Goal: Task Accomplishment & Management: Use online tool/utility

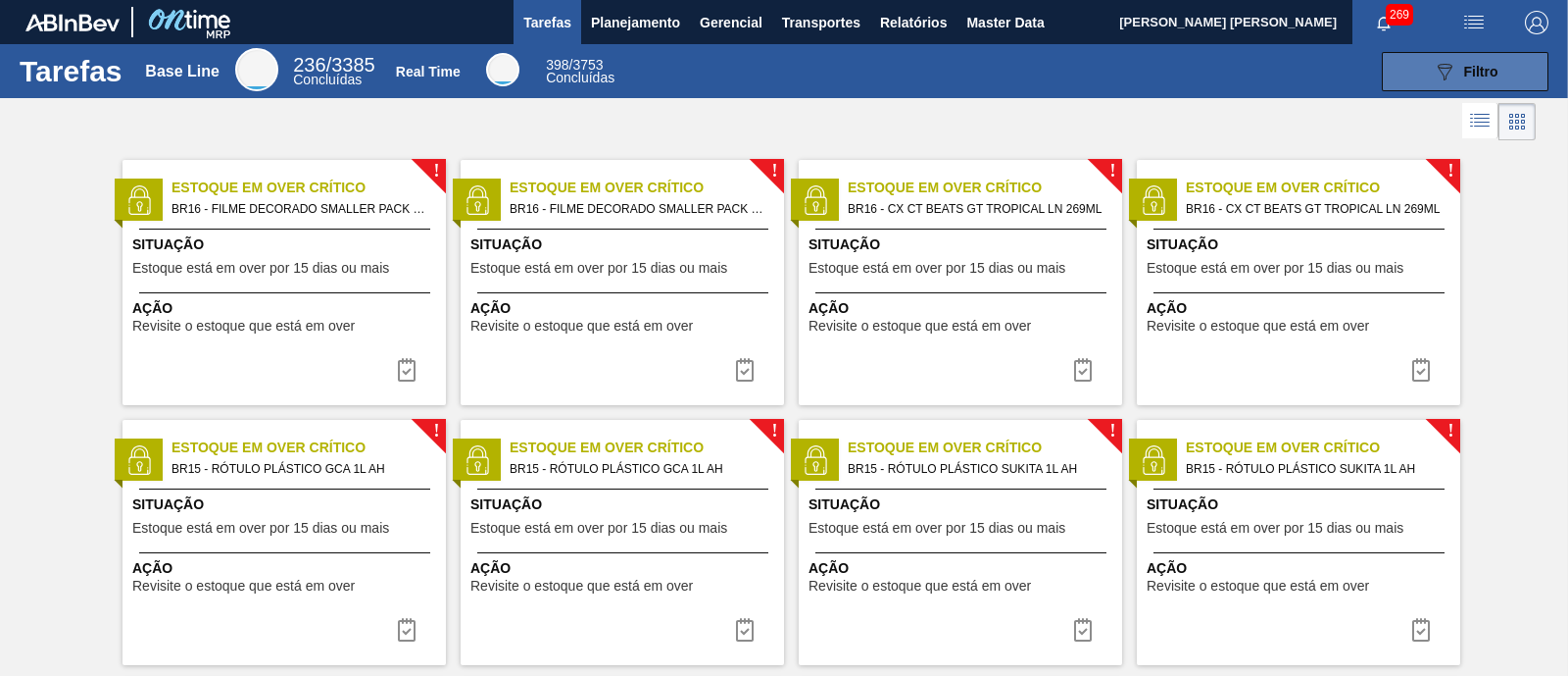
click at [1253, 64] on icon at bounding box center [1445, 72] width 15 height 17
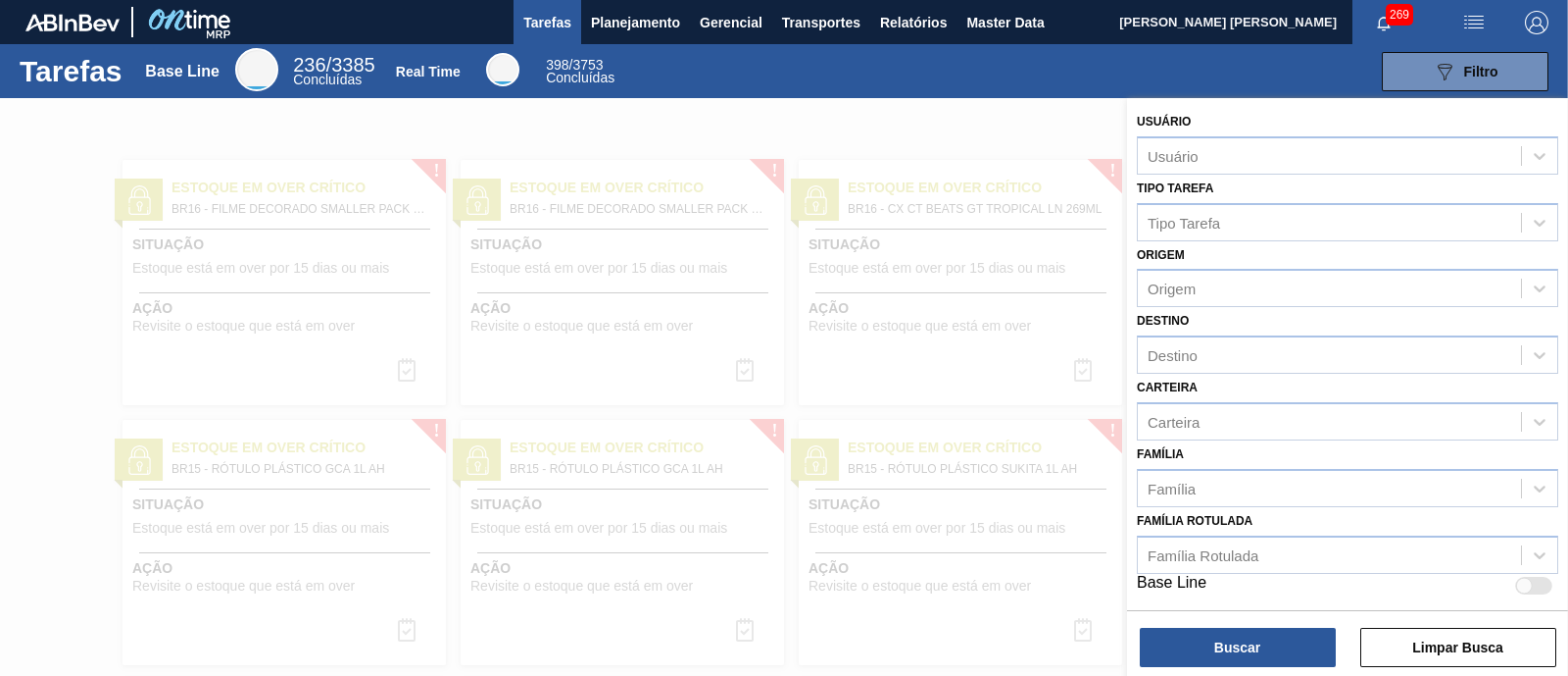
click at [949, 102] on div at bounding box center [784, 436] width 1568 height 676
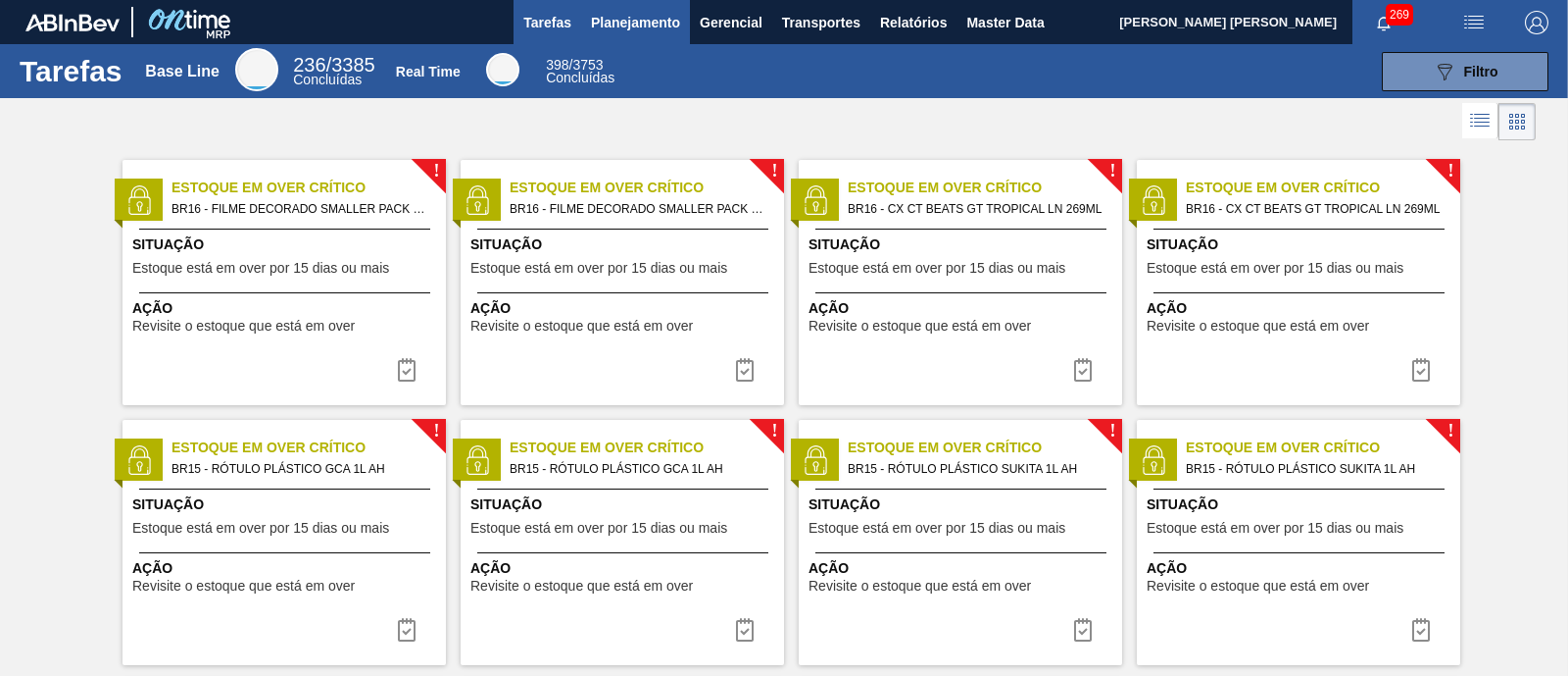
click at [634, 13] on span "Planejamento" at bounding box center [635, 23] width 89 height 24
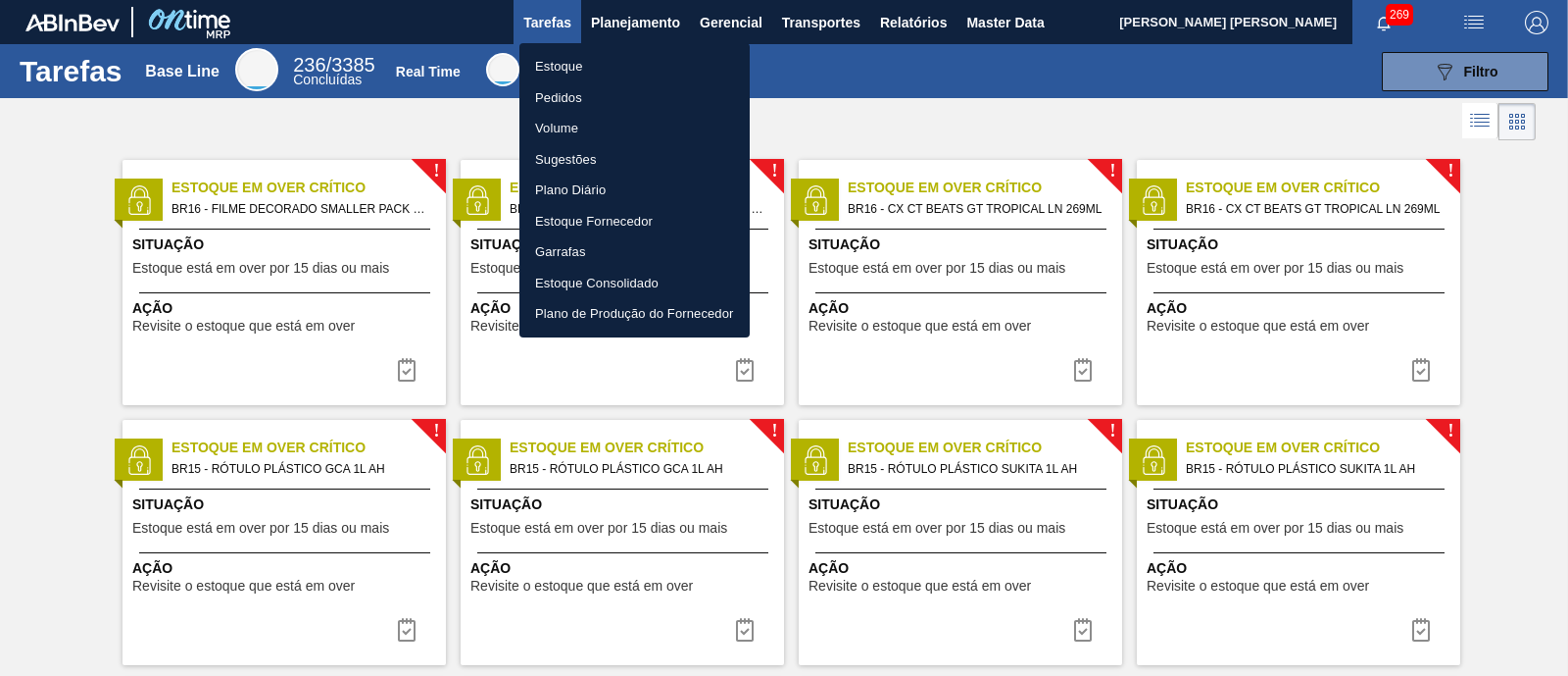
click at [606, 68] on li "Estoque" at bounding box center [635, 66] width 230 height 31
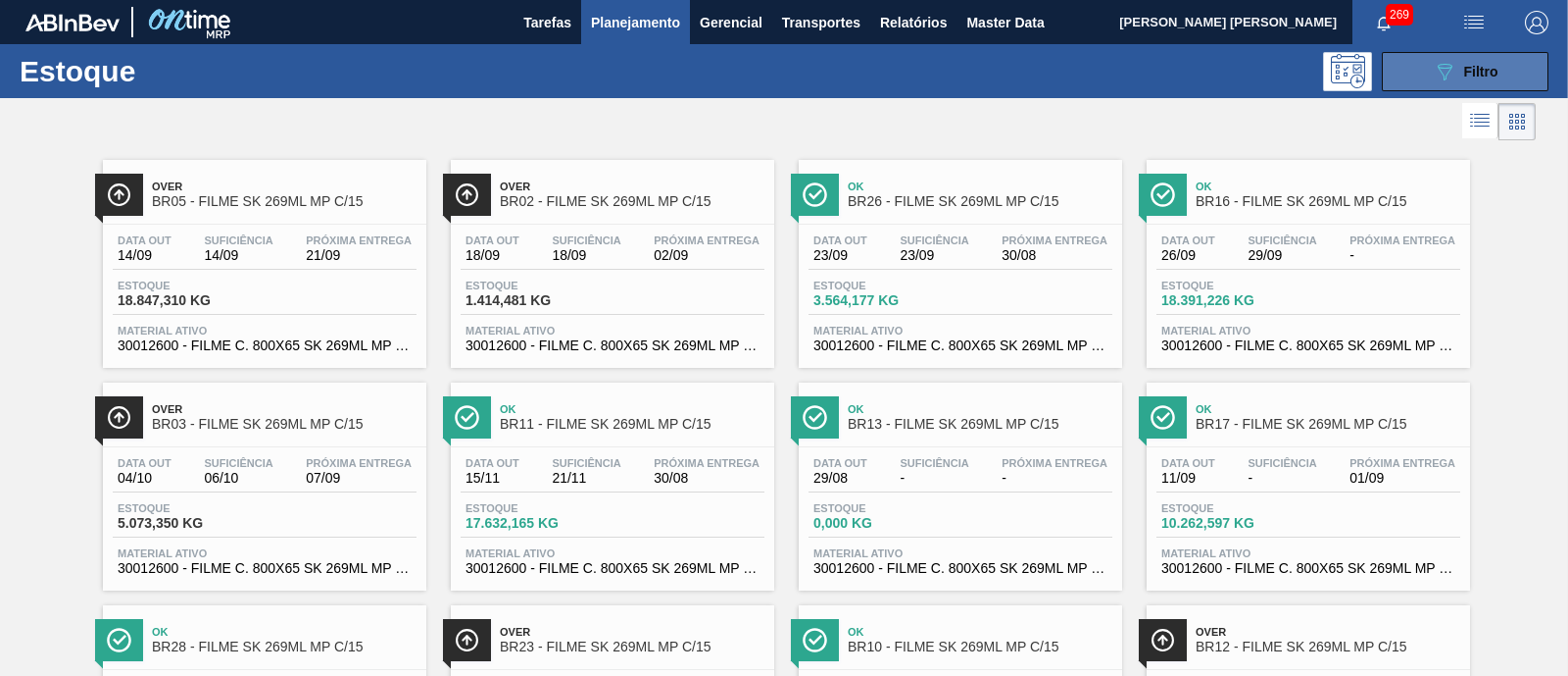
click at [1253, 76] on icon at bounding box center [1445, 72] width 15 height 17
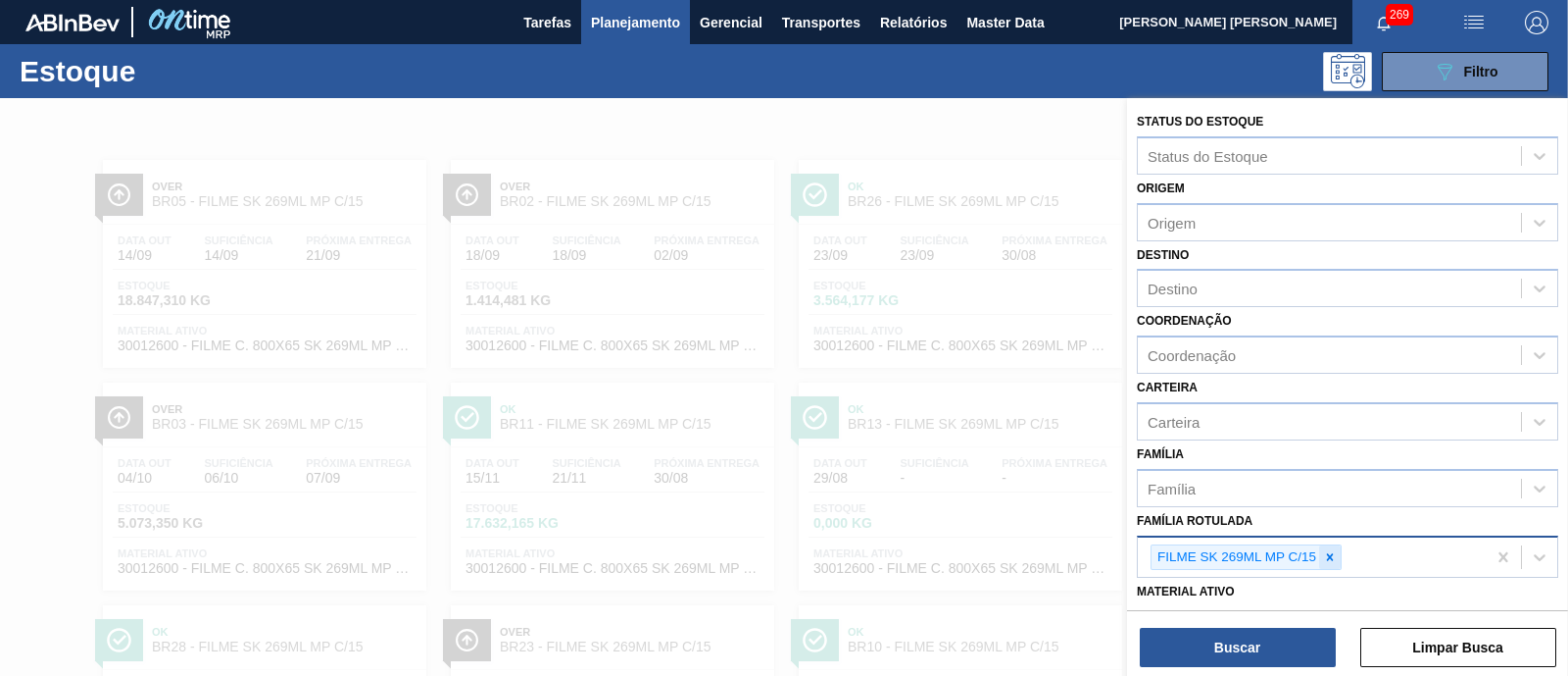
click at [1253, 539] on div at bounding box center [1330, 557] width 22 height 25
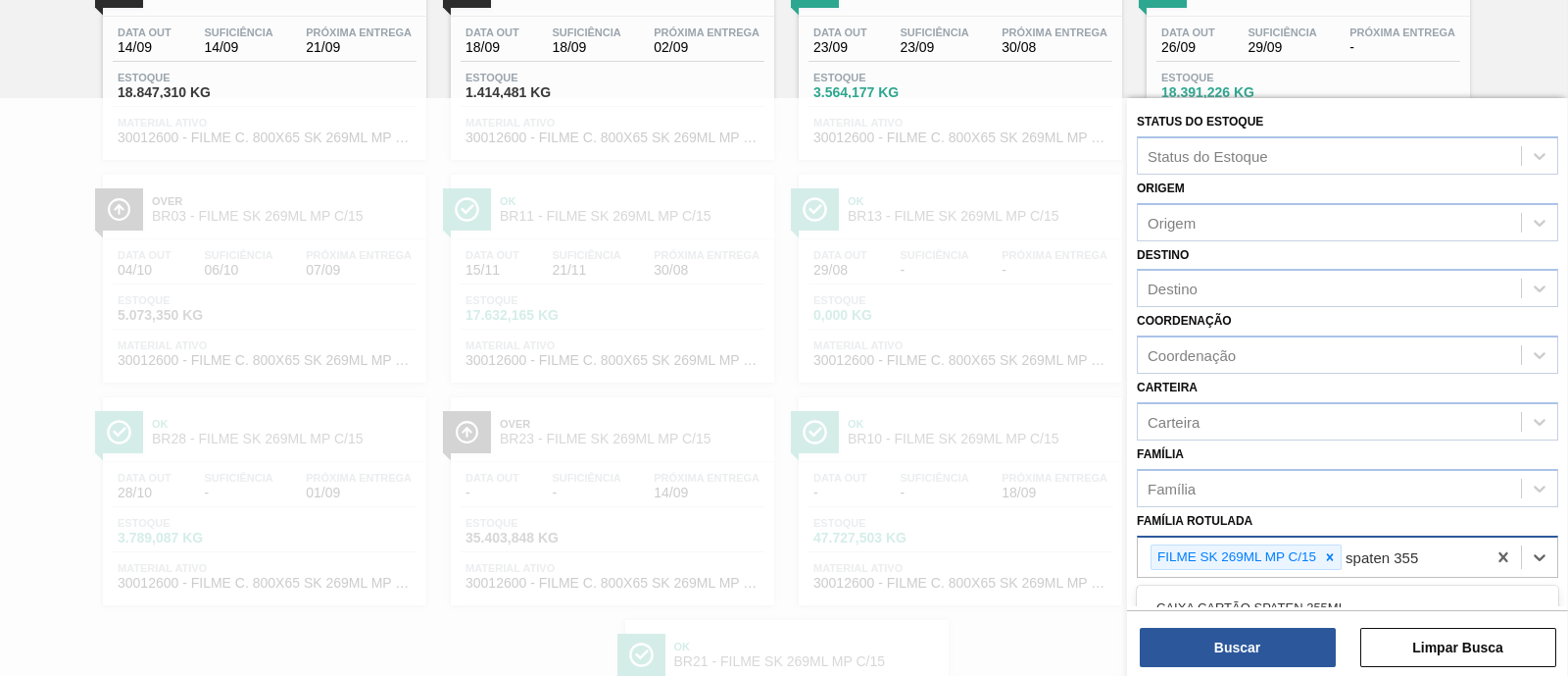
type Rotulada "spaten 355"
click at [1253, 539] on icon at bounding box center [1330, 557] width 14 height 14
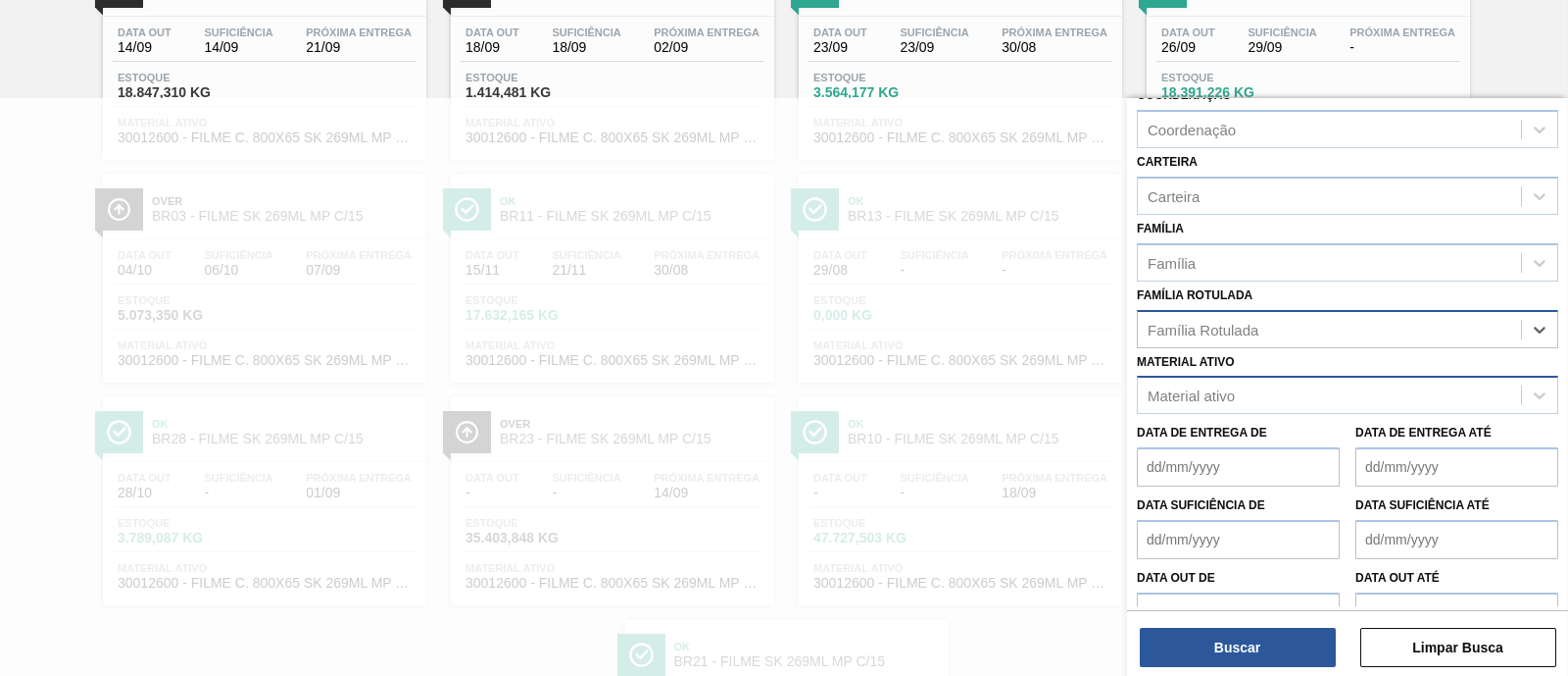
scroll to position [244, 0]
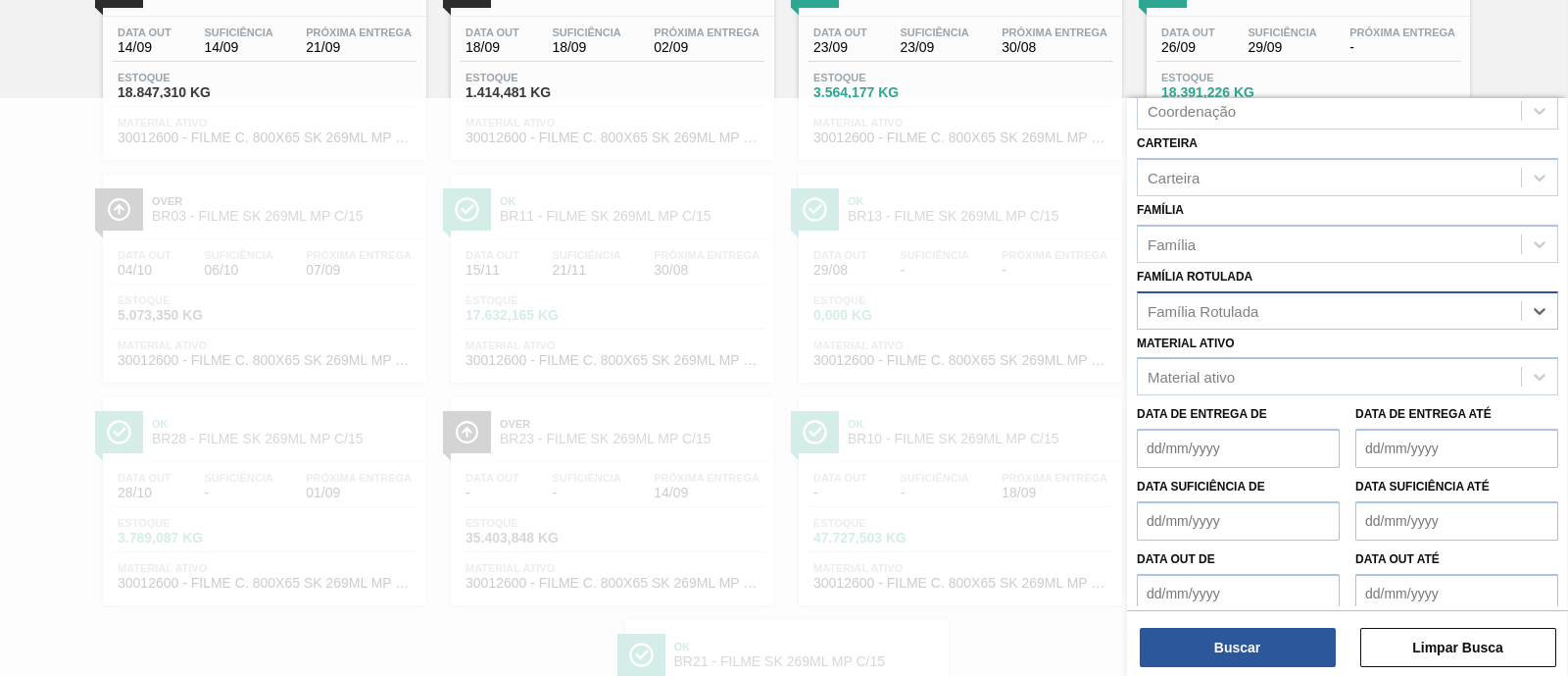
click at [1253, 302] on div "Família Rotulada" at bounding box center [1202, 310] width 111 height 17
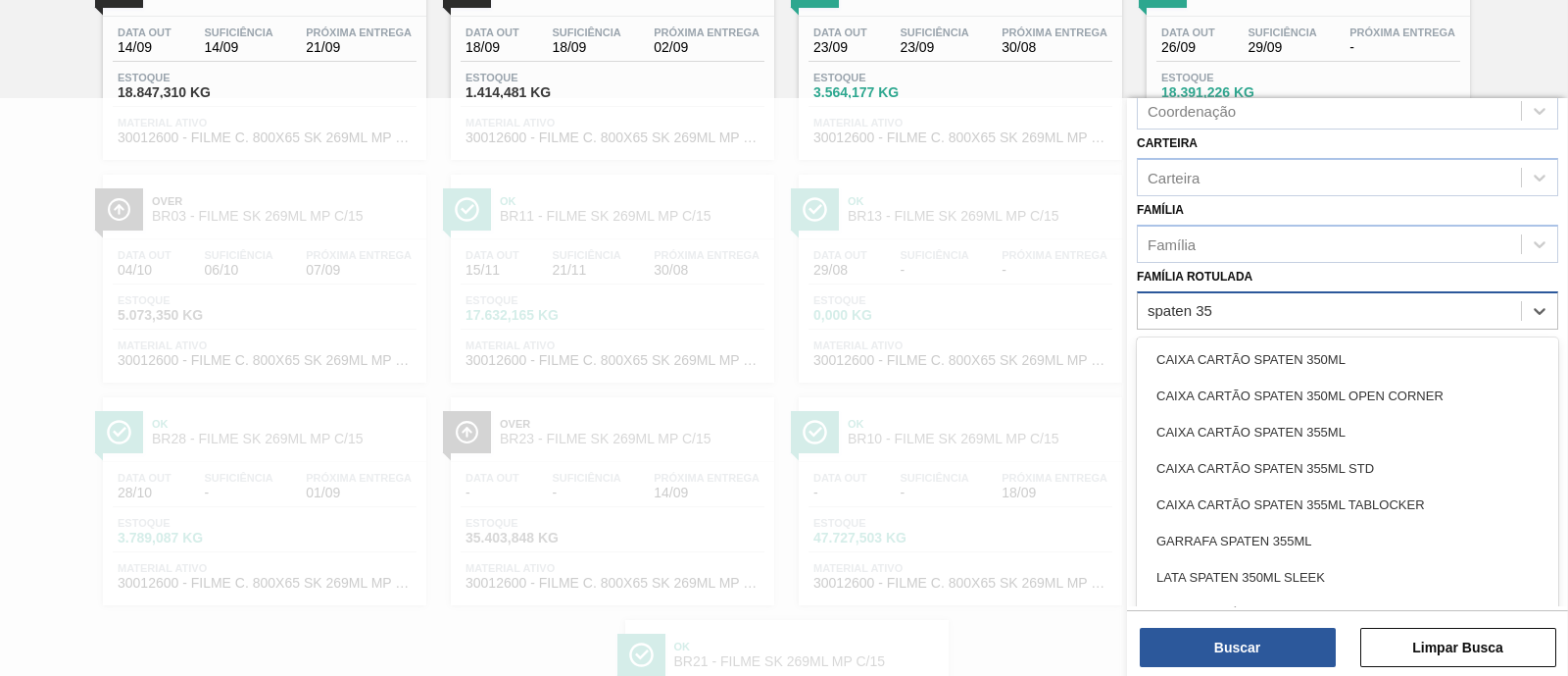
type Rotulada "spaten 355"
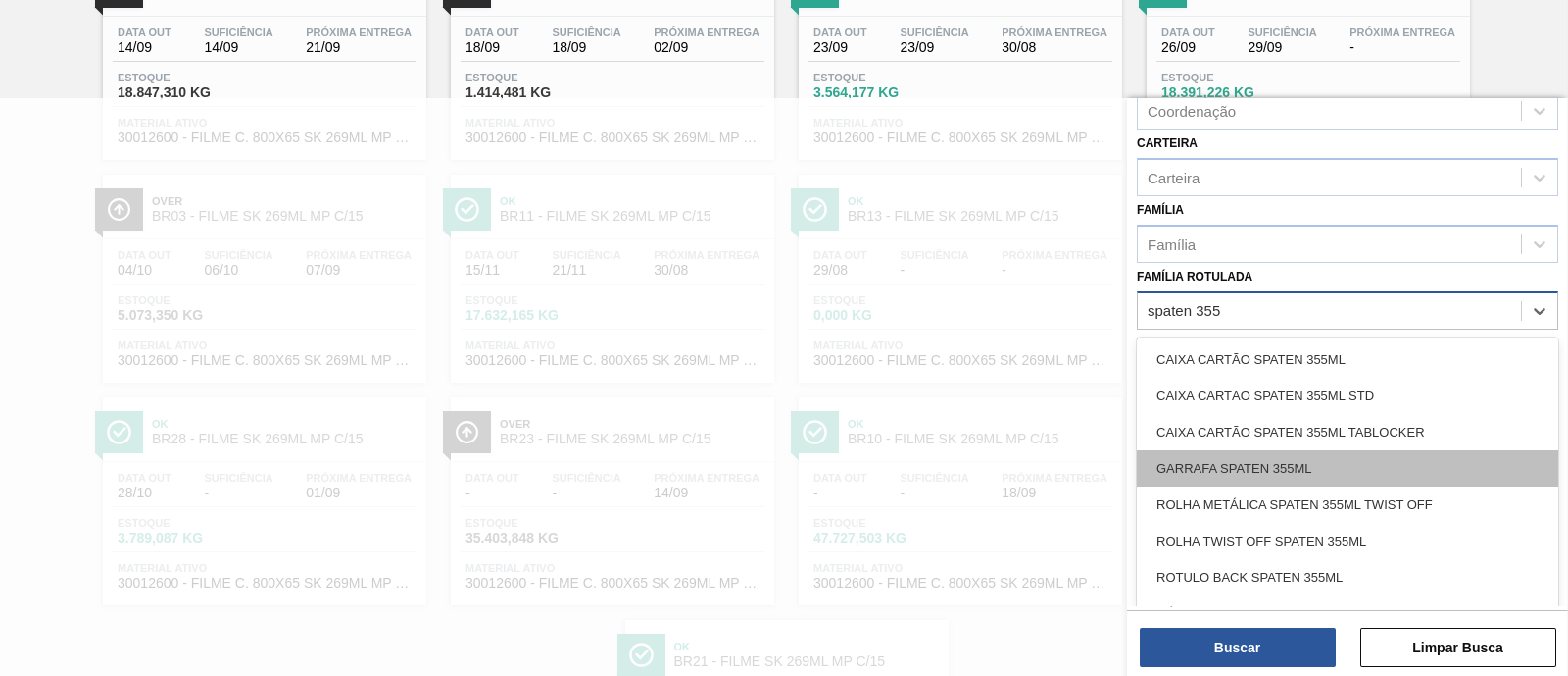
scroll to position [122, 0]
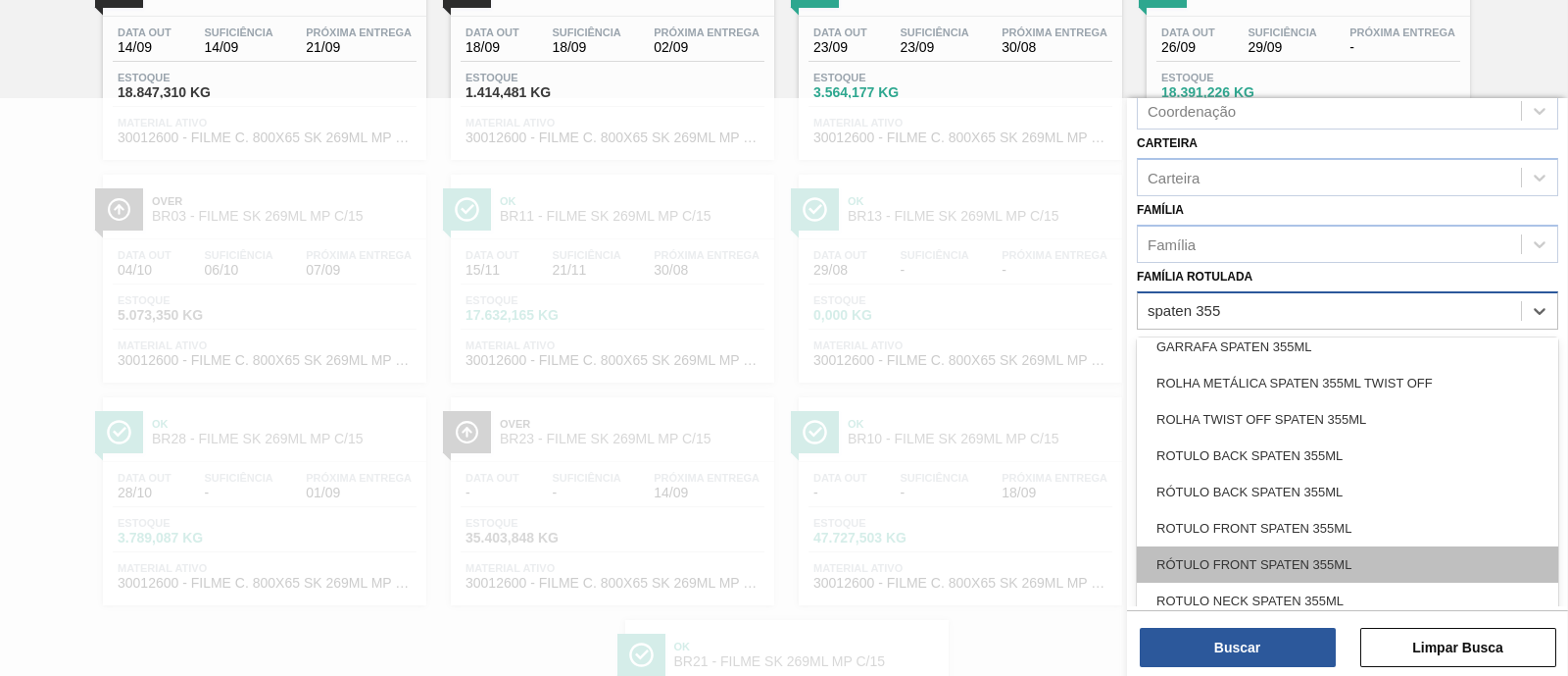
click at [1253, 539] on div "RÓTULO FRONT SPATEN 355ML" at bounding box center [1348, 564] width 422 height 36
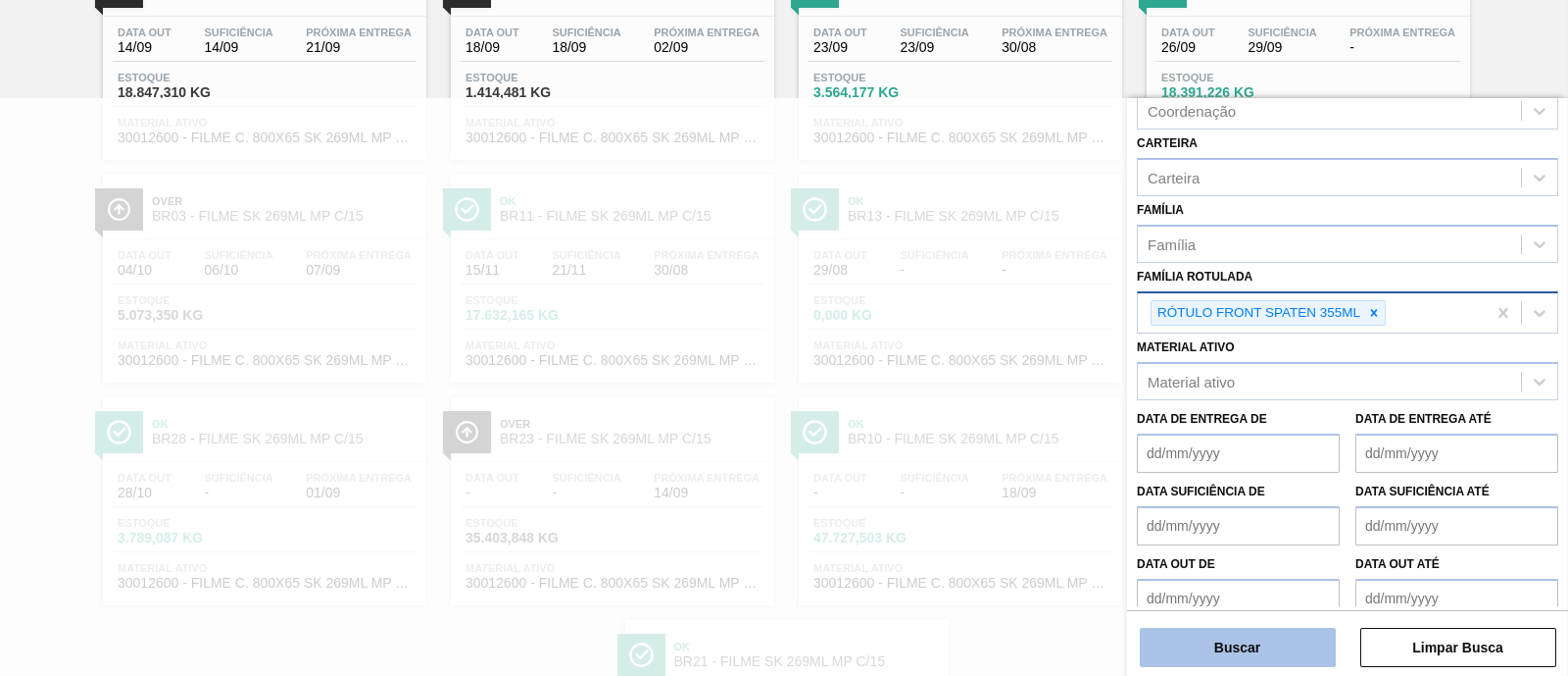
click at [1253, 539] on button "Buscar" at bounding box center [1237, 647] width 196 height 39
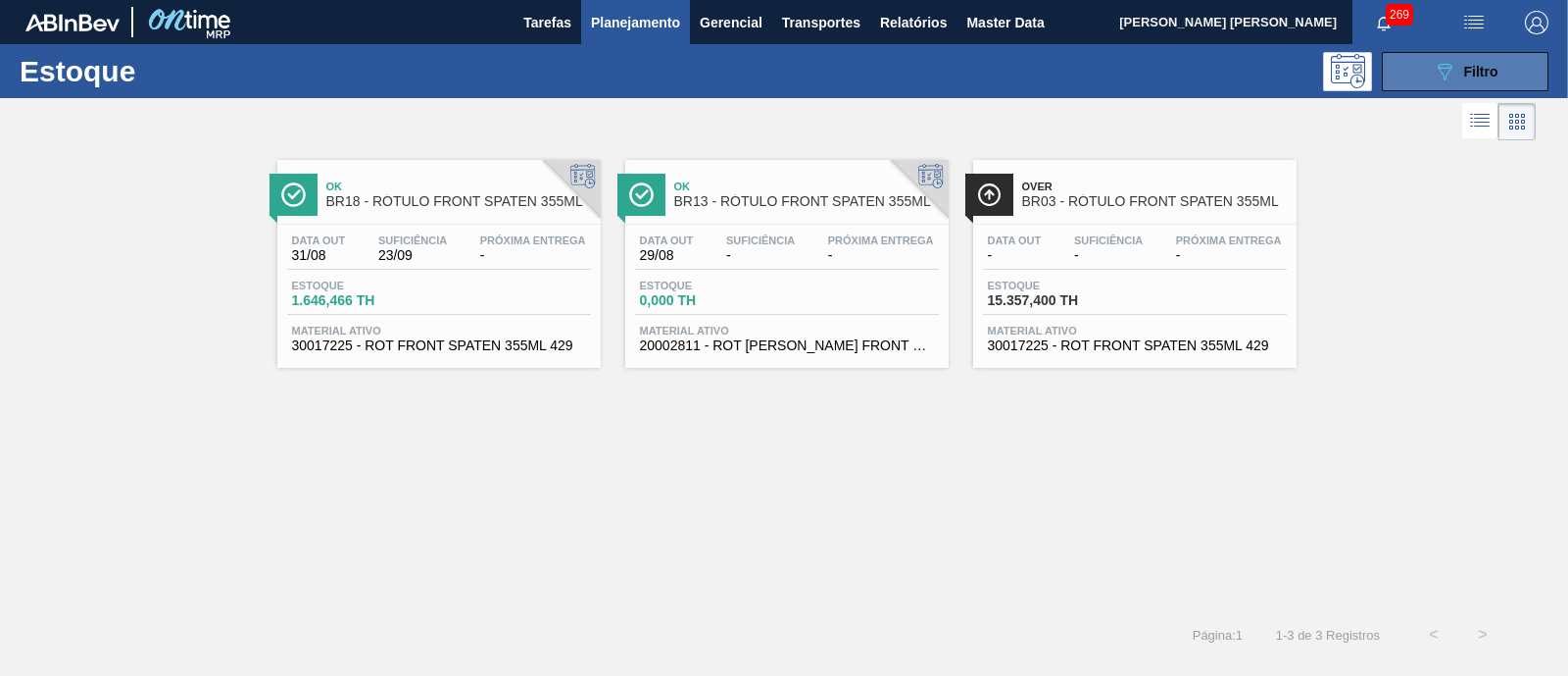
click at [1253, 70] on icon "089F7B8B-B2A5-4AFE-B5C0-19BA573D28AC" at bounding box center [1445, 72] width 24 height 24
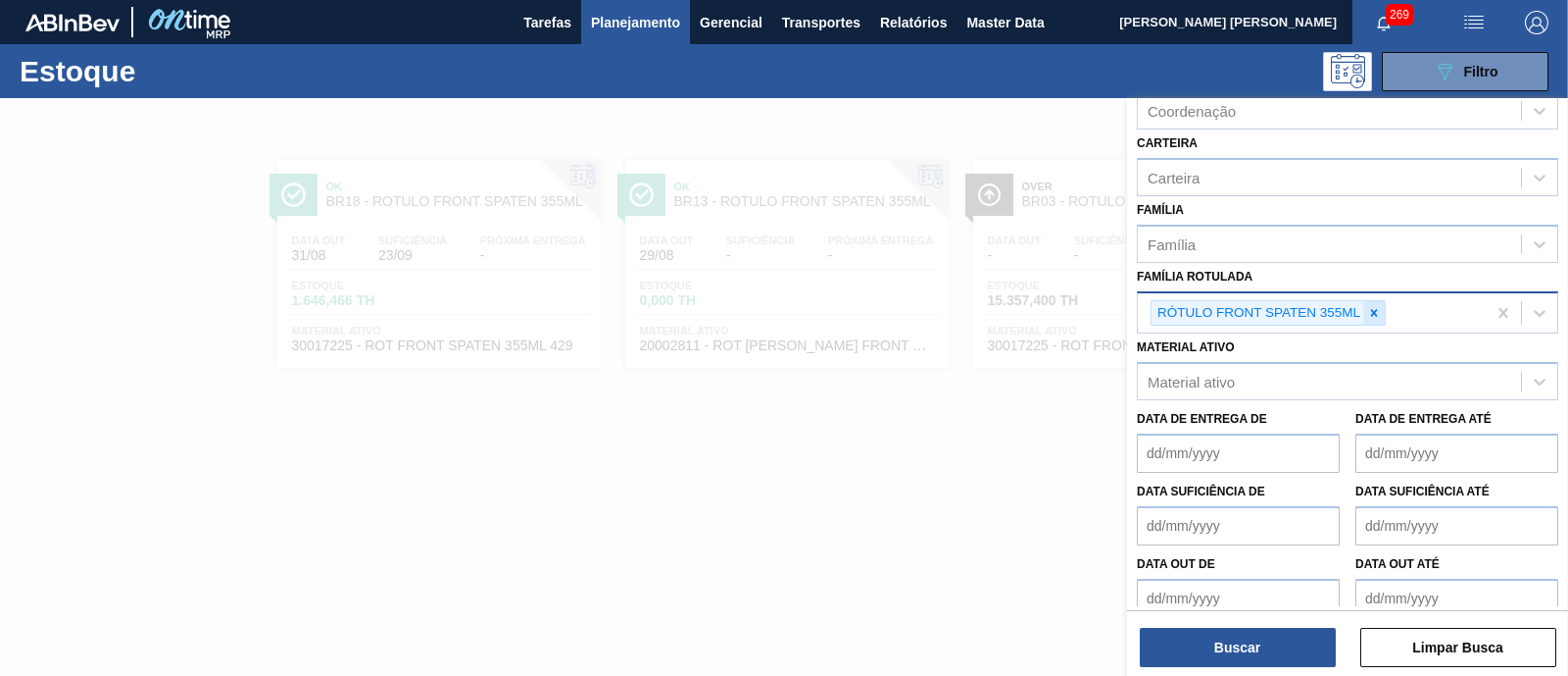
click at [1253, 317] on div at bounding box center [1374, 313] width 22 height 25
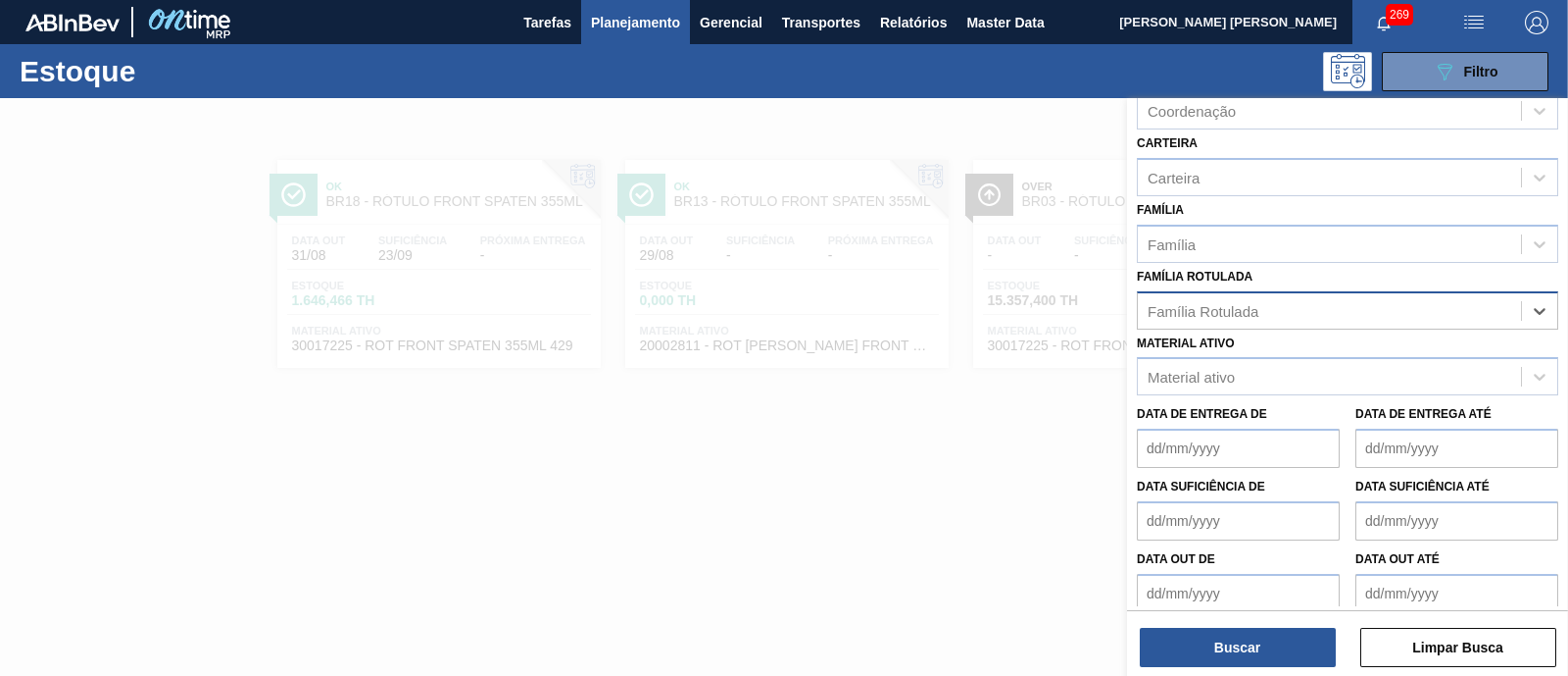
click at [1253, 309] on div "Família Rotulada" at bounding box center [1329, 310] width 383 height 28
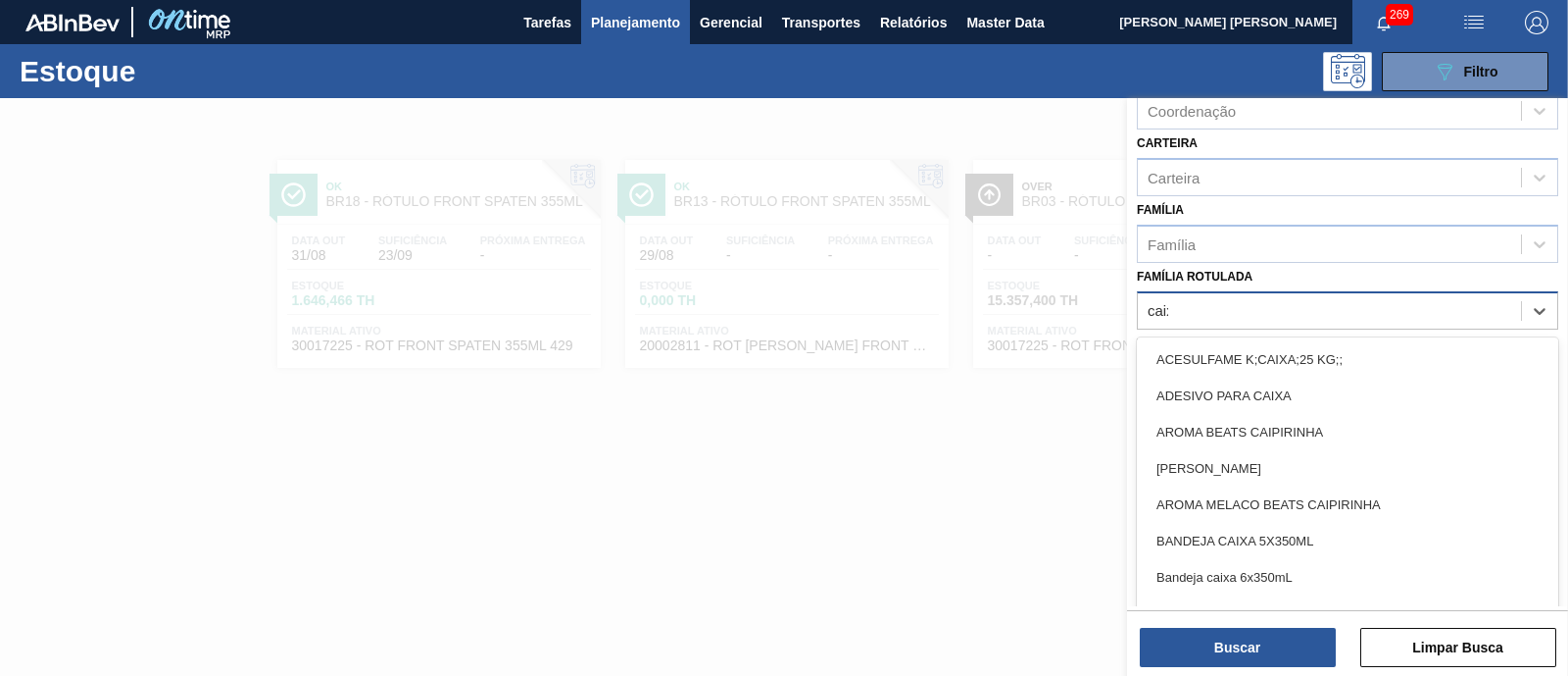
type Rotulada "caixa"
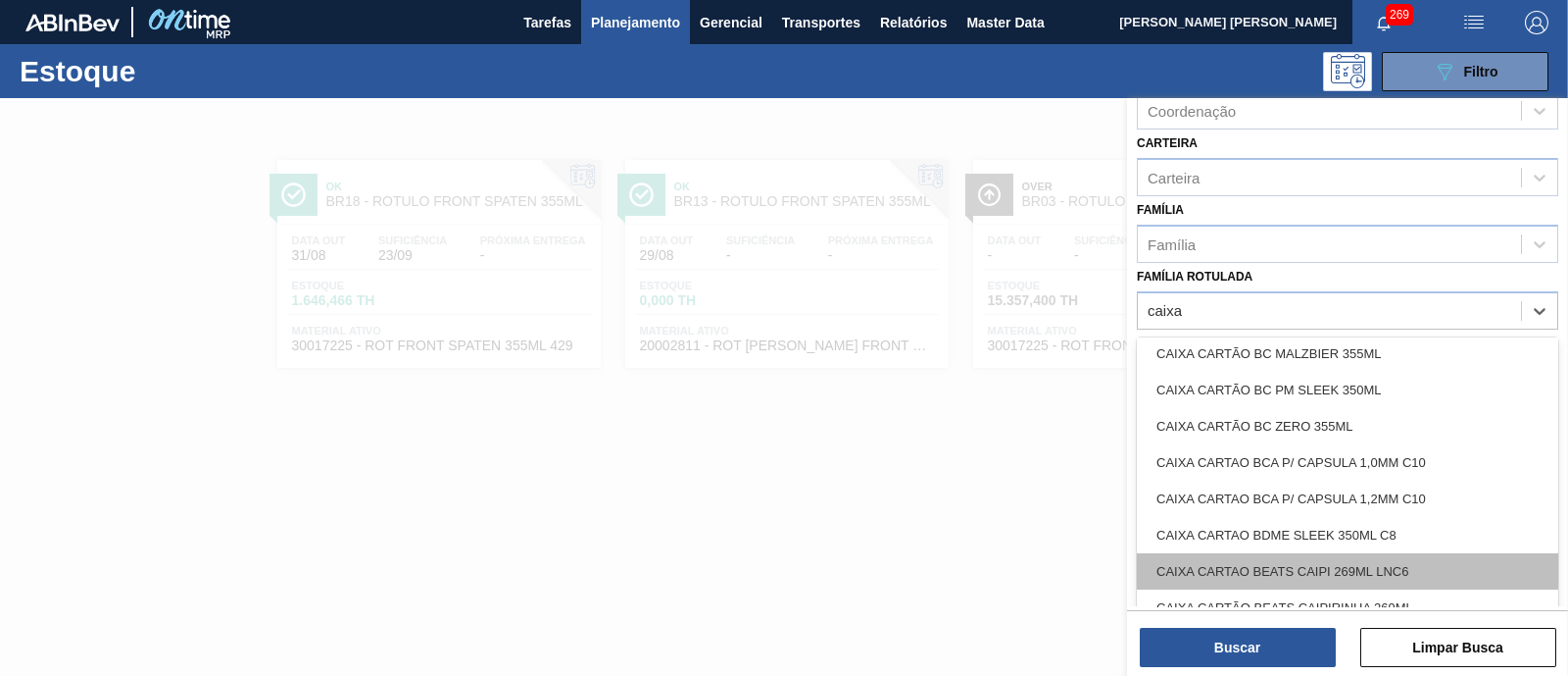
scroll to position [1471, 0]
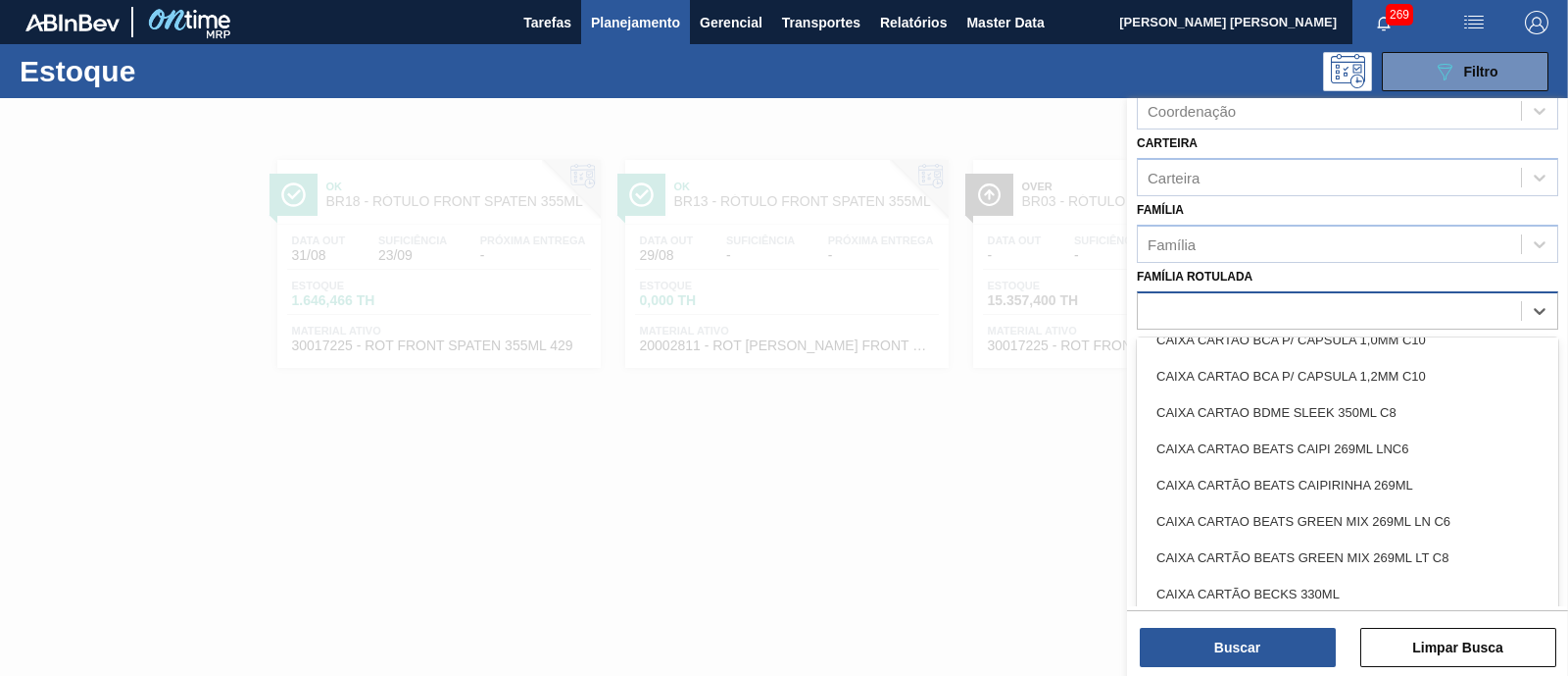
click at [1213, 306] on div "caixa" at bounding box center [1329, 310] width 383 height 28
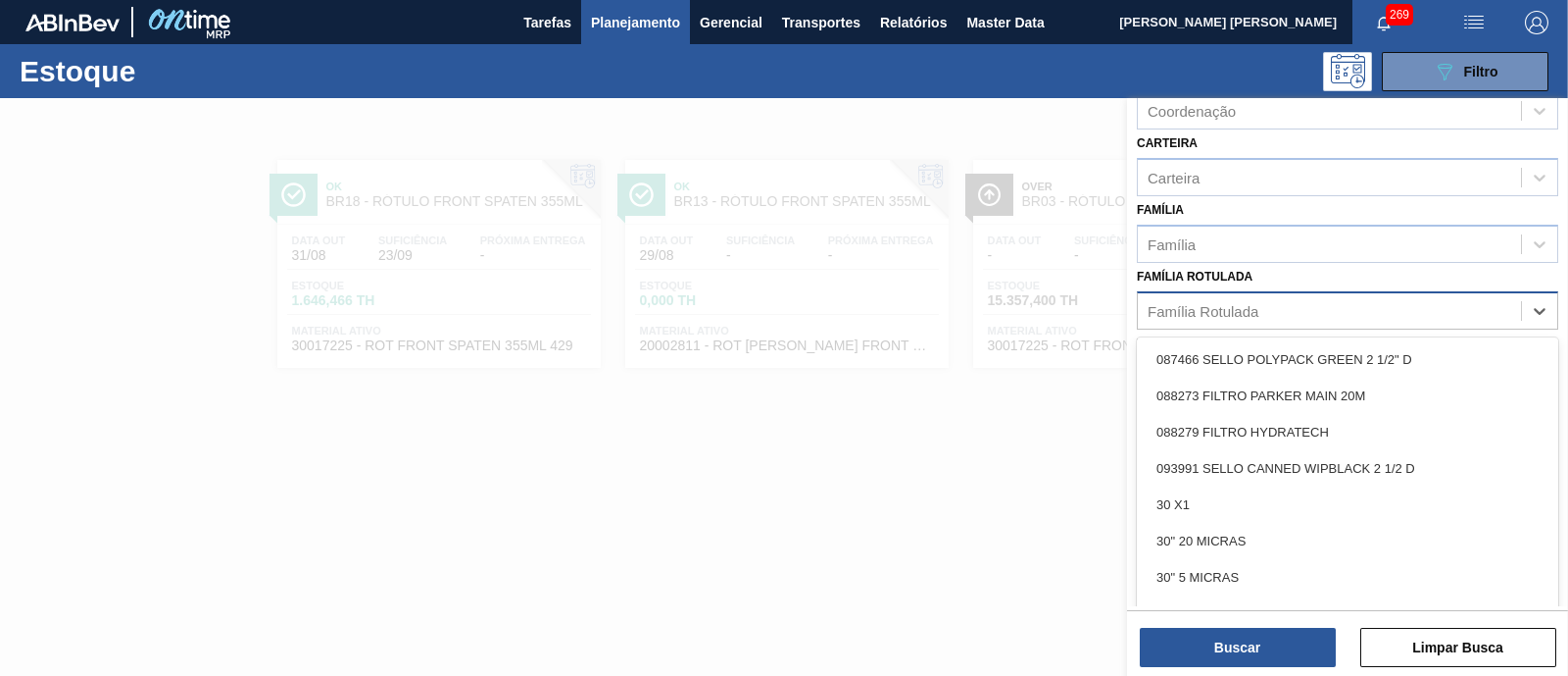
click at [1213, 306] on div "Família Rotulada" at bounding box center [1202, 310] width 111 height 17
type Rotulada "c"
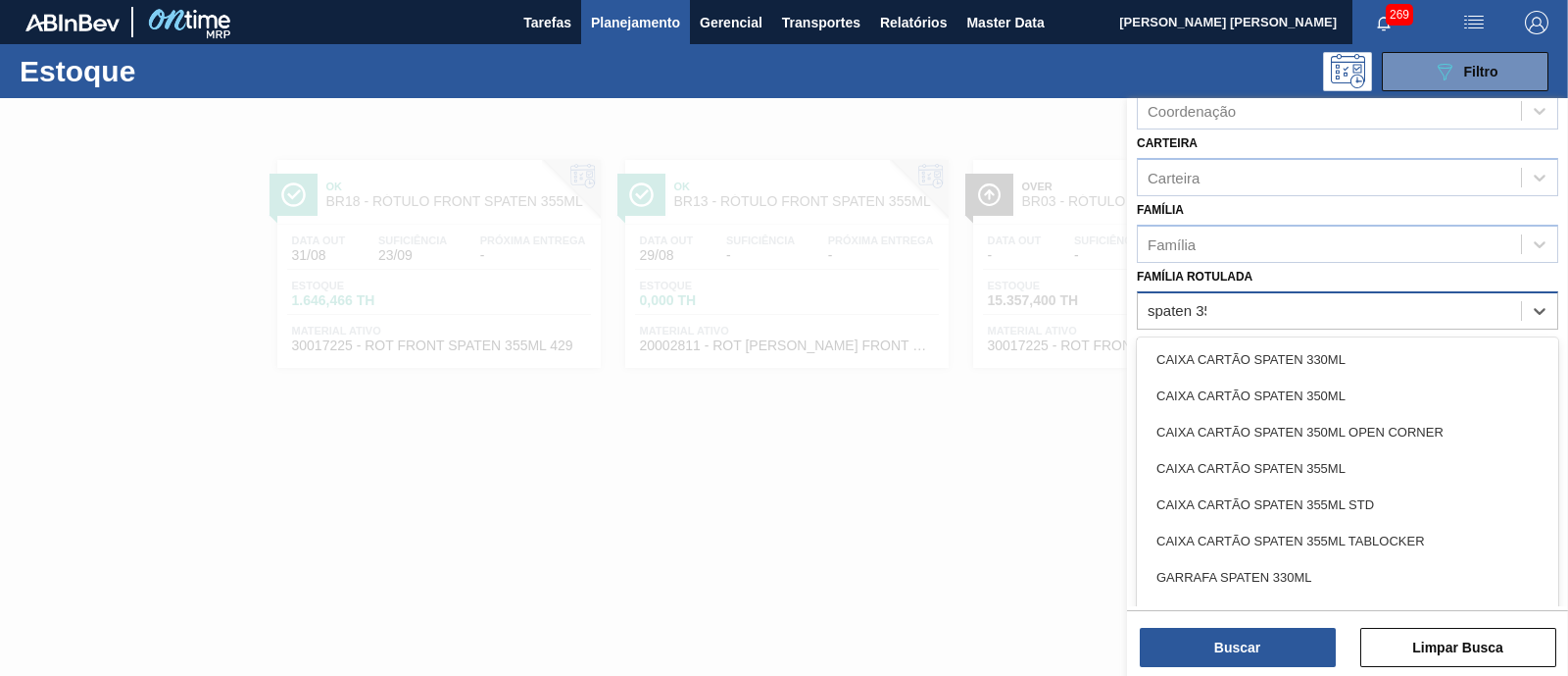
type Rotulada "spaten 355"
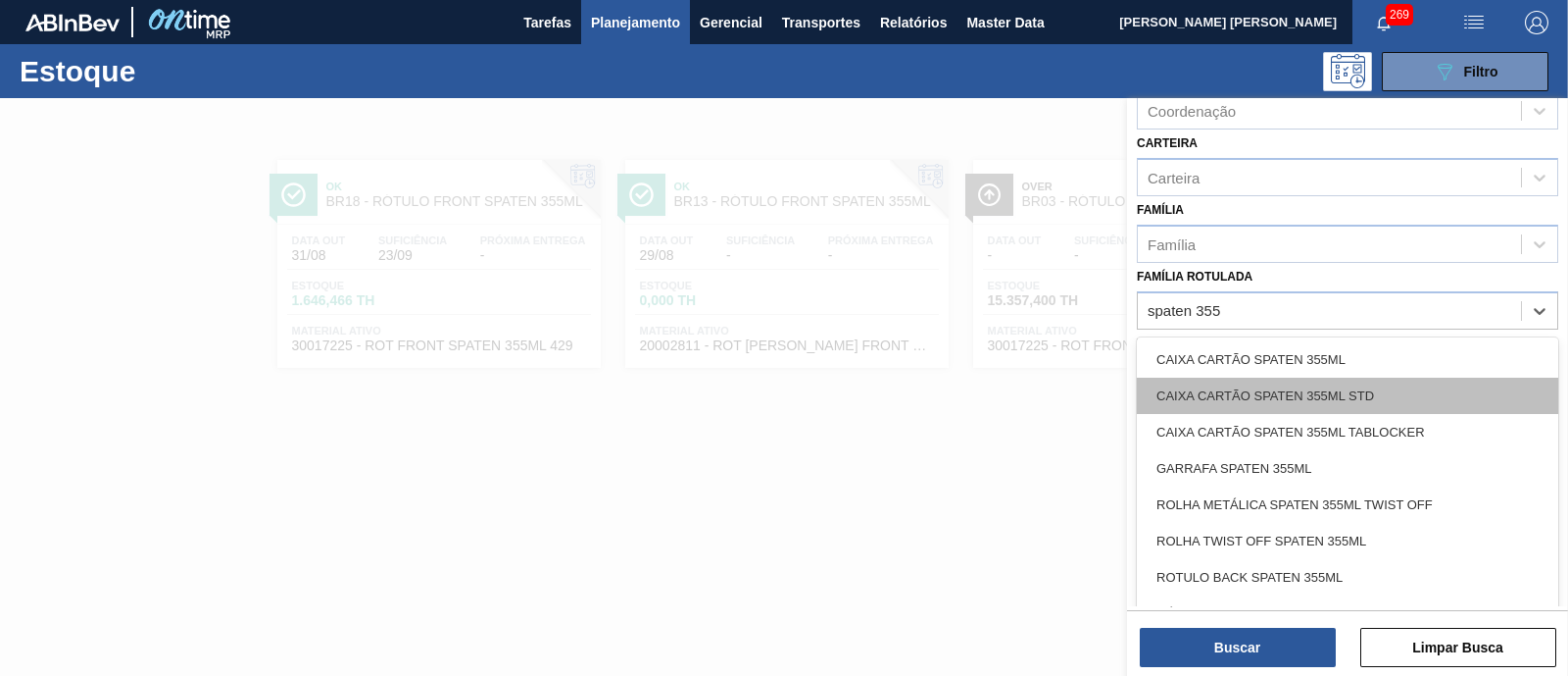
click at [1253, 399] on div "CAIXA CARTÃO SPATEN 355ML STD" at bounding box center [1348, 396] width 422 height 36
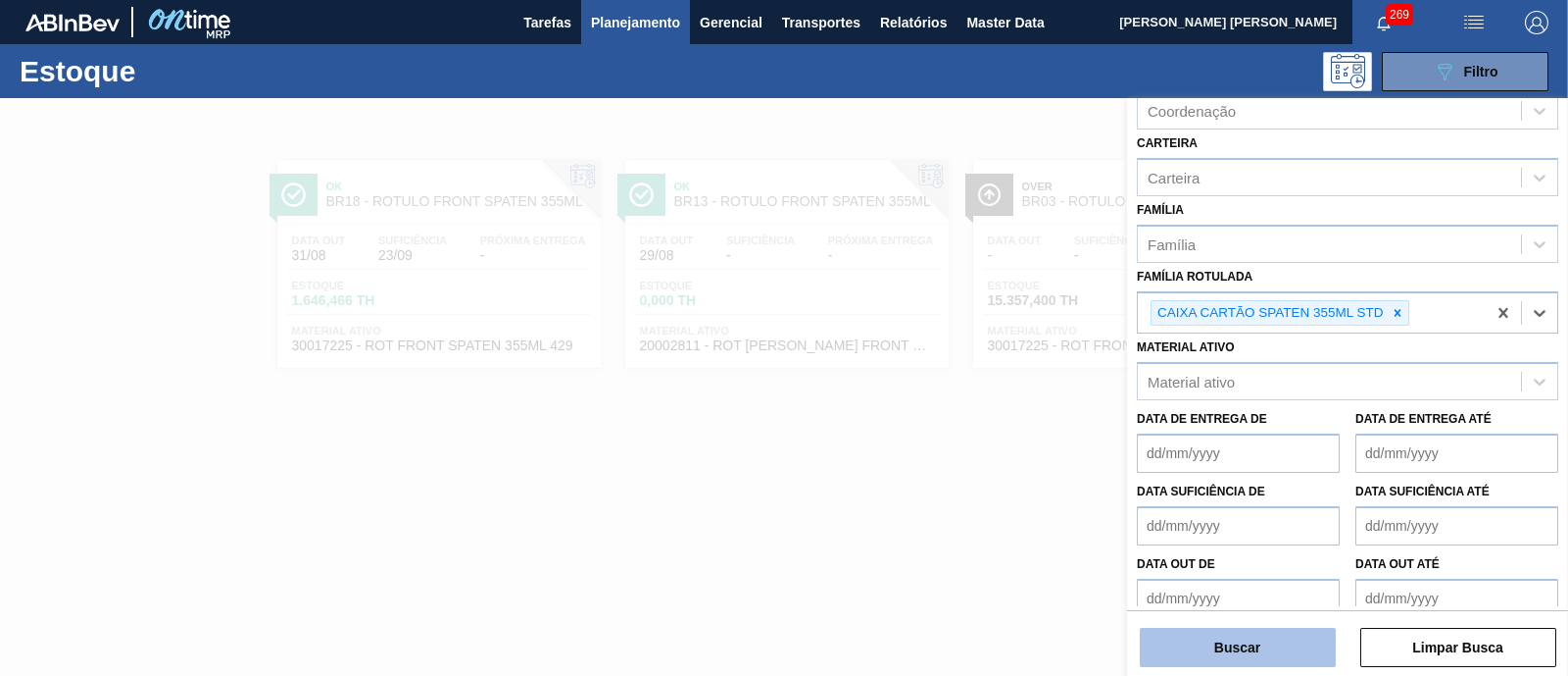
click at [1253, 539] on button "Buscar" at bounding box center [1237, 647] width 196 height 39
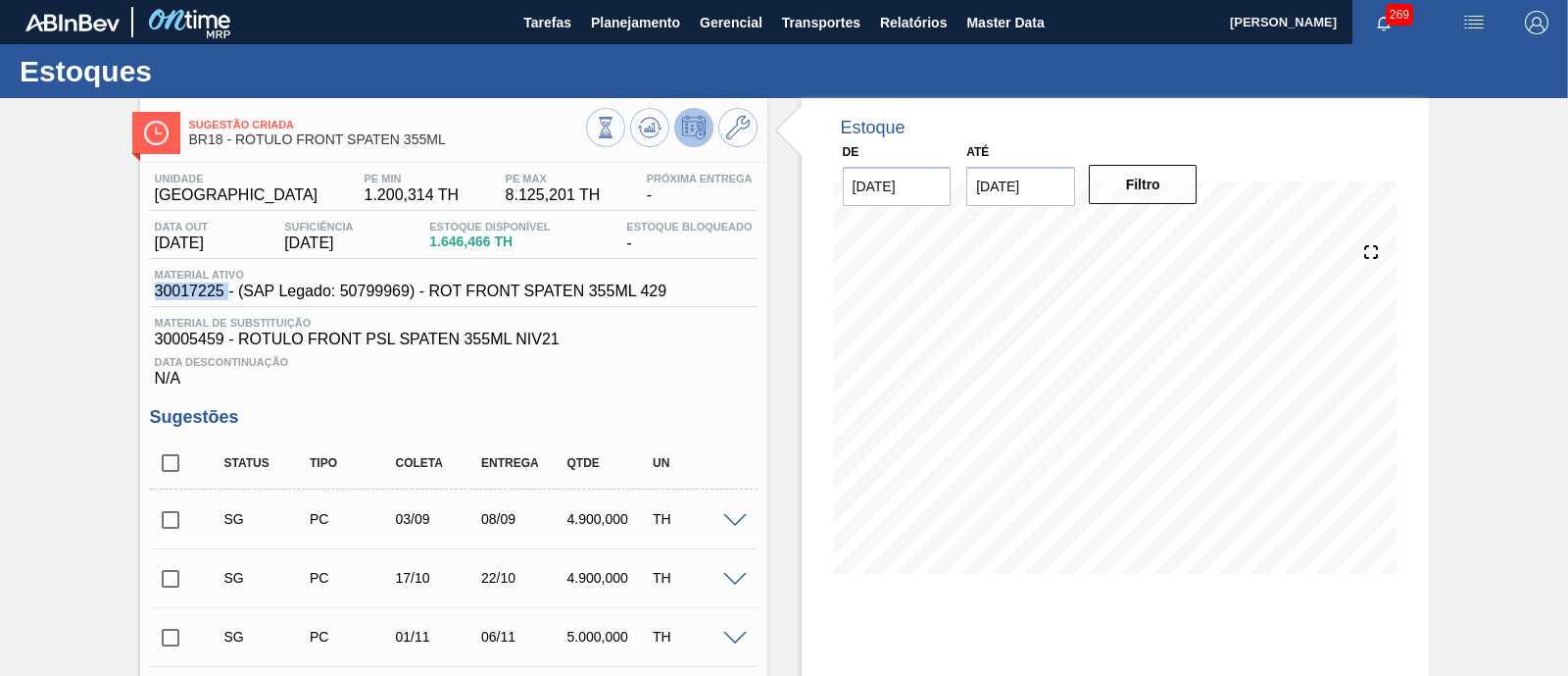
drag, startPoint x: 228, startPoint y: 288, endPoint x: 151, endPoint y: 288, distance: 77.0
click at [151, 288] on div "Material ativo 30017225 - (SAP Legado: 50799969) - ROT FRONT SPATEN 355ML 429" at bounding box center [411, 284] width 523 height 31
drag, startPoint x: 237, startPoint y: 139, endPoint x: 451, endPoint y: 146, distance: 214.1
click at [451, 146] on span "BR18 - RÓTULO FRONT SPATEN 355ML" at bounding box center [387, 139] width 397 height 15
copy span "RÓTULO FRONT SPATEN 355ML"
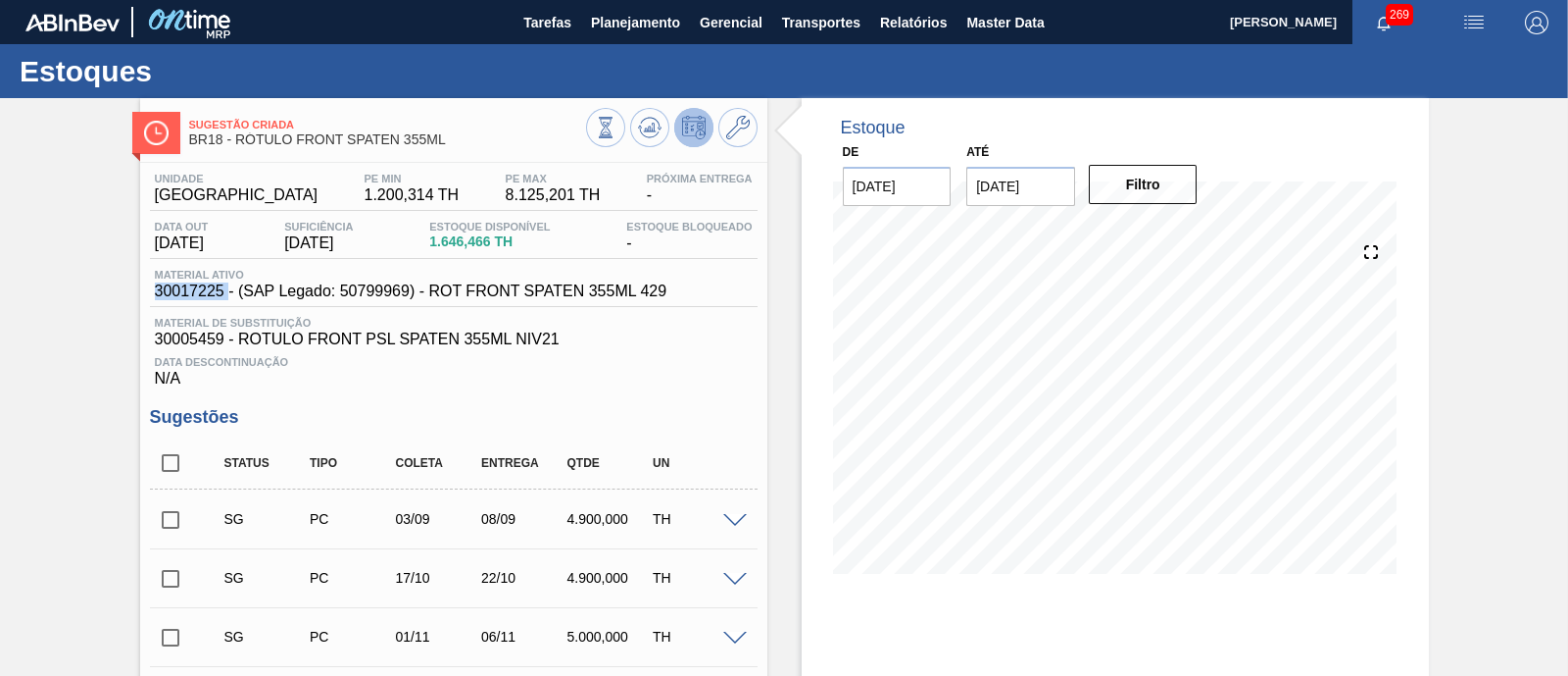
drag, startPoint x: 146, startPoint y: 285, endPoint x: 226, endPoint y: 298, distance: 81.0
click at [226, 298] on div "Unidade Pernambuco PE MIN 1.200,314 TH PE MAX 8.125,201 TH Próxima Entrega - Da…" at bounding box center [454, 561] width 628 height 796
copy span "30017225"
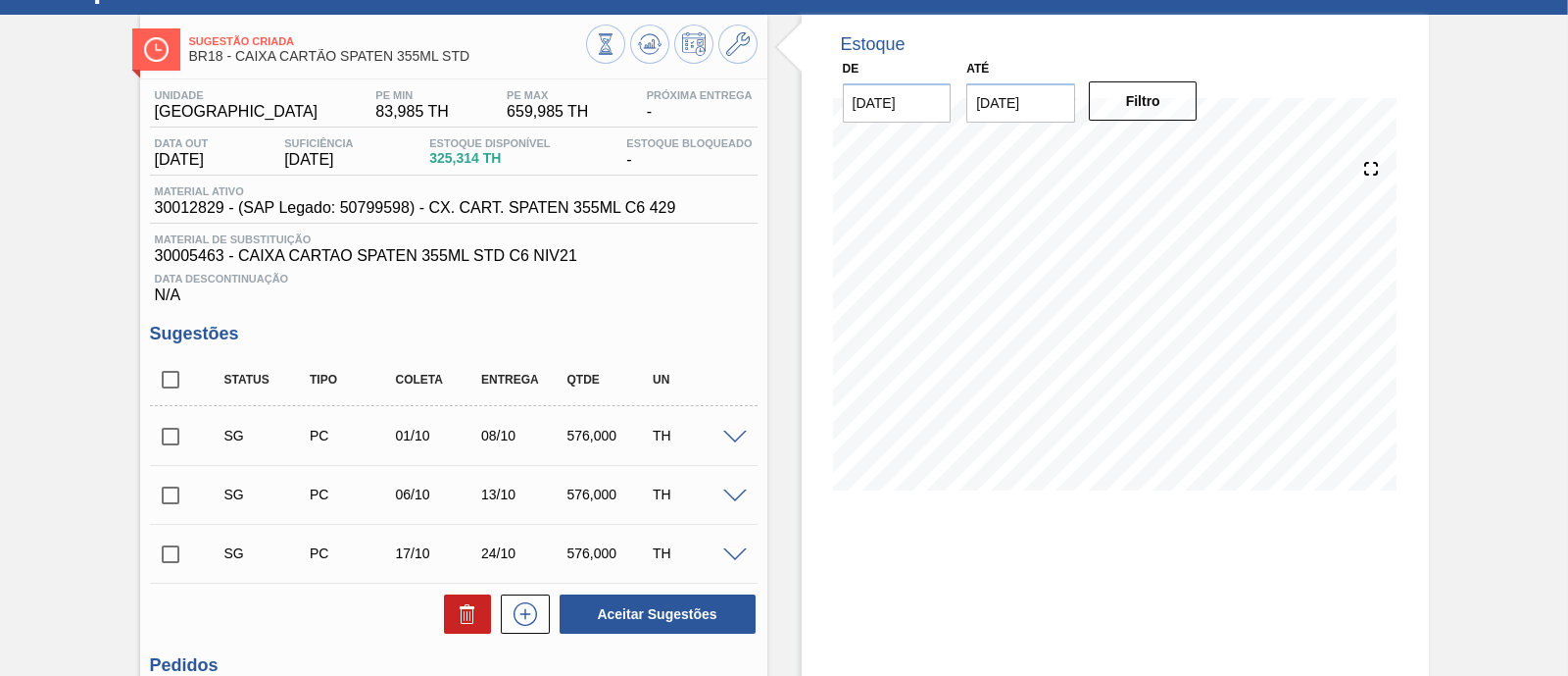
scroll to position [122, 0]
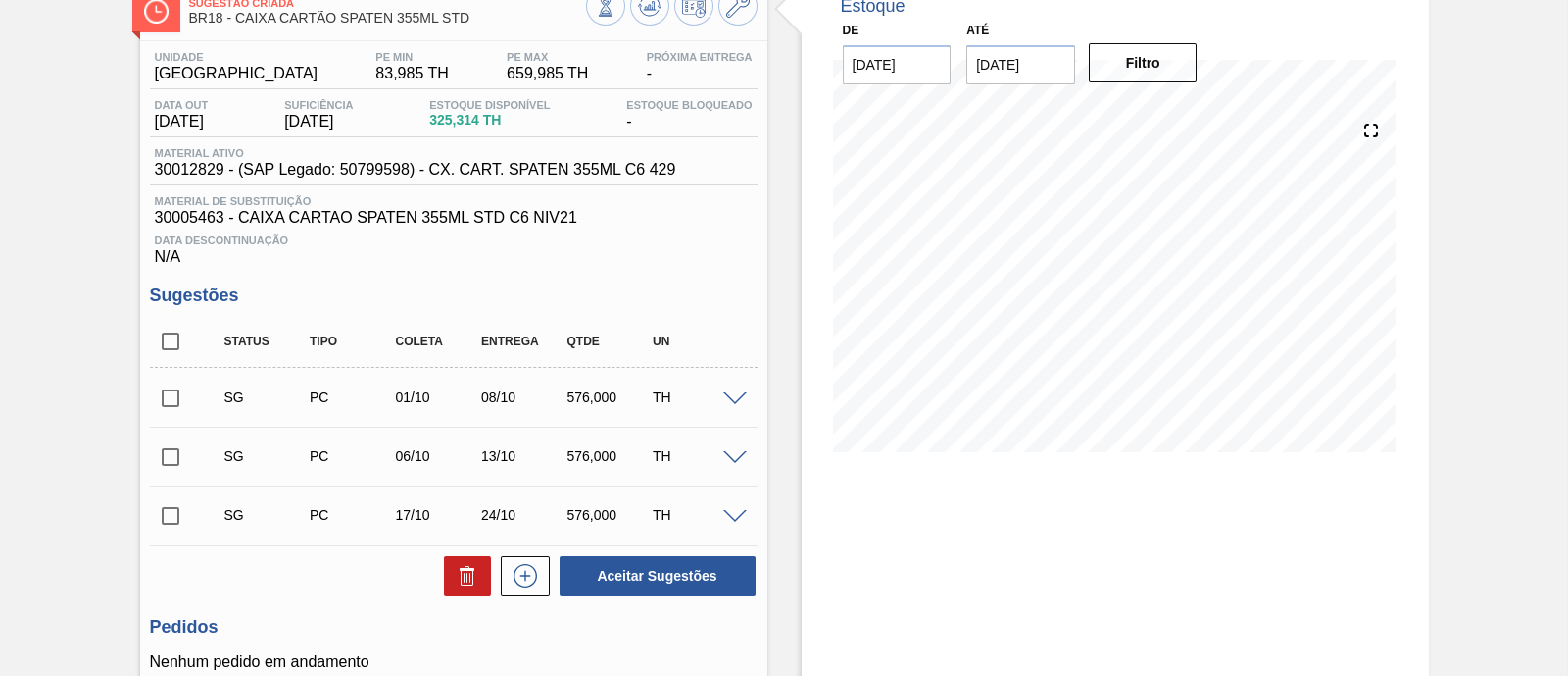
click at [1028, 72] on input "[DATE]" at bounding box center [1020, 64] width 109 height 39
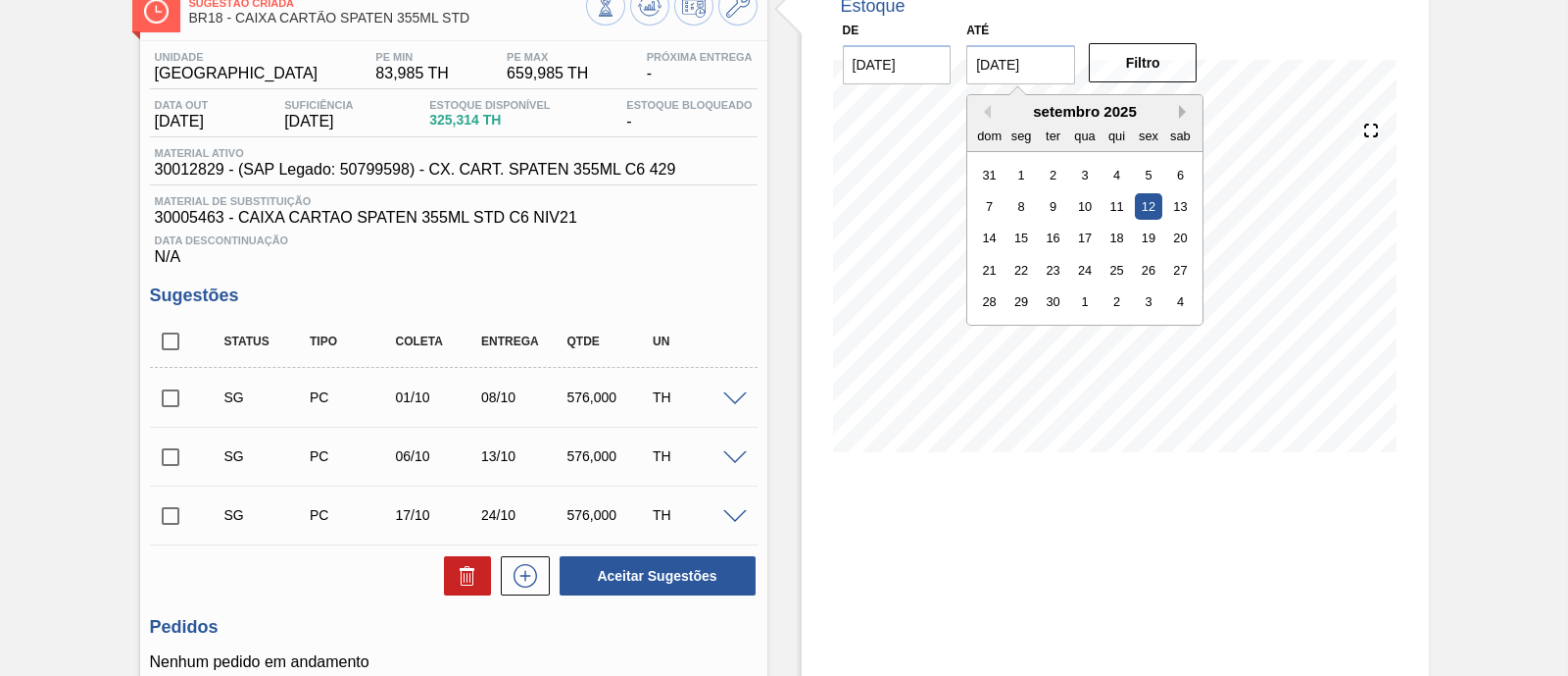
click at [1180, 105] on button "Next Month" at bounding box center [1186, 112] width 14 height 14
click at [1178, 294] on div "1" at bounding box center [1180, 301] width 26 height 26
type input "[DATE]"
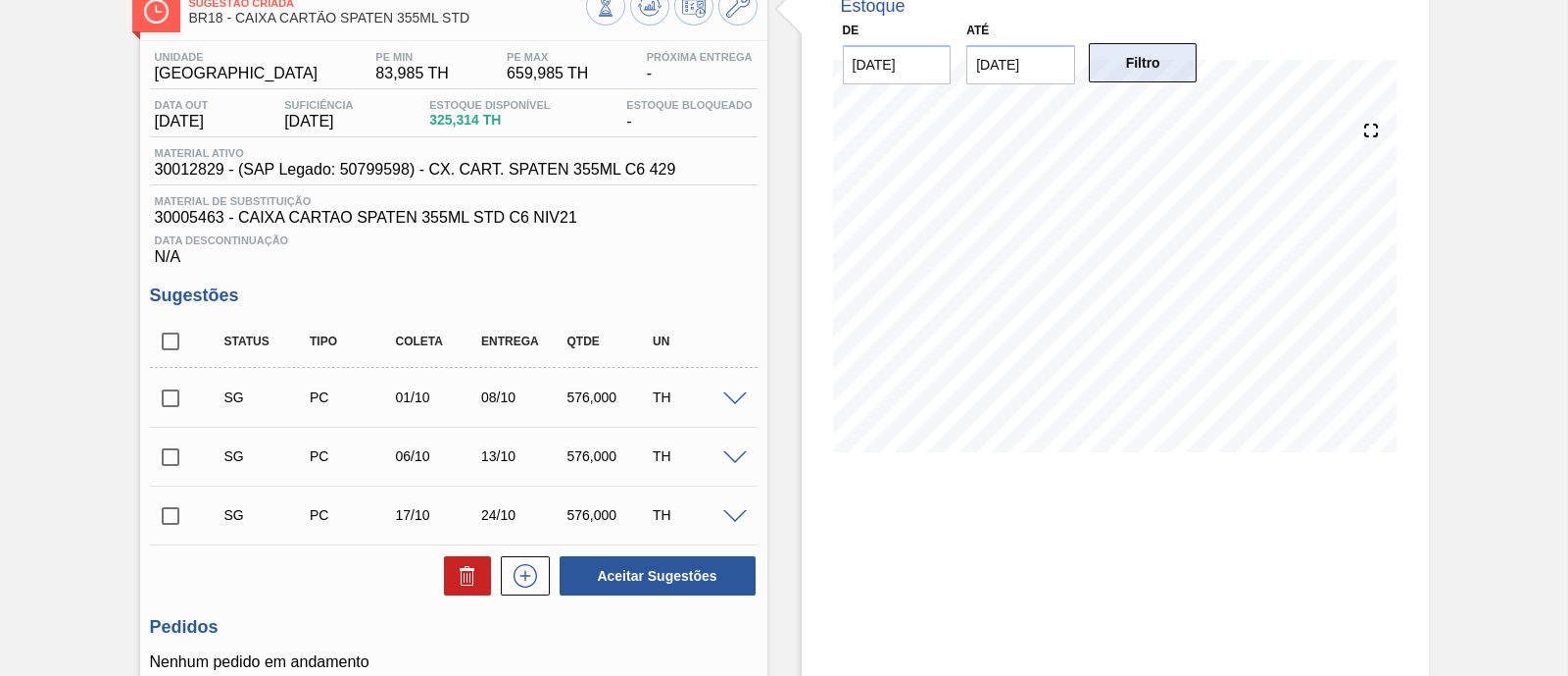
click at [1145, 66] on button "Filtro" at bounding box center [1142, 62] width 109 height 39
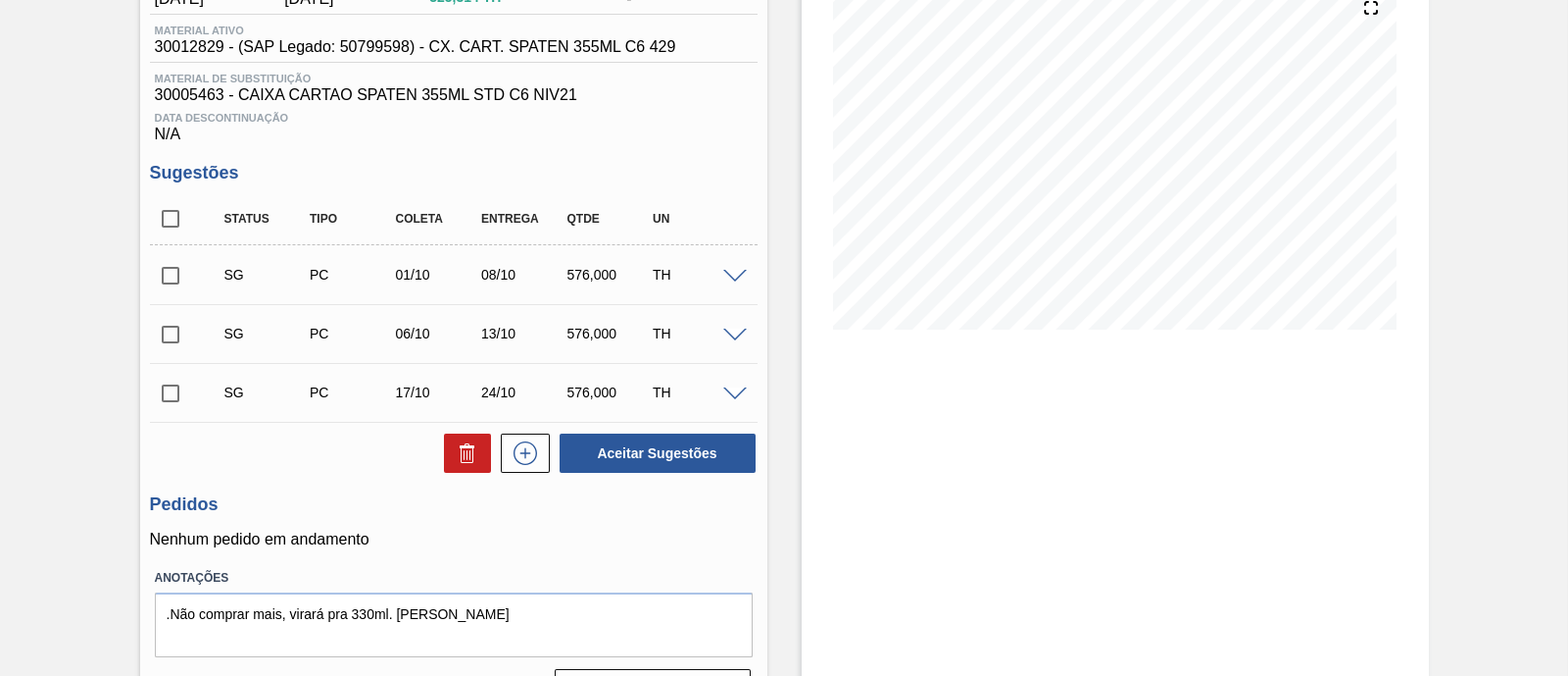
click at [174, 280] on input "checkbox" at bounding box center [170, 275] width 41 height 41
click at [724, 277] on span at bounding box center [736, 277] width 24 height 15
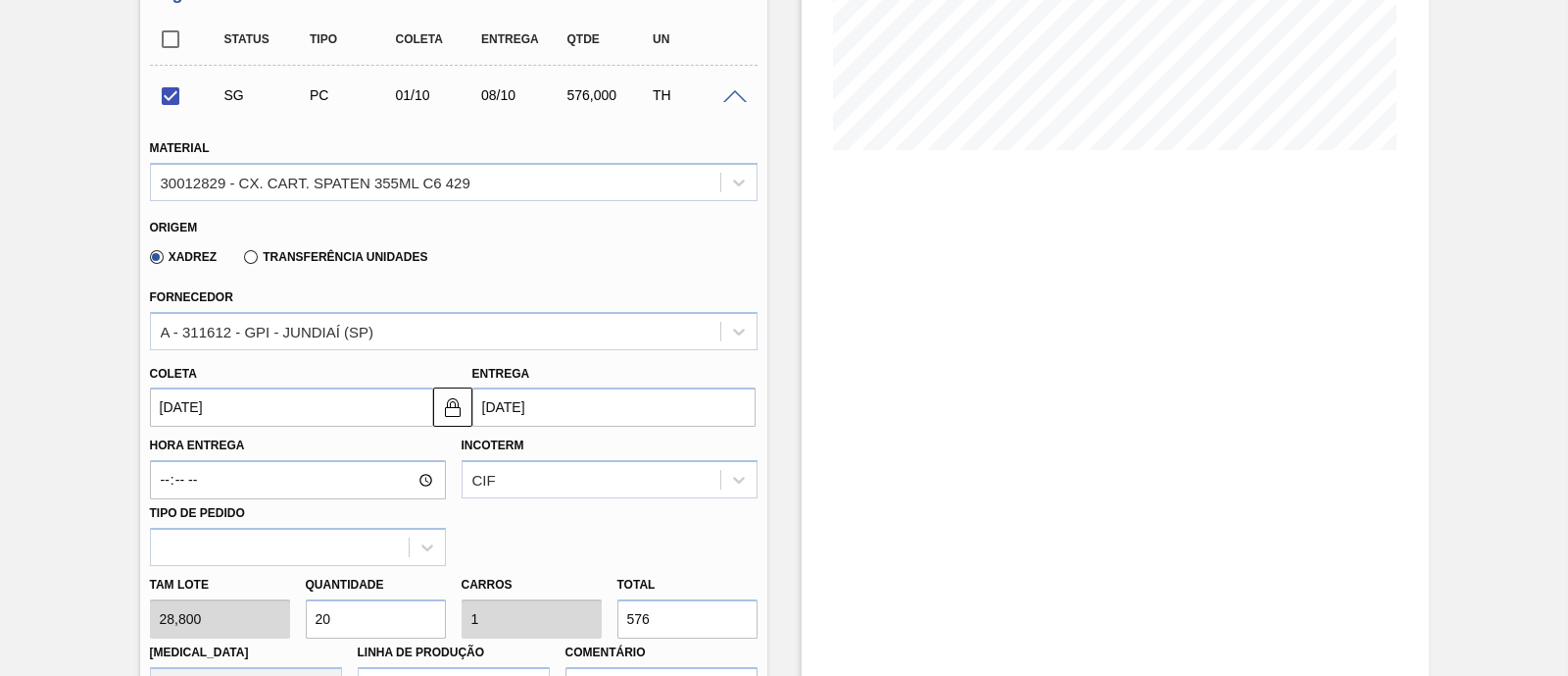
scroll to position [489, 0]
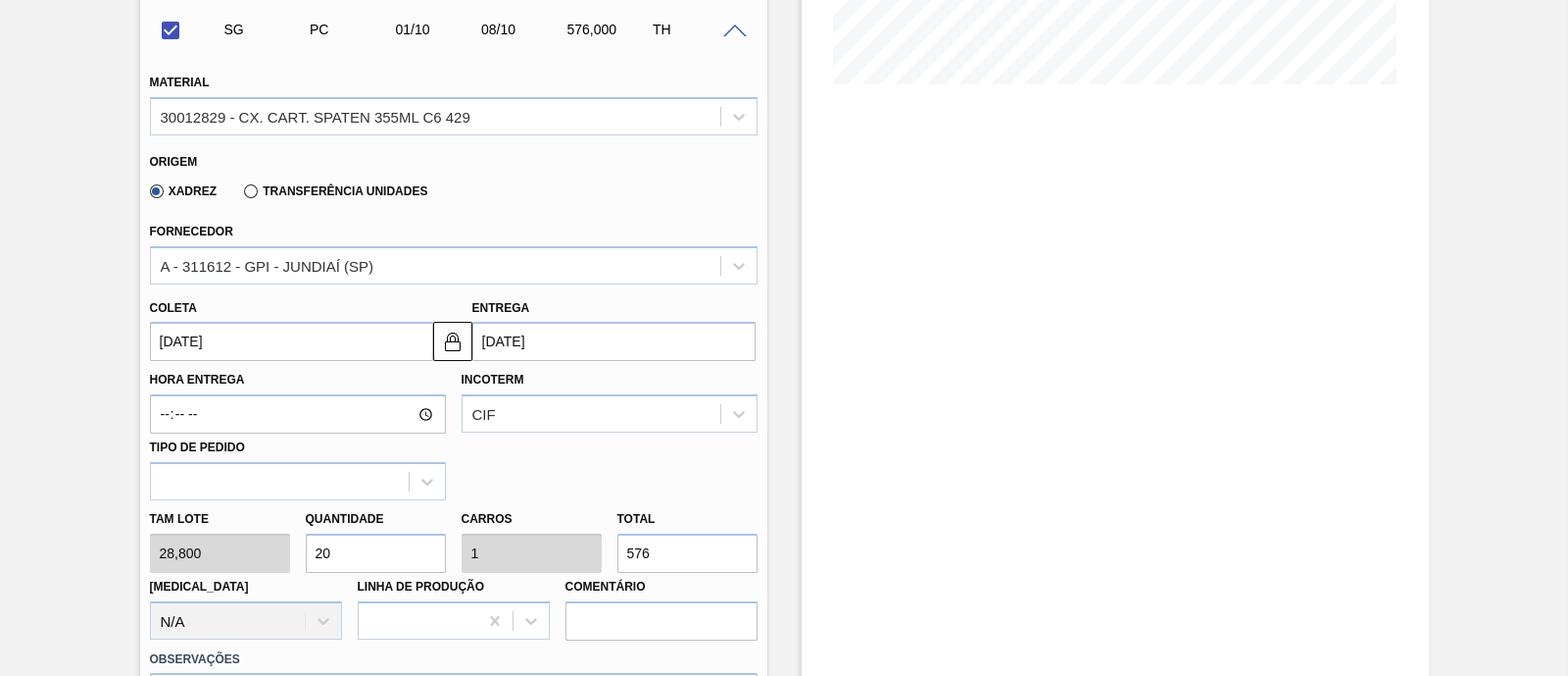
click at [328, 347] on input "[DATE]" at bounding box center [291, 341] width 283 height 39
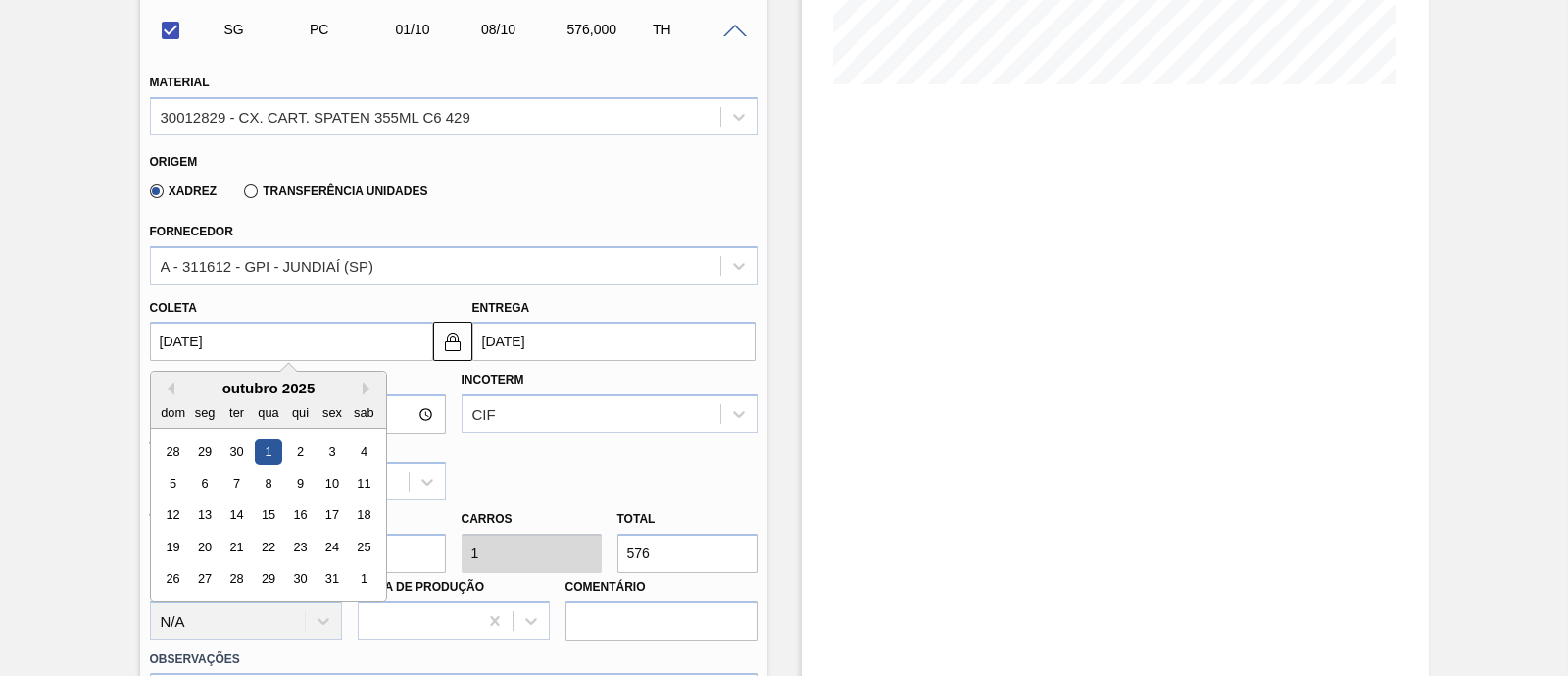
click at [166, 395] on button "Previous Month" at bounding box center [168, 388] width 14 height 14
click at [215, 462] on div "1" at bounding box center [204, 451] width 26 height 26
checkbox input "false"
type input "[DATE]"
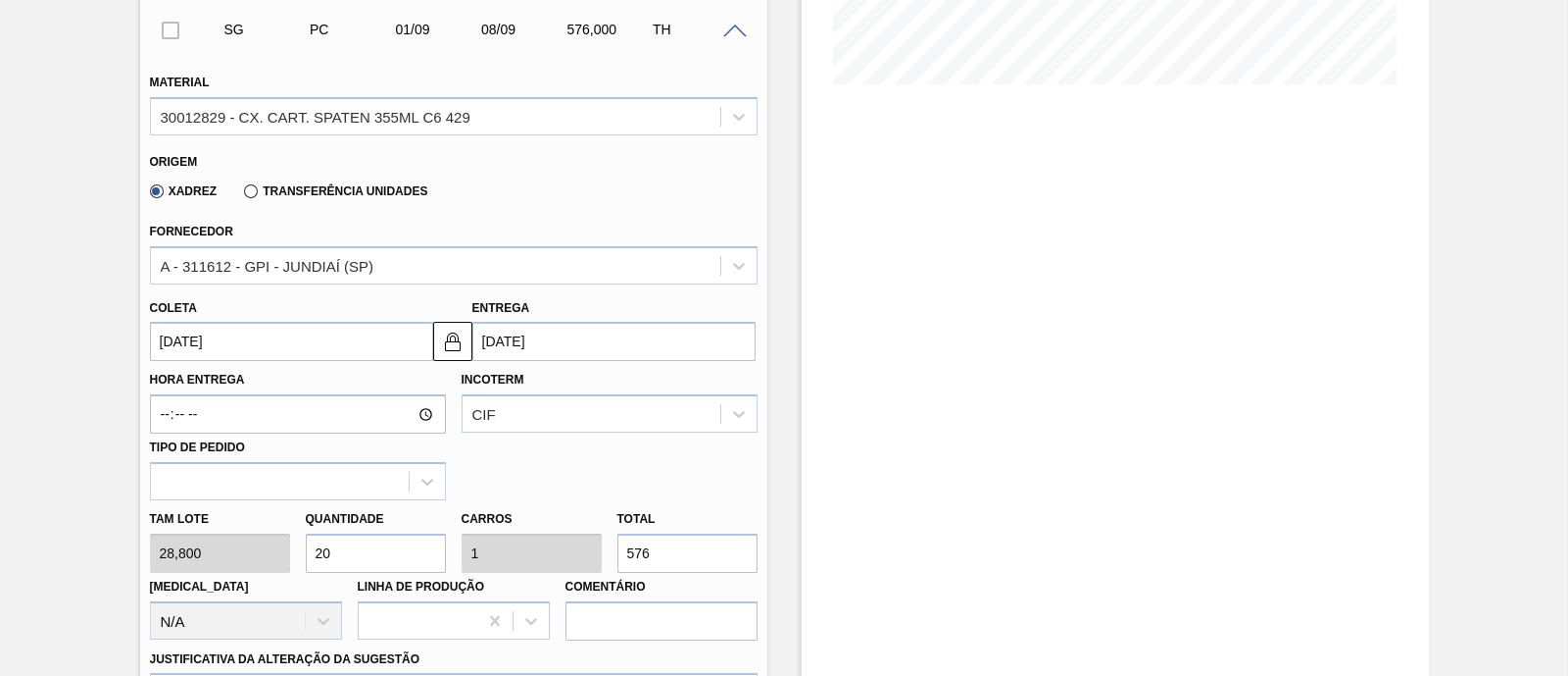
scroll to position [368, 0]
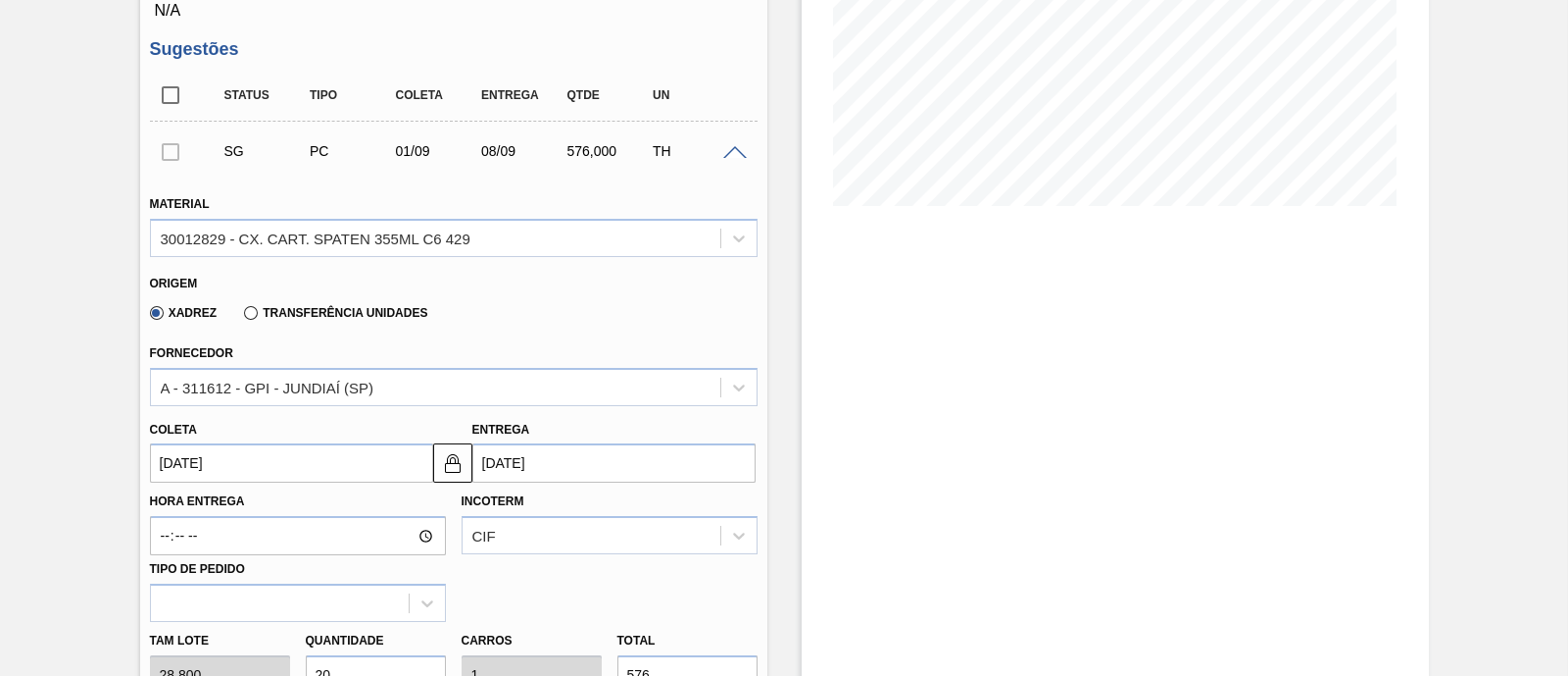
click at [382, 466] on input "[DATE]" at bounding box center [291, 462] width 283 height 39
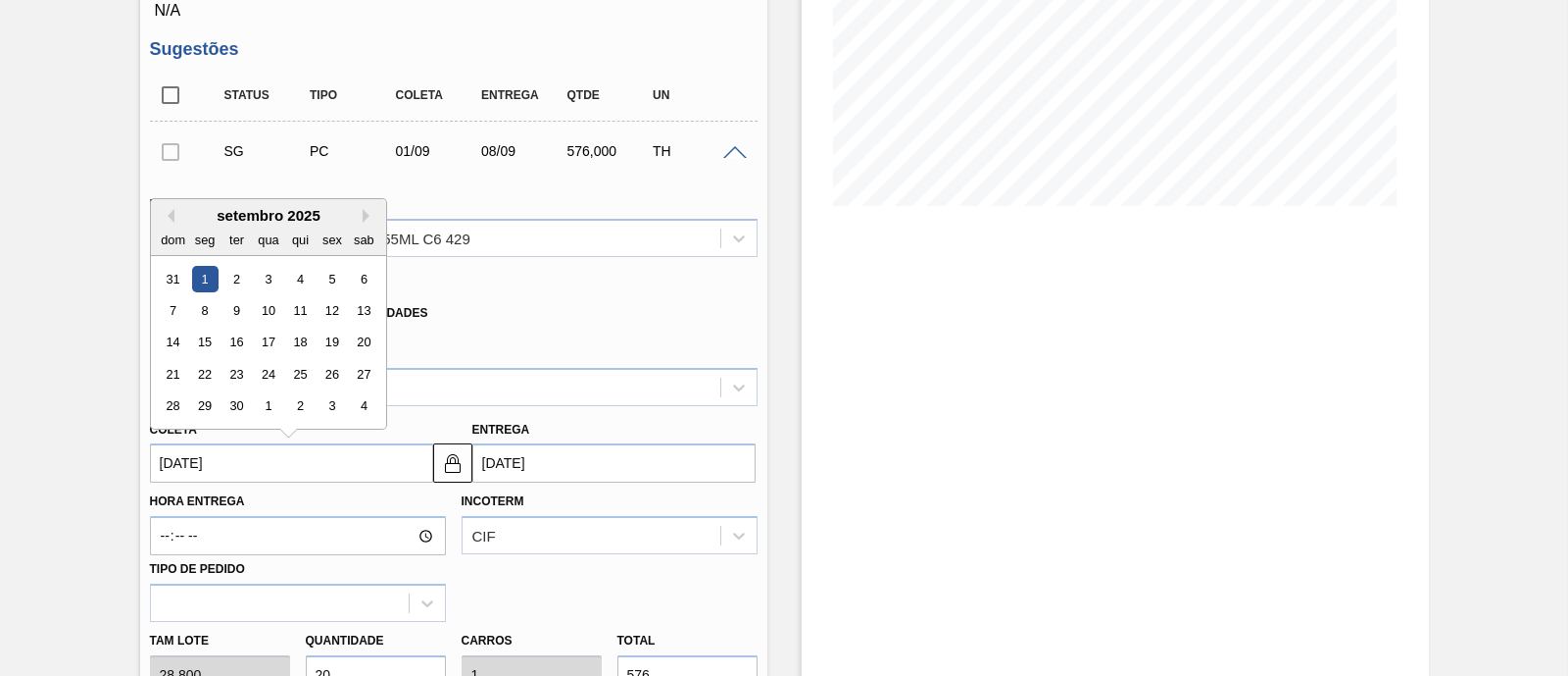
click at [176, 220] on div "setembro 2025" at bounding box center [268, 215] width 235 height 17
click at [159, 222] on div "setembro 2025" at bounding box center [268, 215] width 235 height 17
click at [171, 223] on button "Previous Month" at bounding box center [168, 216] width 14 height 14
click at [337, 407] on div "29" at bounding box center [332, 406] width 26 height 26
type input "[DATE]"
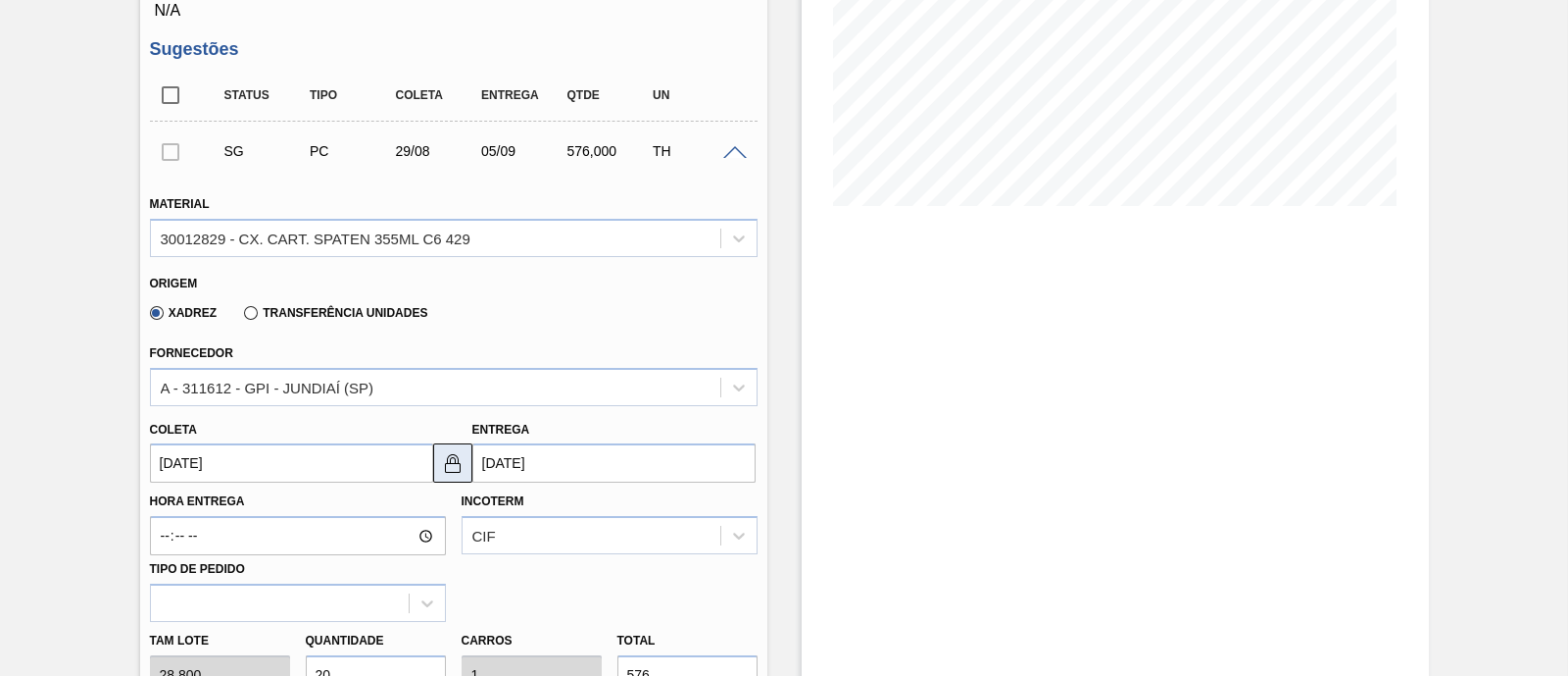
click at [460, 463] on img at bounding box center [453, 463] width 24 height 24
click at [534, 463] on input "[DATE]" at bounding box center [614, 462] width 283 height 39
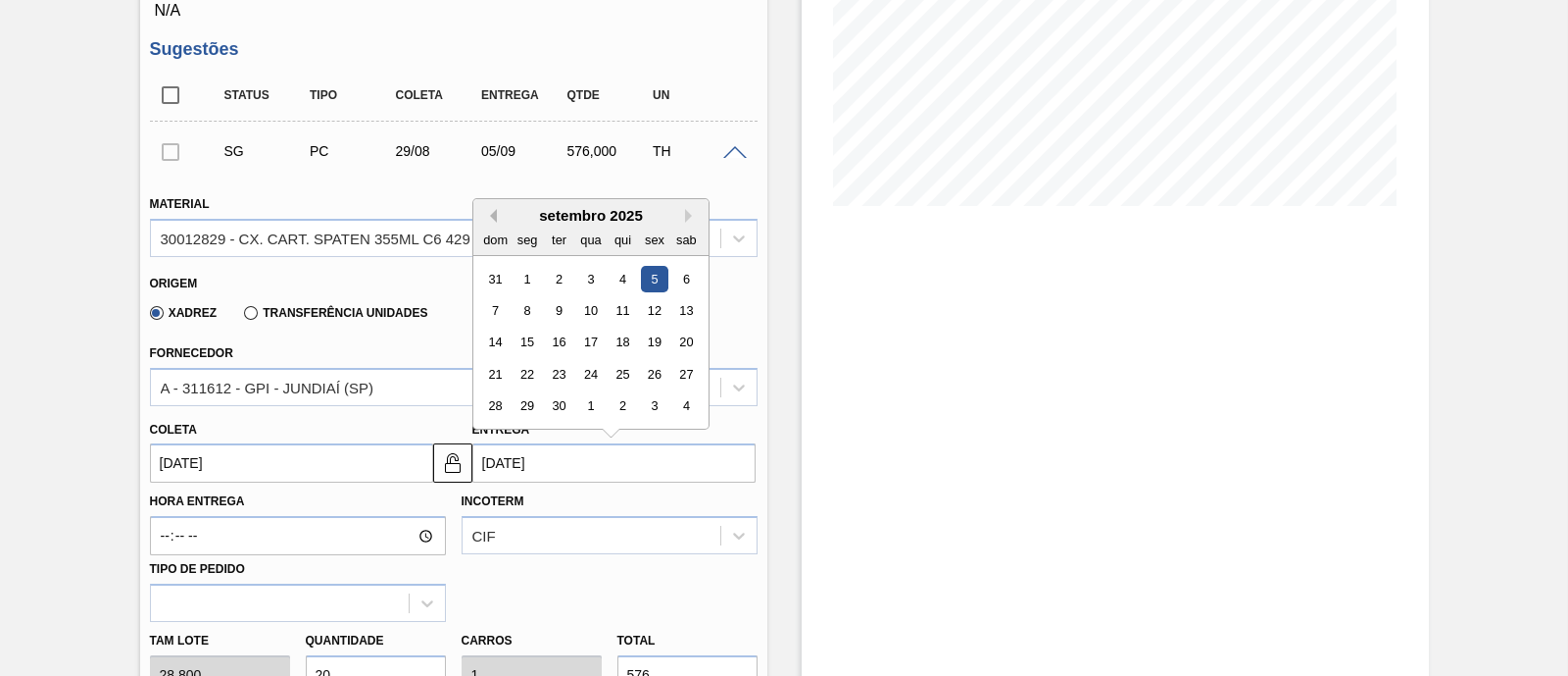
click at [491, 220] on button "Previous Month" at bounding box center [490, 216] width 14 height 14
click at [527, 437] on div "1" at bounding box center [527, 438] width 26 height 26
type input "[DATE]"
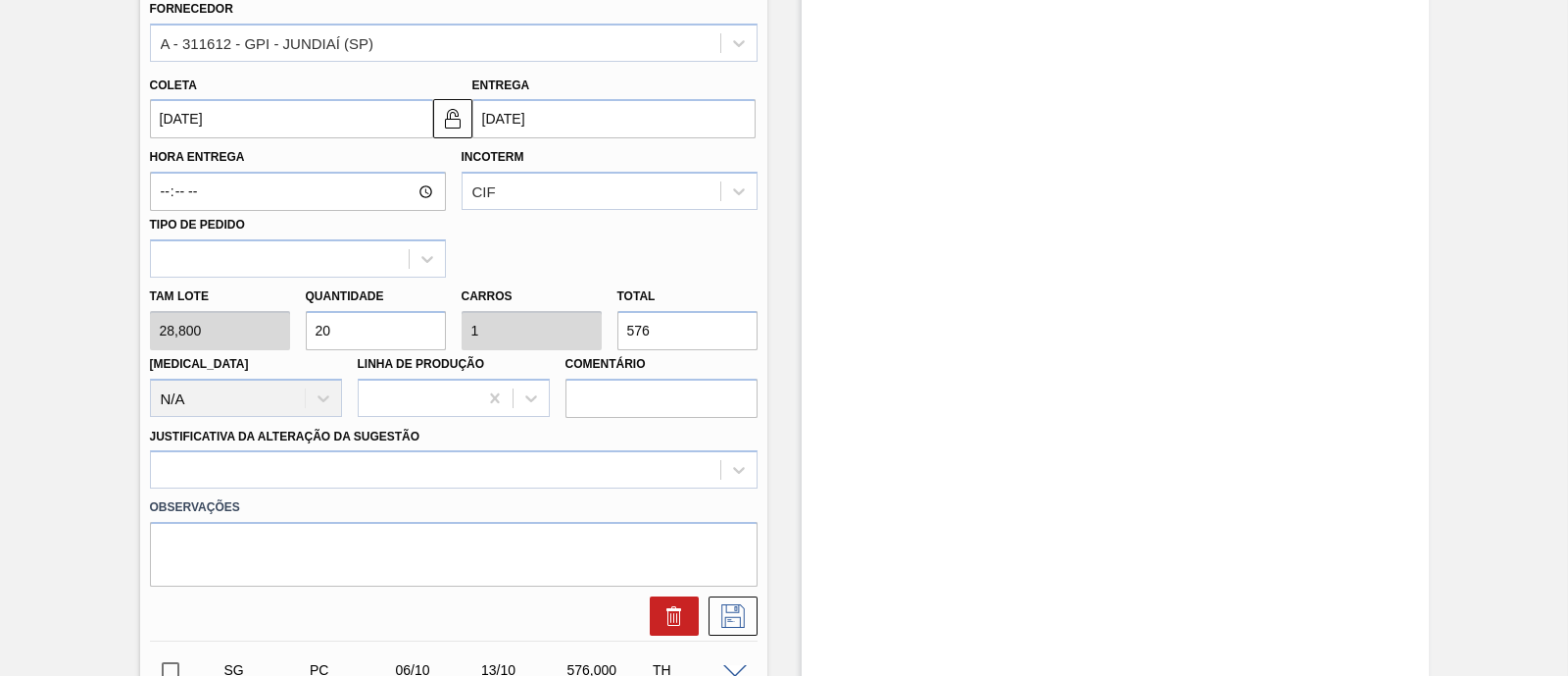
scroll to position [735, 0]
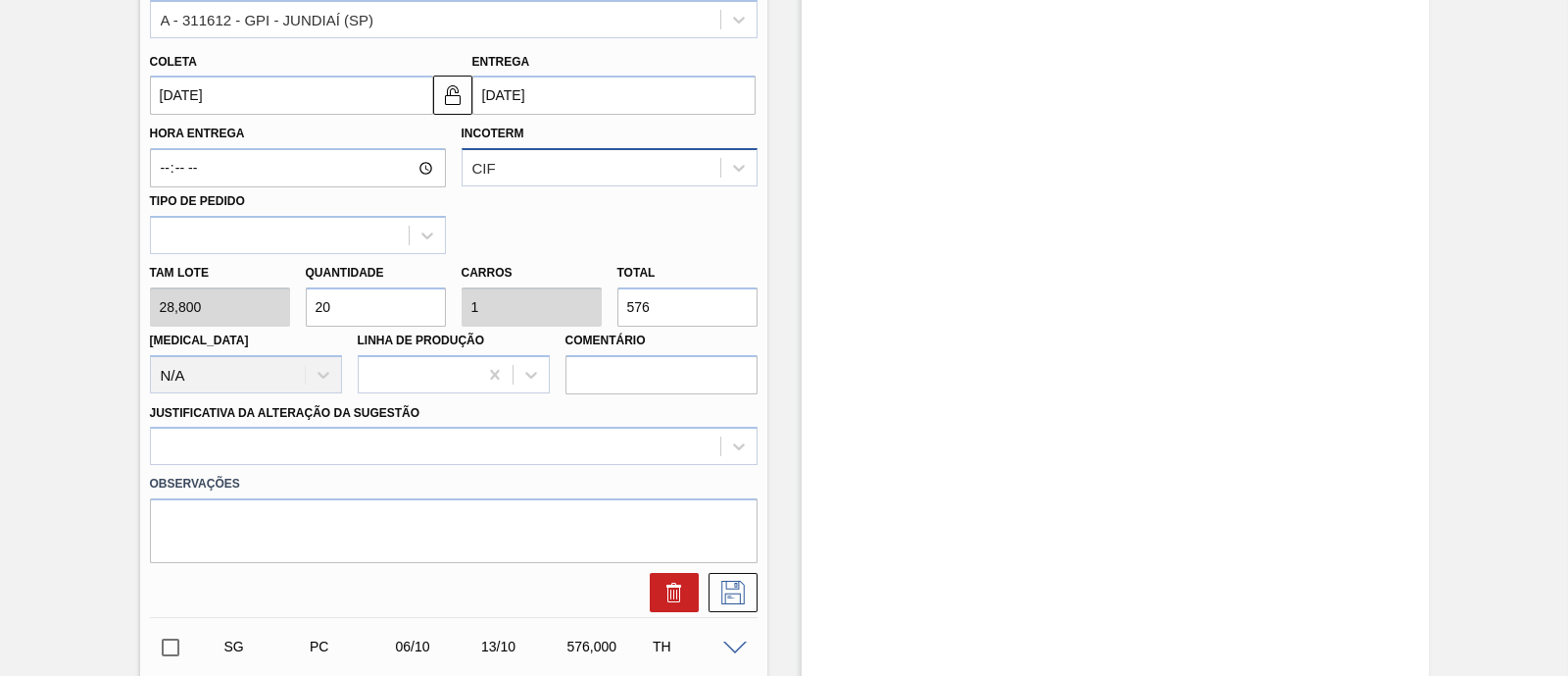
click at [539, 175] on div "CIF" at bounding box center [592, 168] width 258 height 28
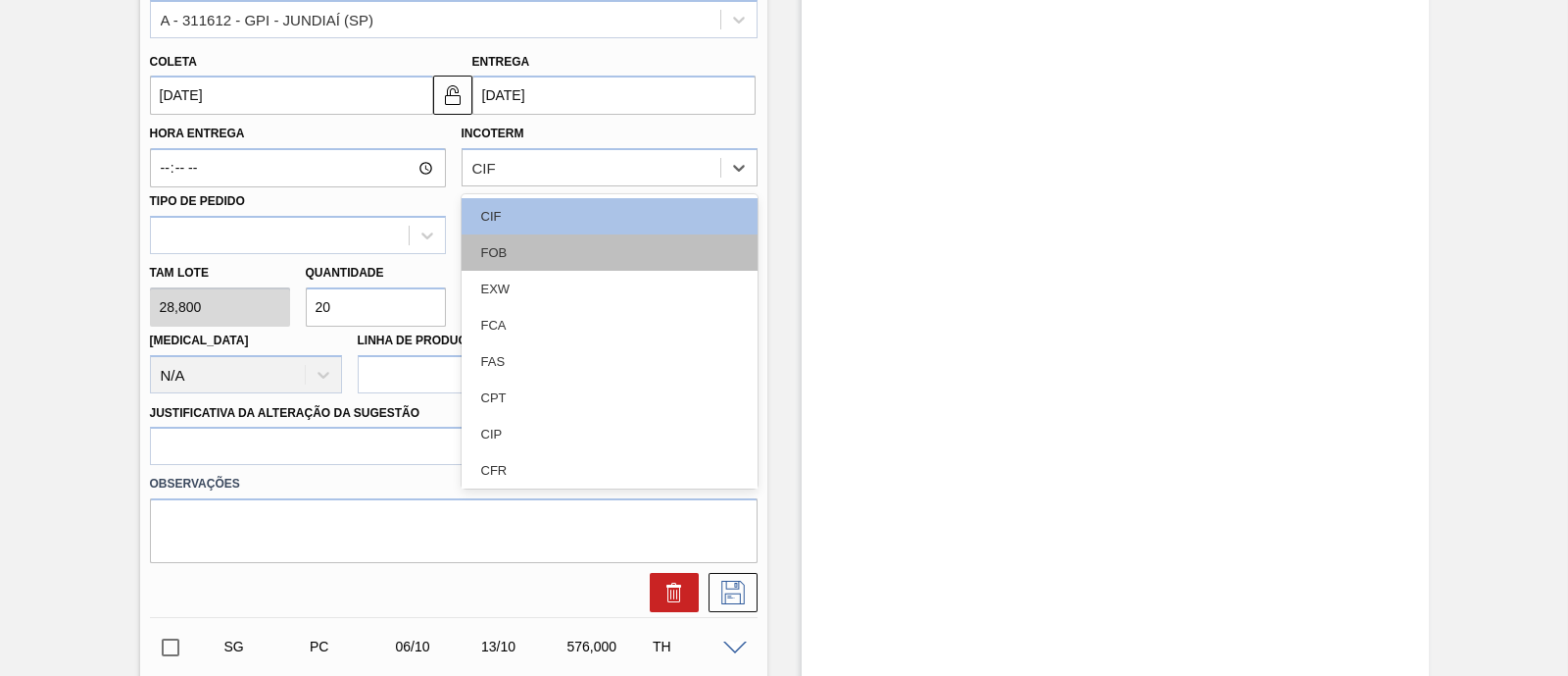
click at [536, 255] on div "FOB" at bounding box center [610, 252] width 296 height 36
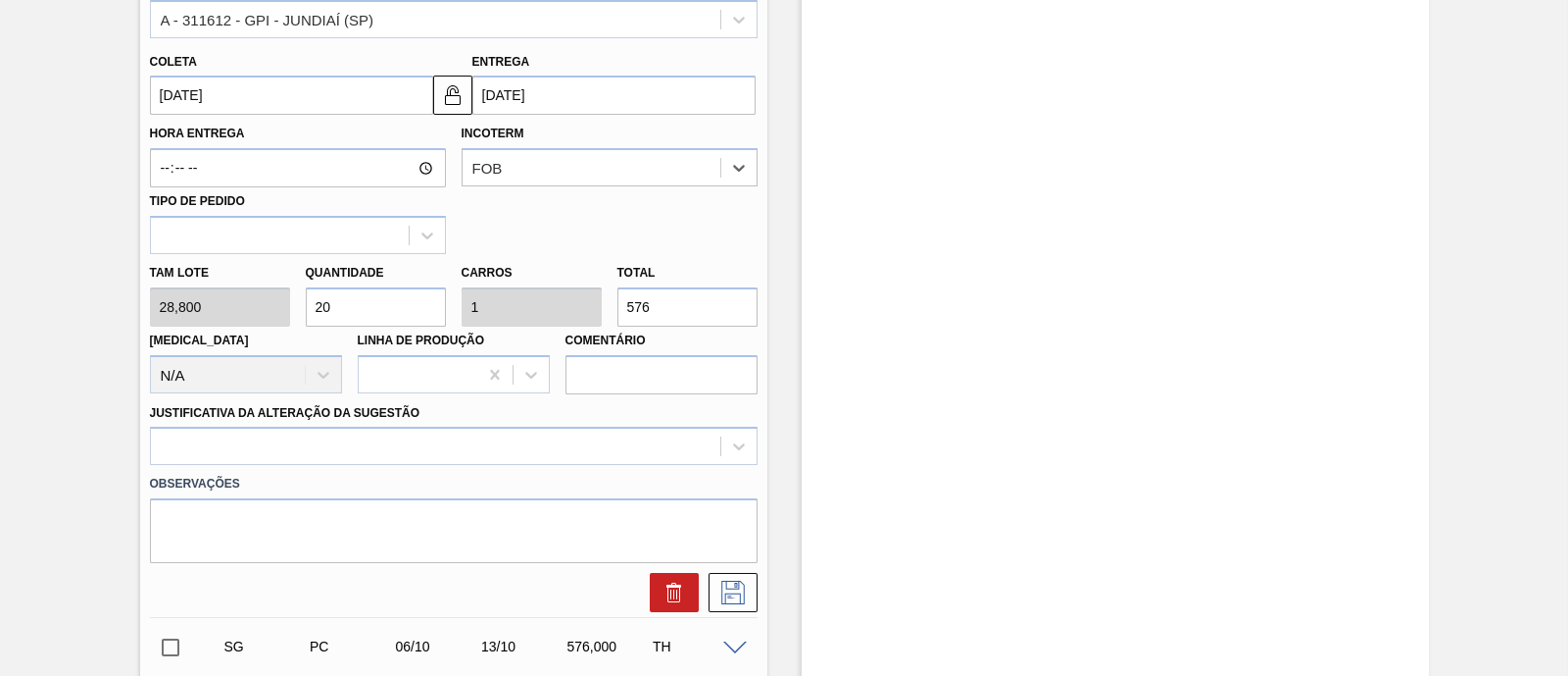
scroll to position [489, 0]
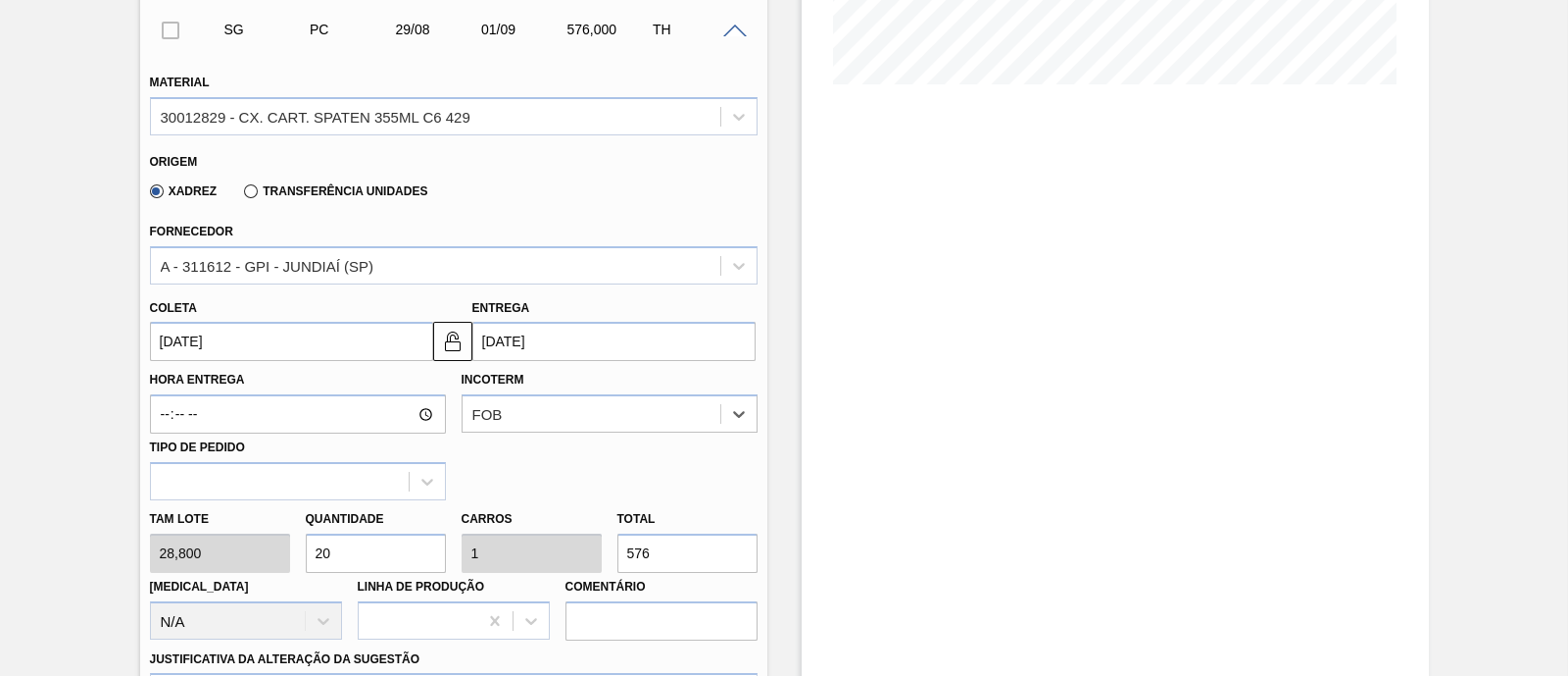
click at [350, 192] on label "Transferência Unidades" at bounding box center [335, 191] width 183 height 14
click at [241, 195] on input "Transferência Unidades" at bounding box center [241, 195] width 0 height 0
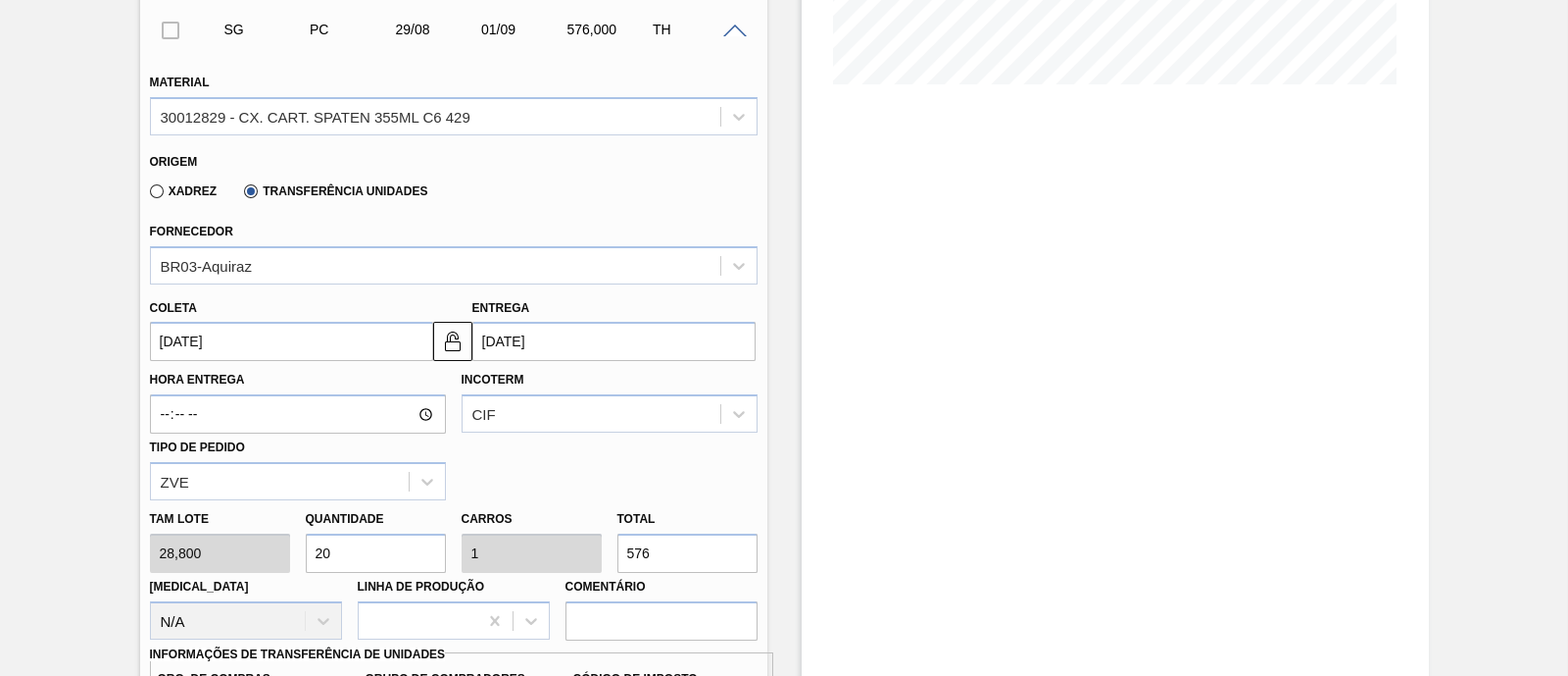
click at [286, 352] on input "[DATE]" at bounding box center [291, 341] width 283 height 39
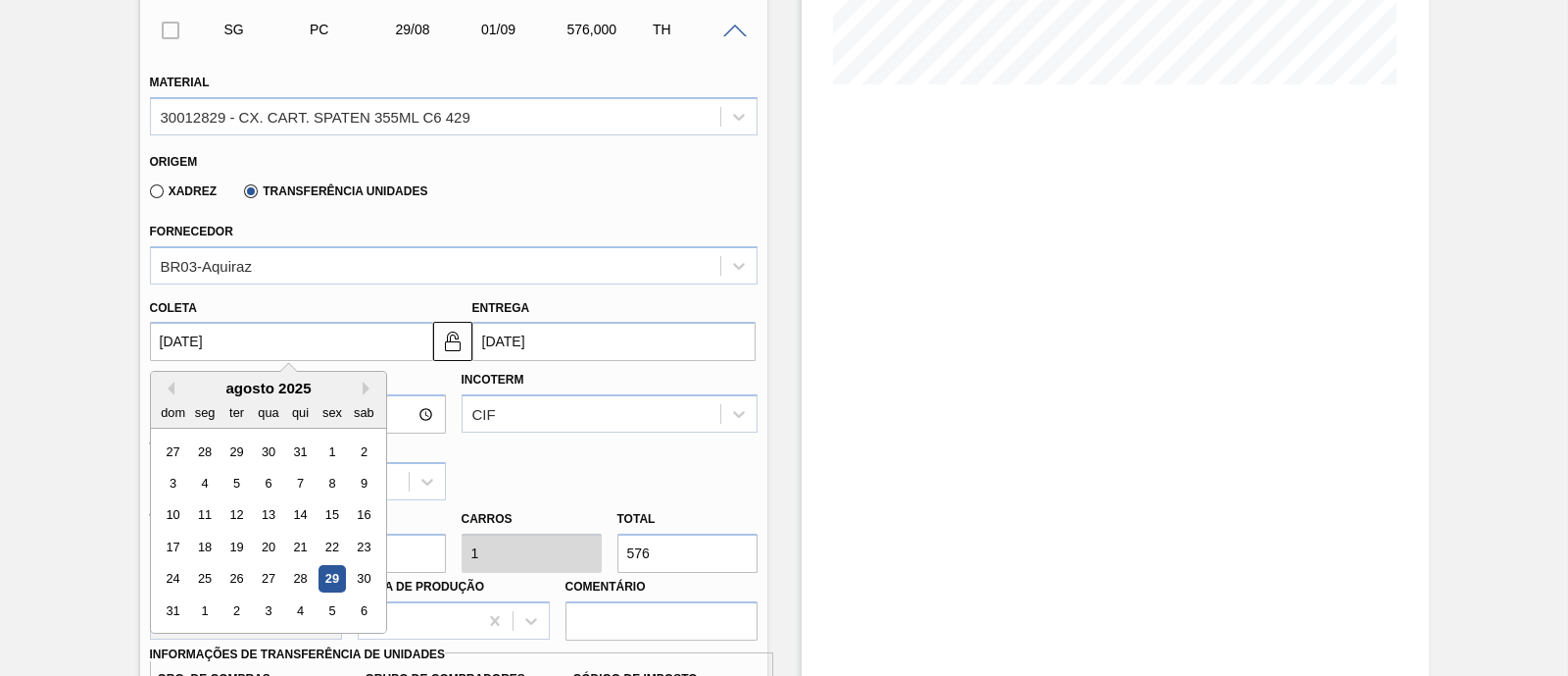
click at [286, 352] on input "[DATE]" at bounding box center [291, 341] width 283 height 39
click at [620, 468] on div "Hora Entrega Incoterm CIF Tipo de pedido ZVE" at bounding box center [454, 430] width 624 height 139
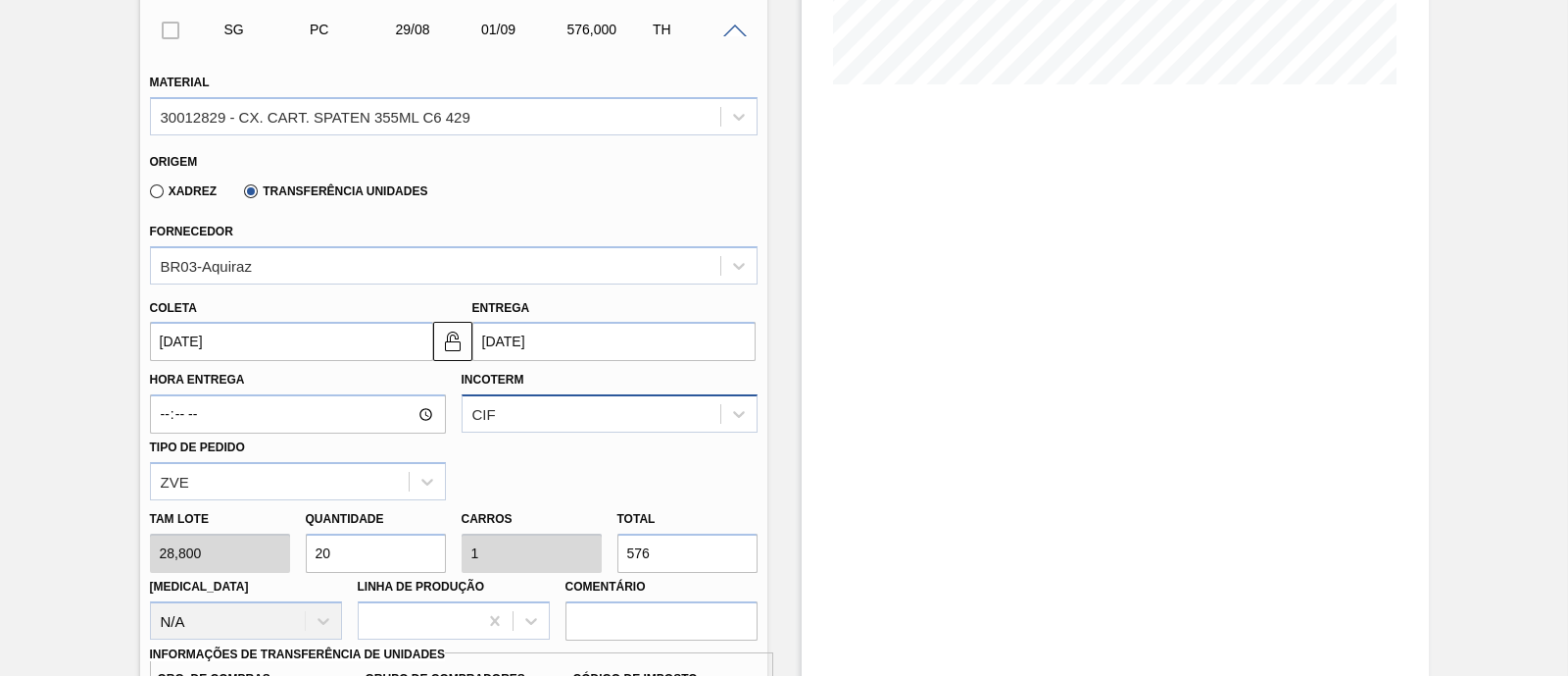
click at [589, 412] on div "CIF" at bounding box center [610, 413] width 296 height 38
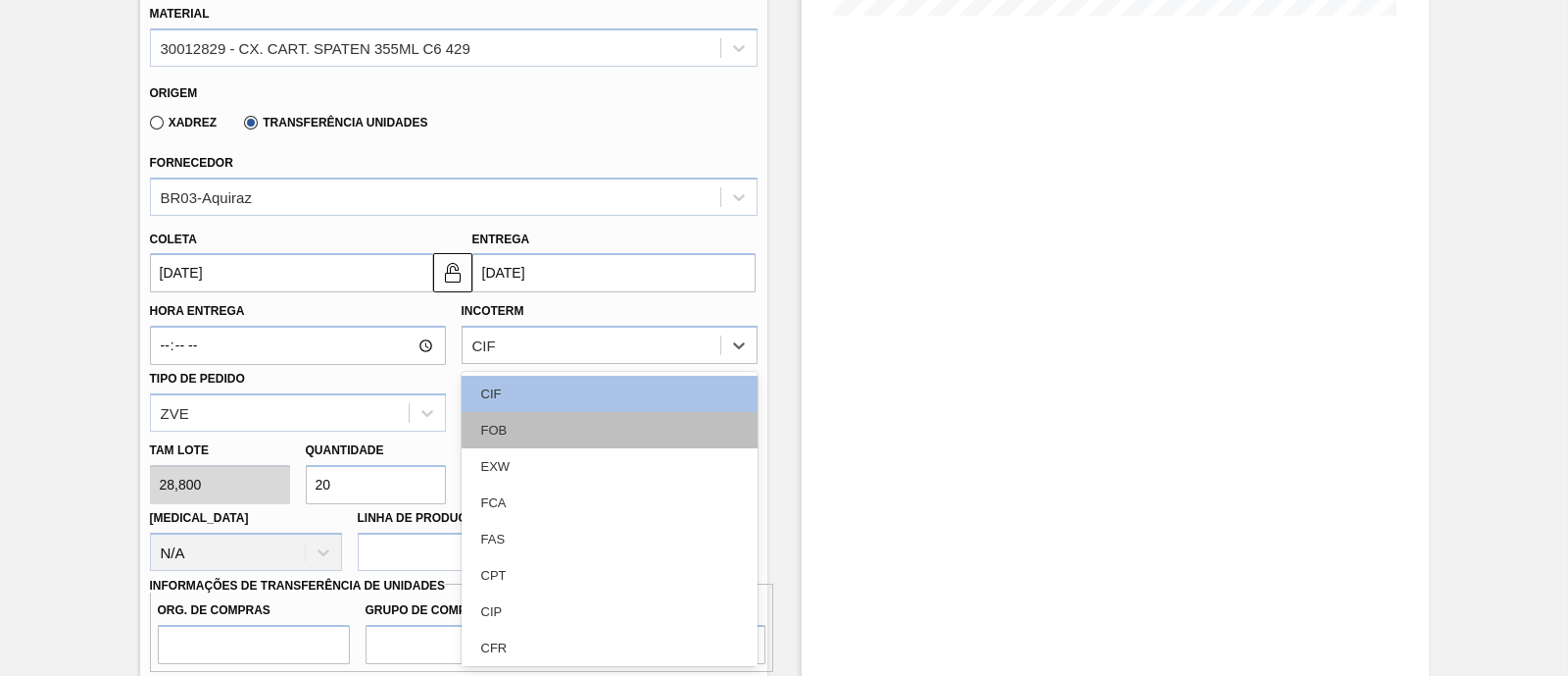
click at [540, 424] on div "FOB" at bounding box center [610, 430] width 296 height 36
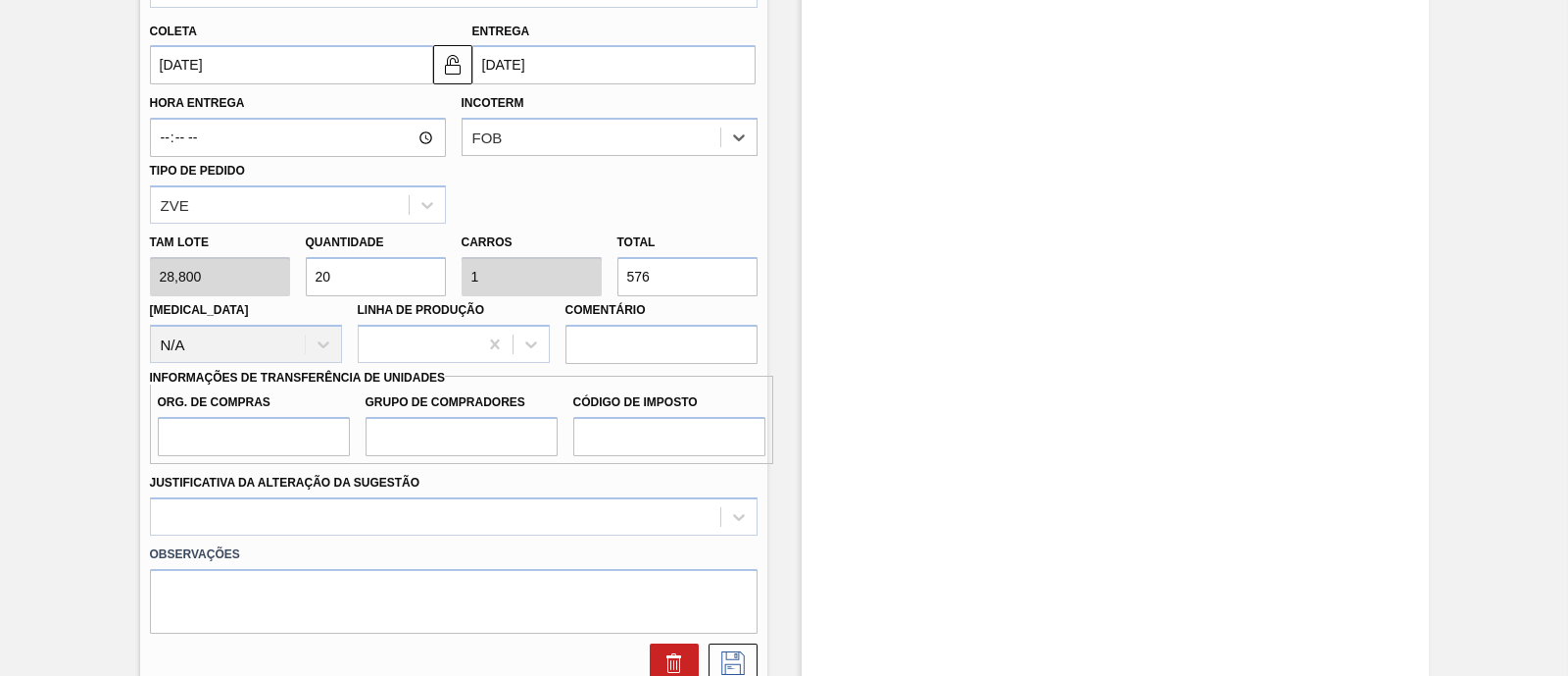
scroll to position [803, 0]
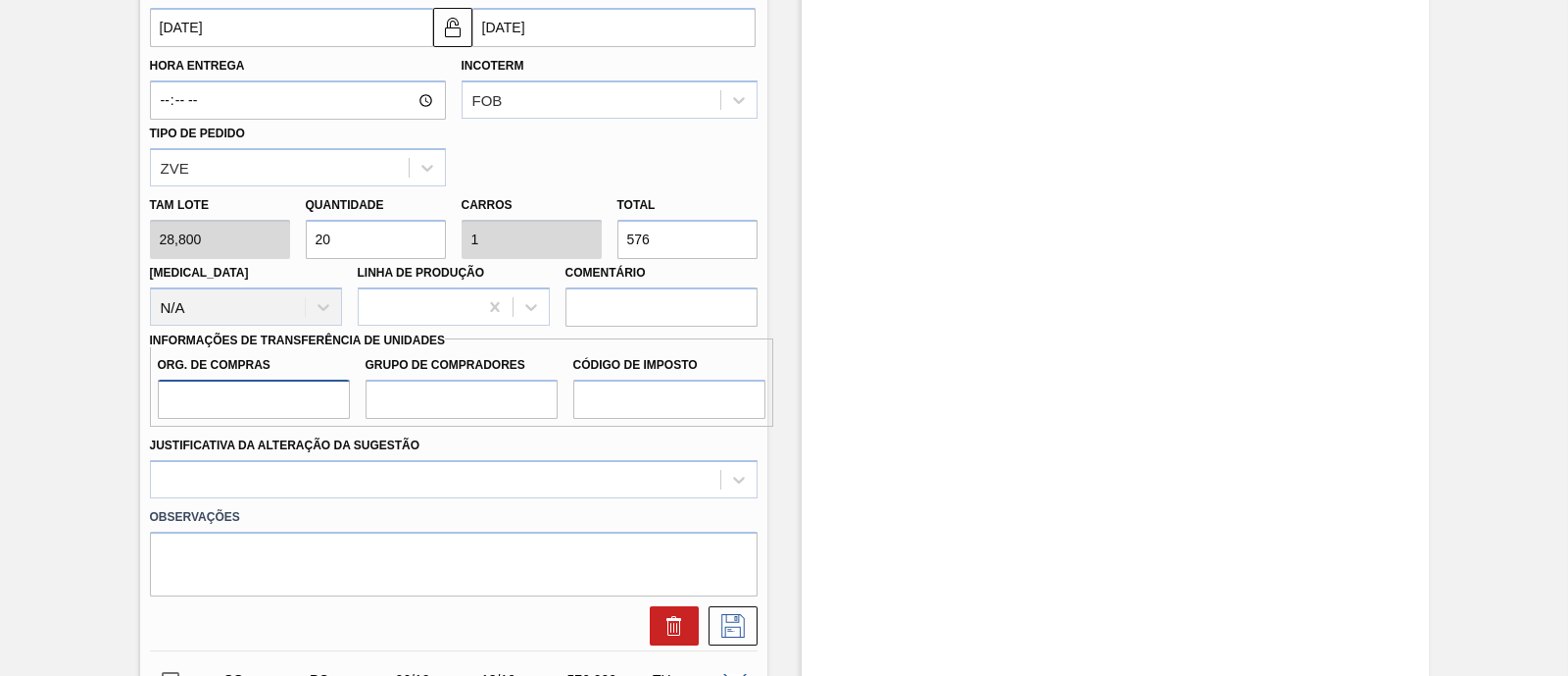
click at [277, 411] on input "Org. de Compras" at bounding box center [254, 399] width 192 height 39
type input "BR00"
click at [388, 412] on input "Grupo de Compradores" at bounding box center [462, 399] width 192 height 39
type input "A01"
drag, startPoint x: 617, startPoint y: 399, endPoint x: 648, endPoint y: 419, distance: 36.9
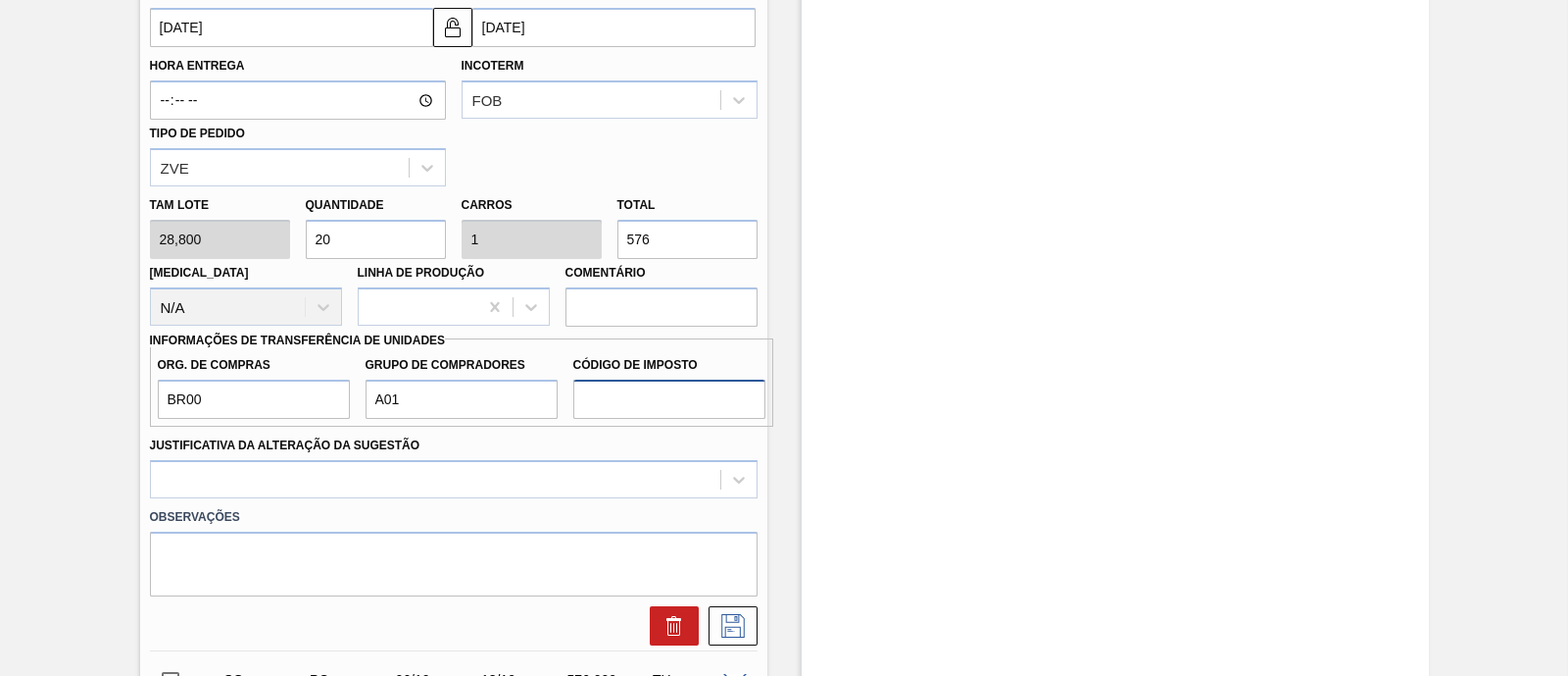
click at [617, 399] on input "Código de Imposto" at bounding box center [670, 399] width 192 height 39
type input "I1"
click at [606, 466] on div at bounding box center [454, 479] width 608 height 38
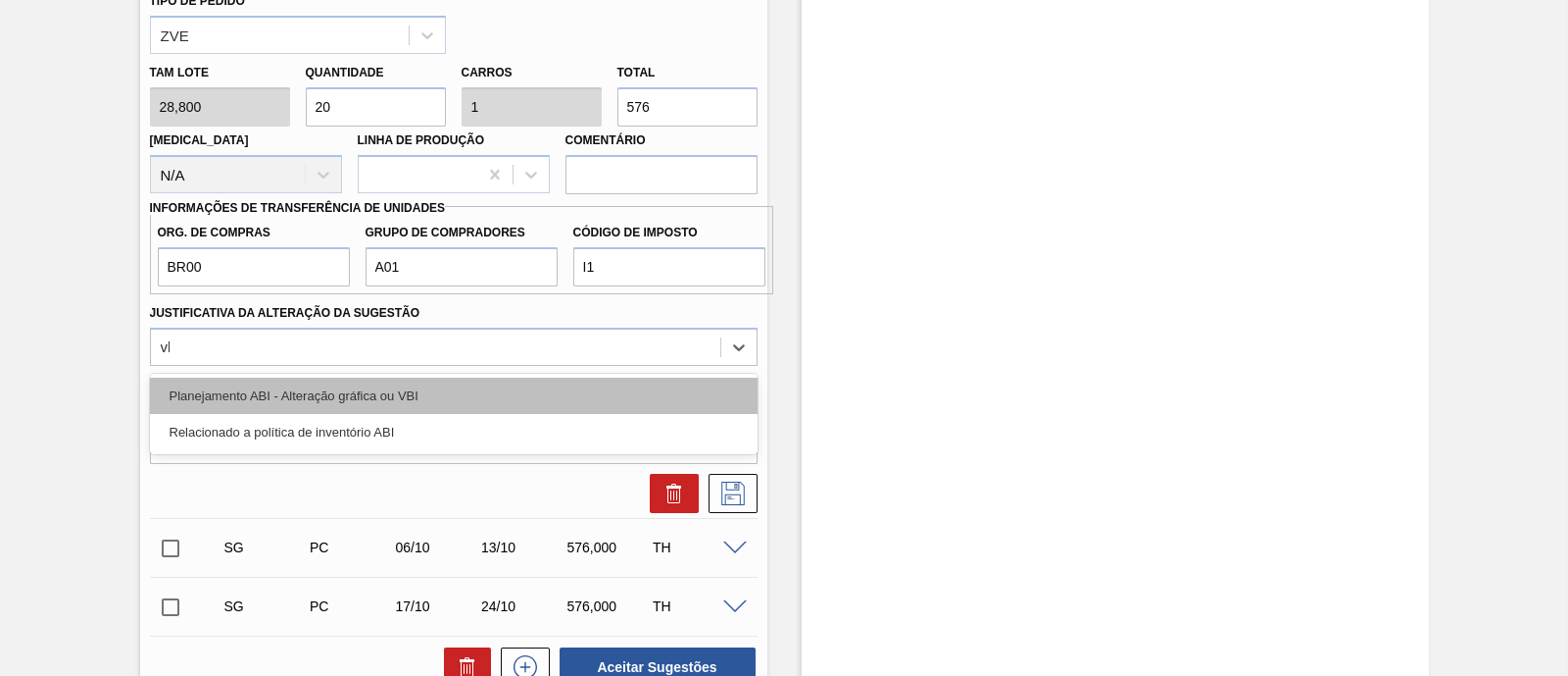
type Sugestão "vbi"
click at [353, 400] on div "Planejamento ABI - Alteração gráfica ou VBI" at bounding box center [454, 396] width 608 height 36
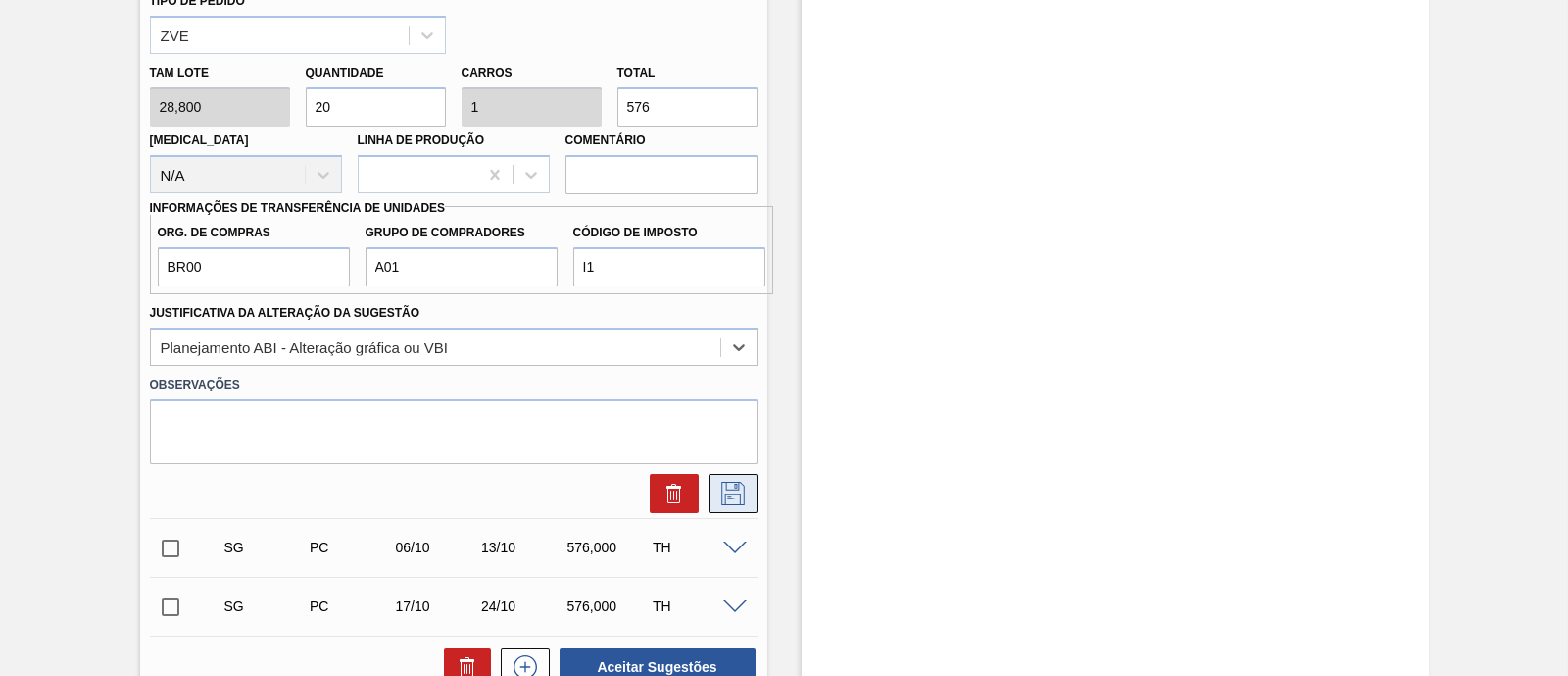
click at [750, 487] on button at bounding box center [733, 493] width 49 height 39
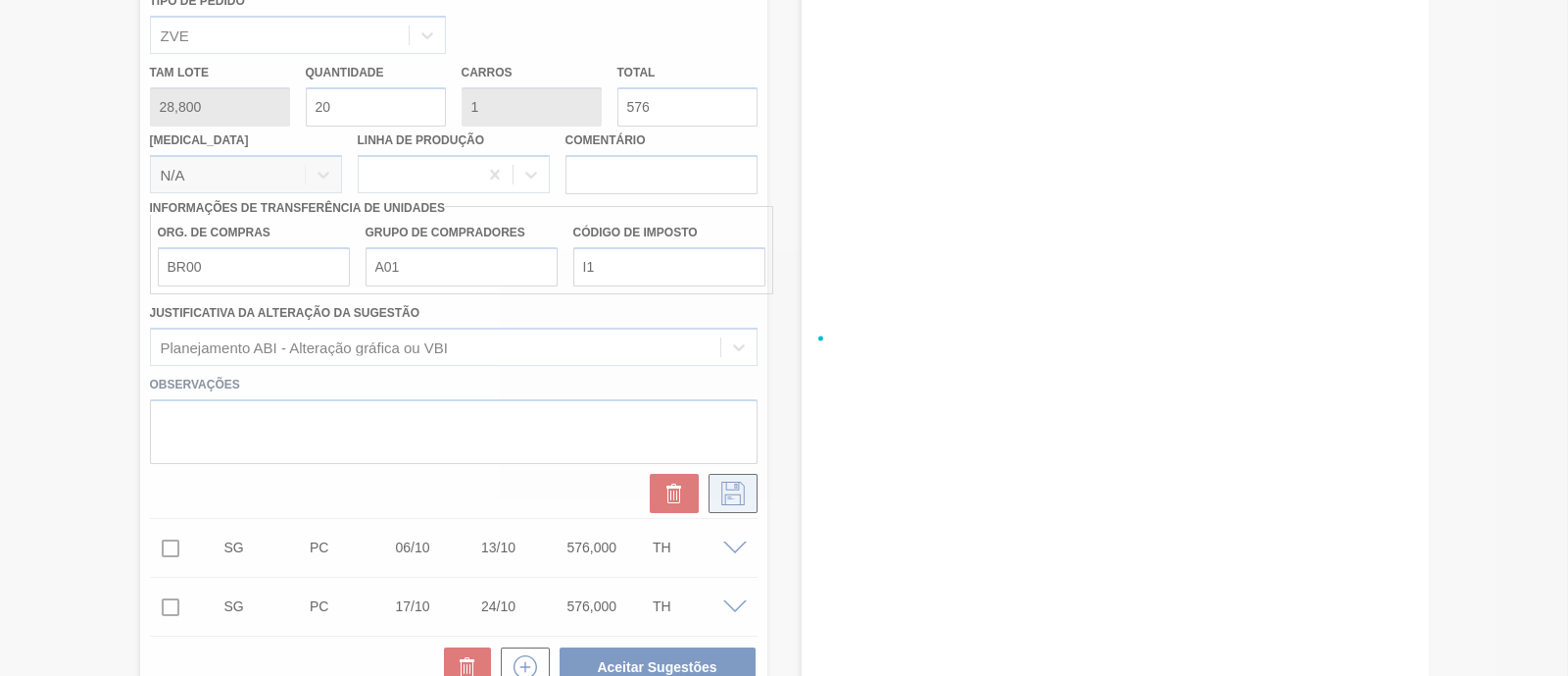
checkbox input "true"
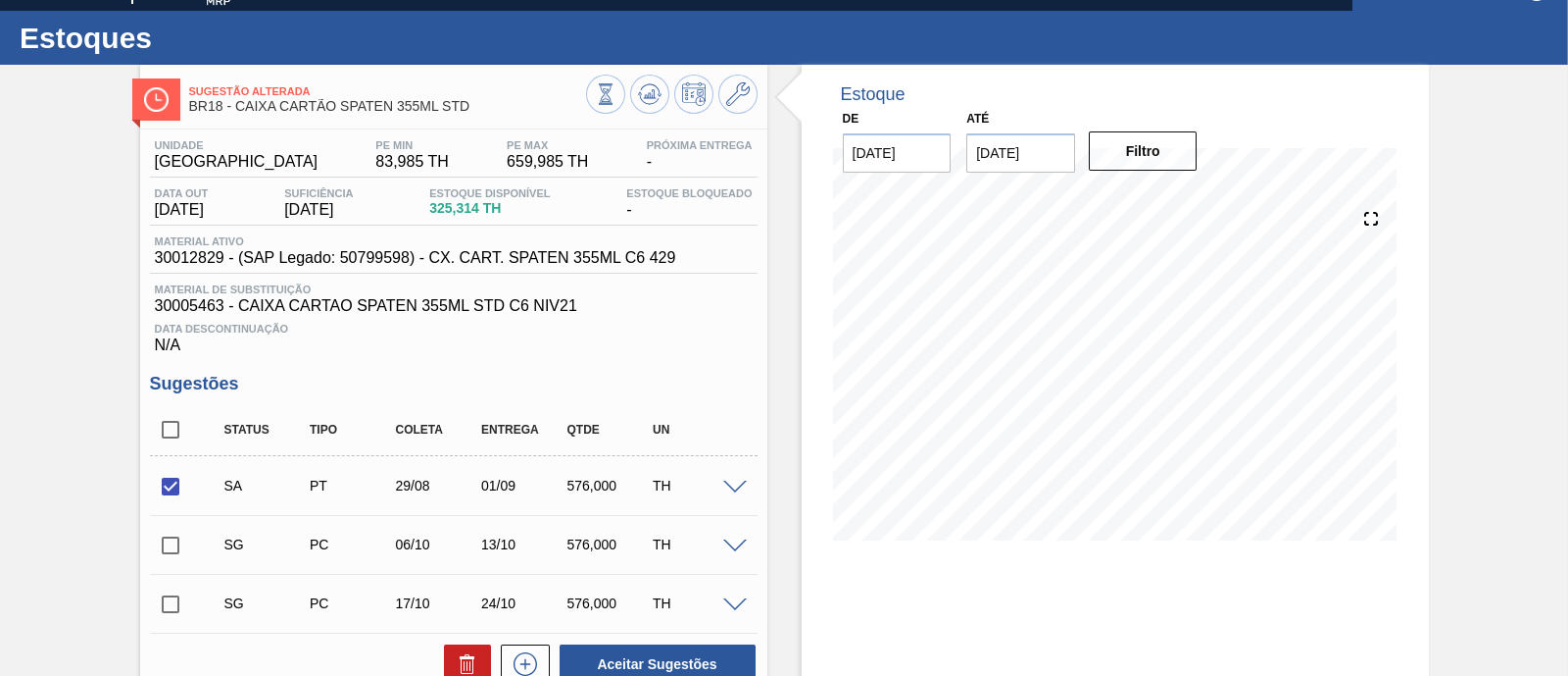
scroll to position [0, 0]
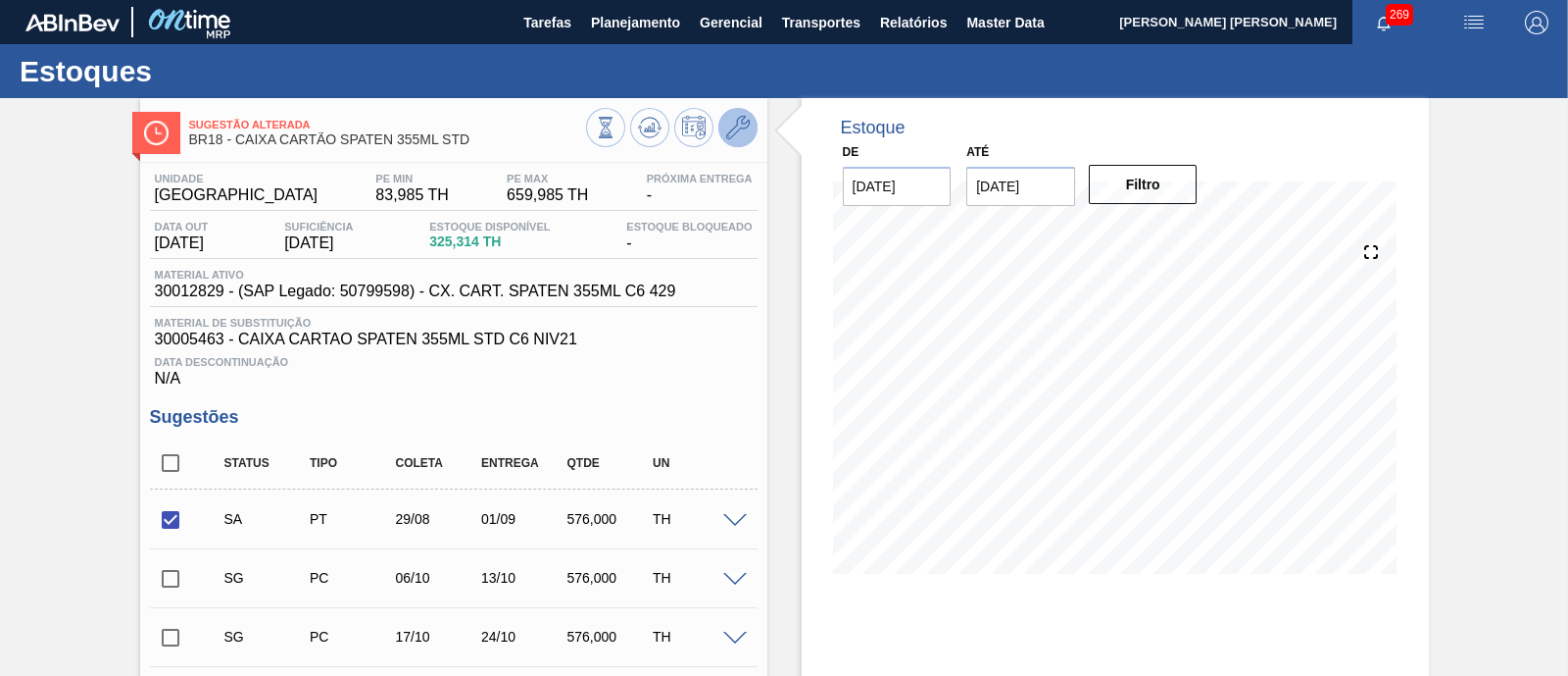
click at [735, 132] on icon at bounding box center [739, 128] width 24 height 24
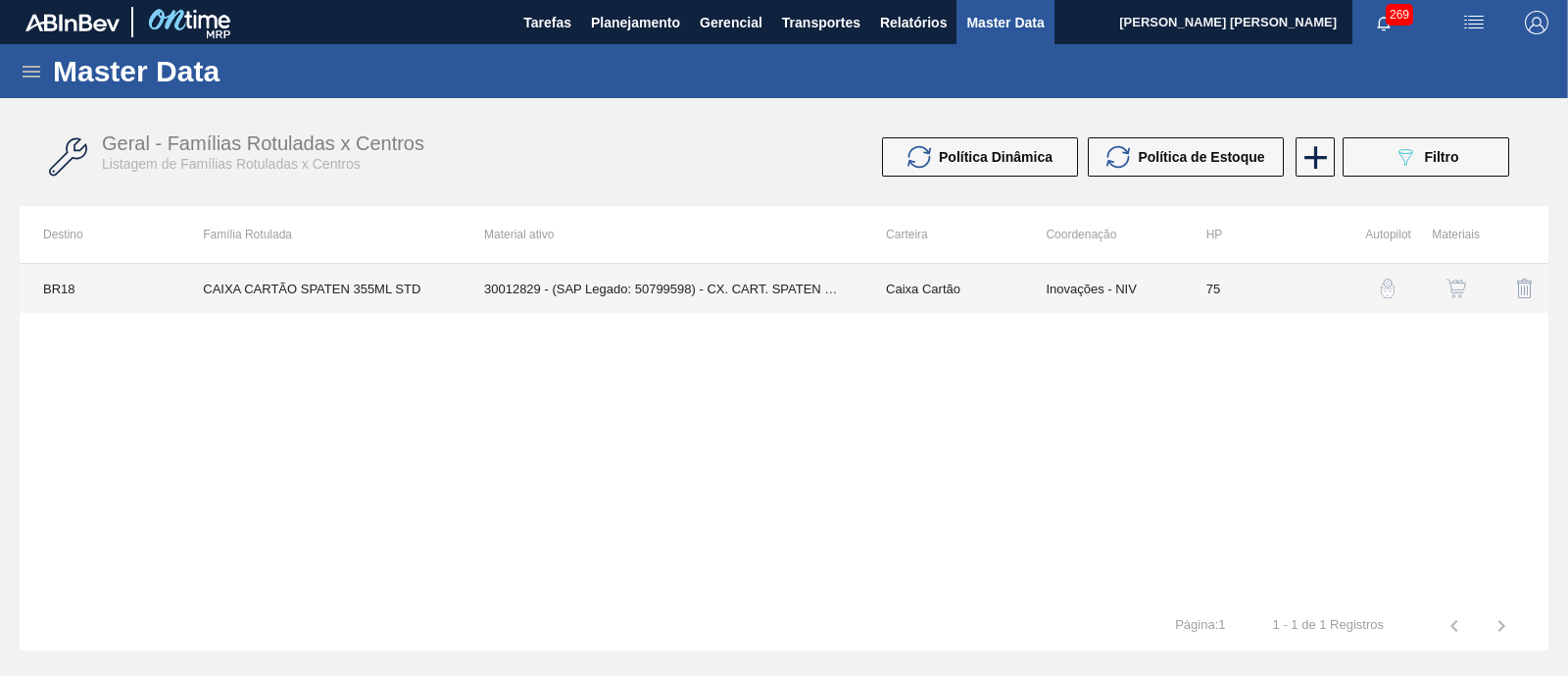
click at [688, 292] on td "30012829 - (SAP Legado: 50799598) - CX. CART. SPATEN 355ML C6 429" at bounding box center [662, 288] width 402 height 49
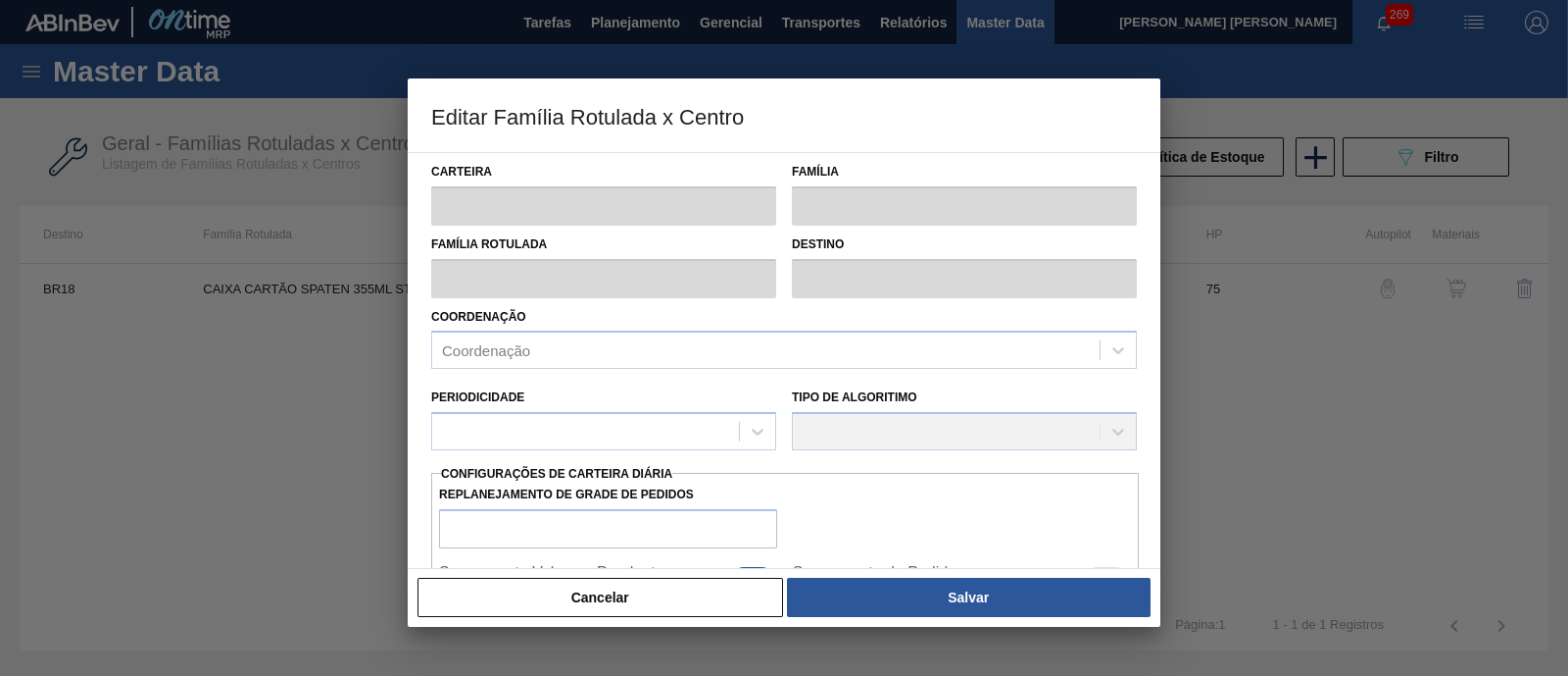
type input "Caixa Cartão"
type input "CAIXA CARTÃO SPATEN 355ML STD"
type input "BR18 - [GEOGRAPHIC_DATA]"
type input "75"
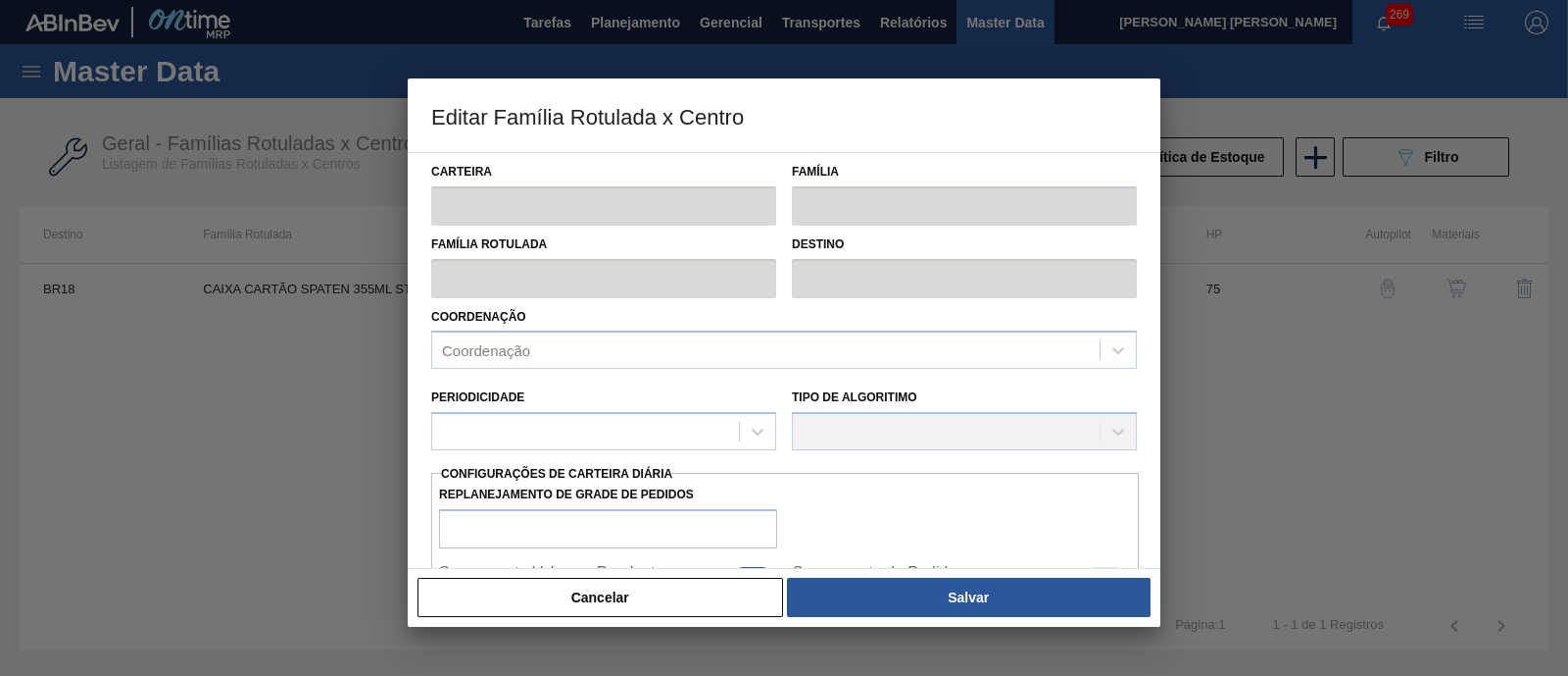
type input "83,985"
type input "659,985"
type input "40"
type input "314,385"
checkbox input "true"
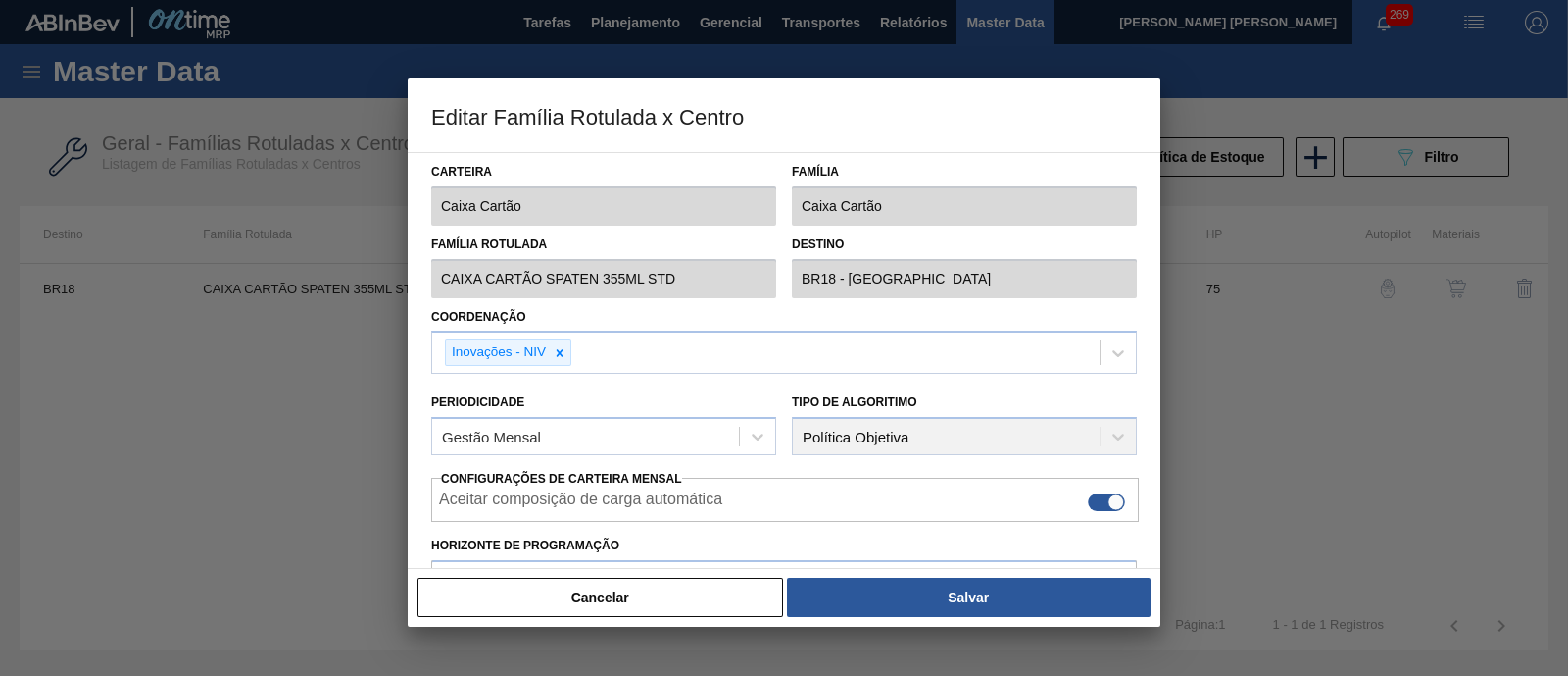
scroll to position [481, 0]
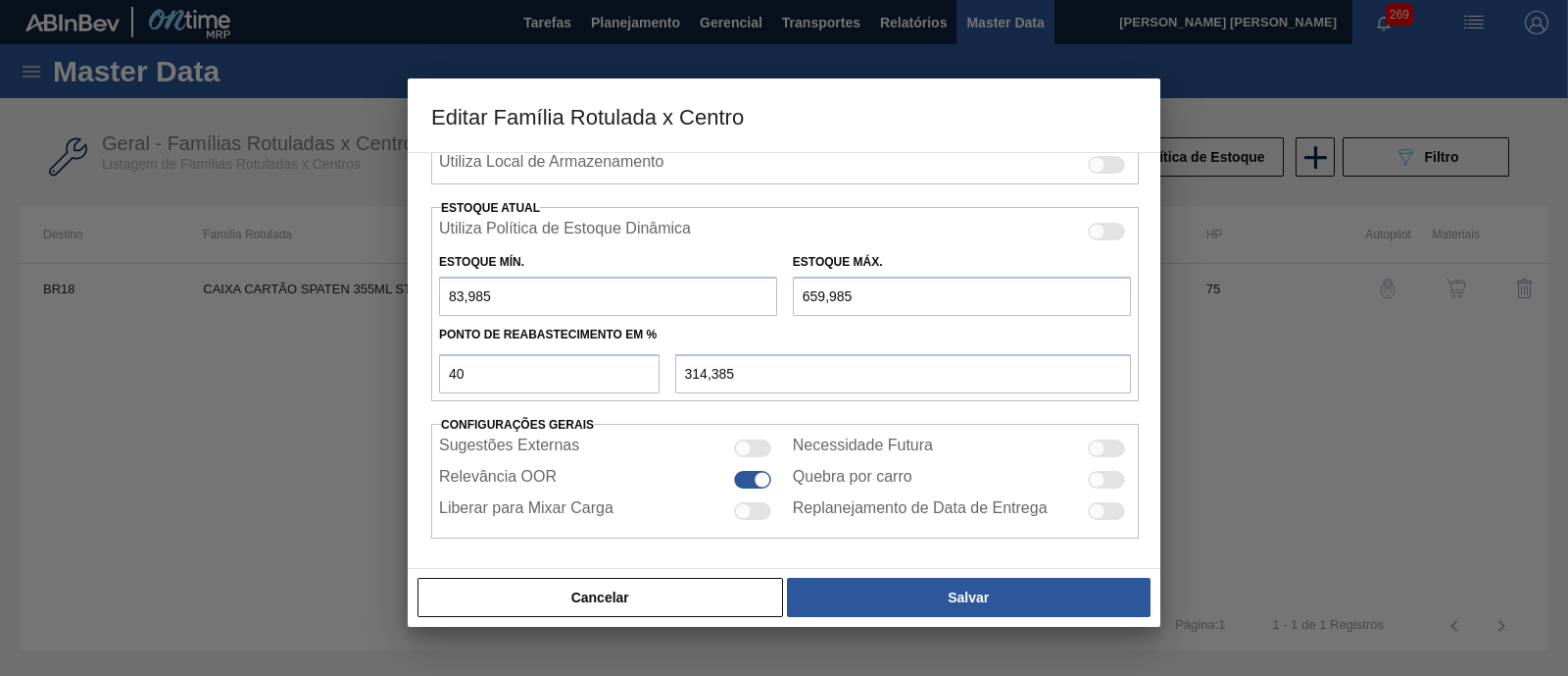
click at [825, 296] on input "659,985" at bounding box center [961, 296] width 338 height 39
type input "6.590,985"
type input "2.686,785"
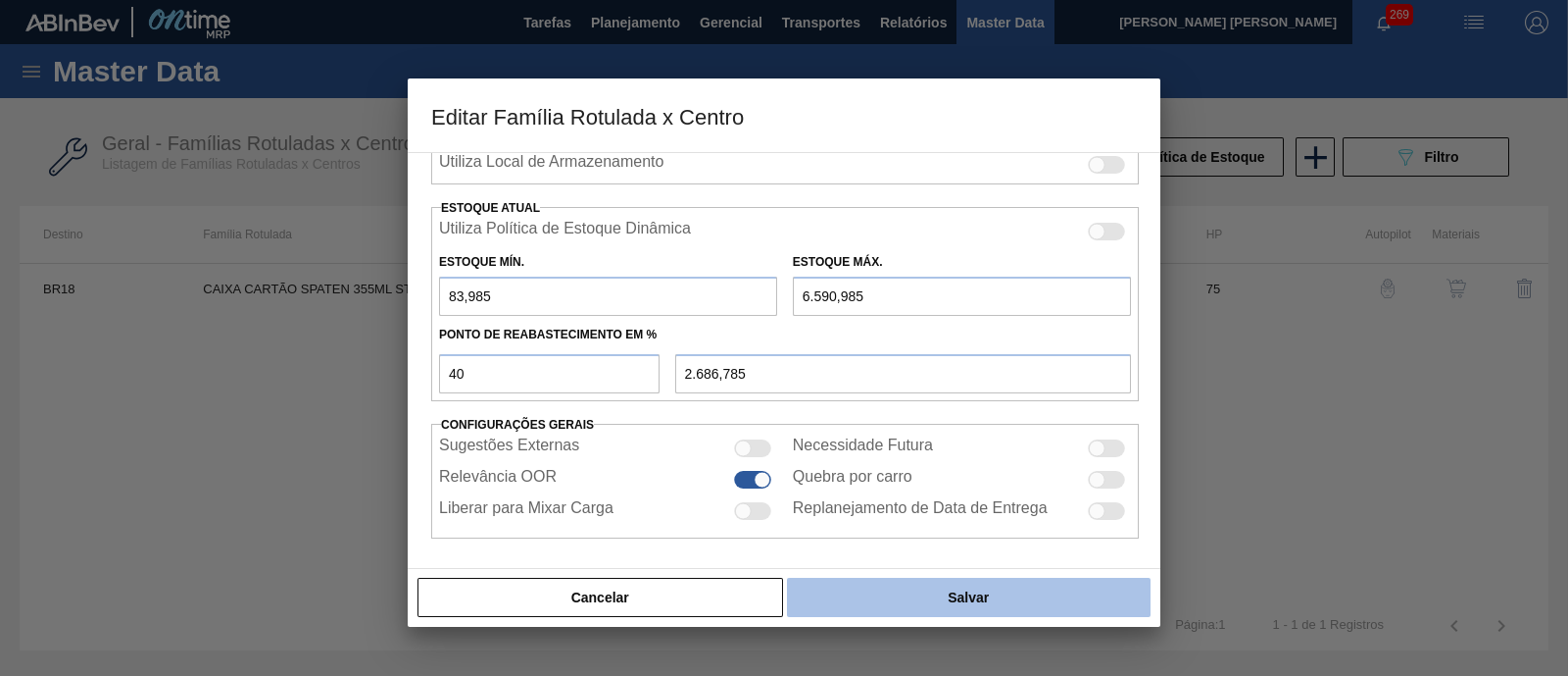
type input "6.590,985"
click at [889, 583] on button "Salvar" at bounding box center [968, 597] width 364 height 39
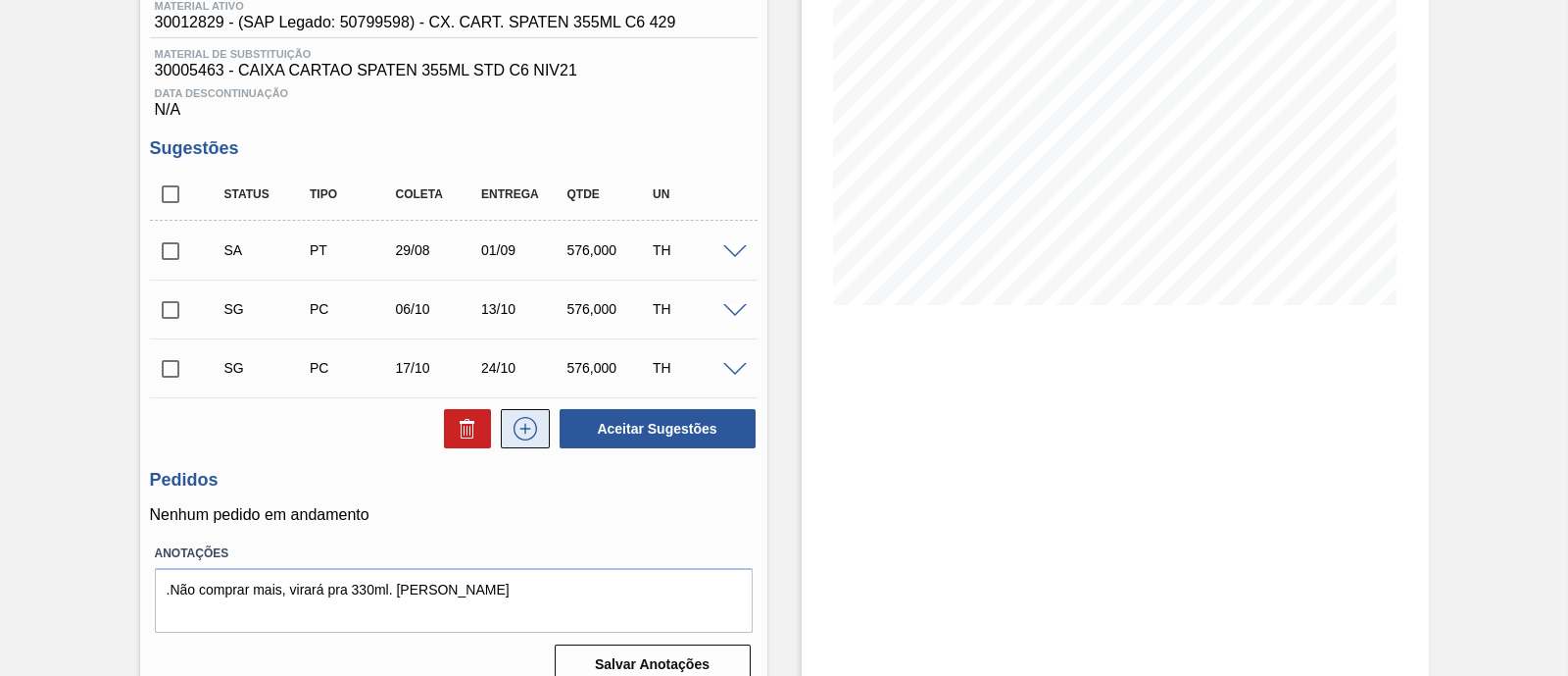
scroll to position [297, 0]
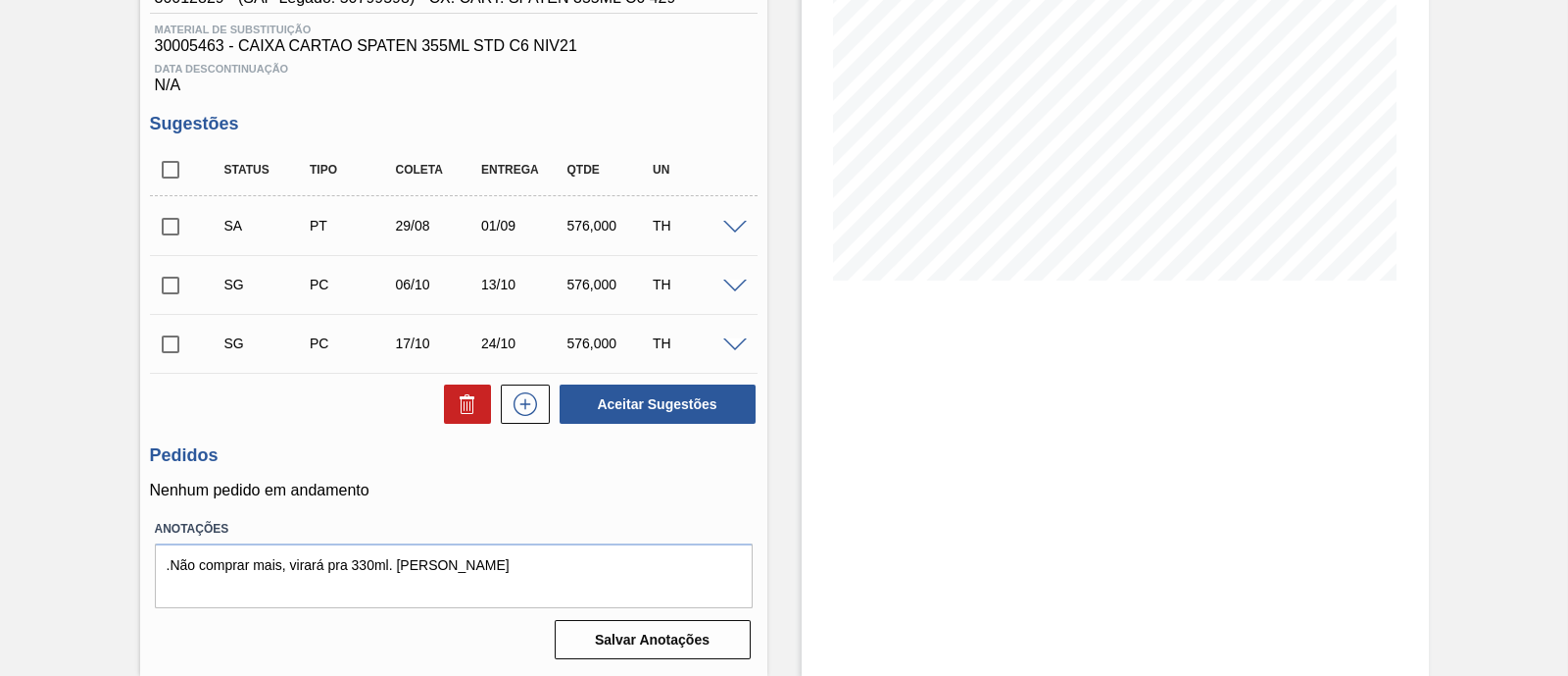
click at [735, 228] on span at bounding box center [736, 228] width 24 height 15
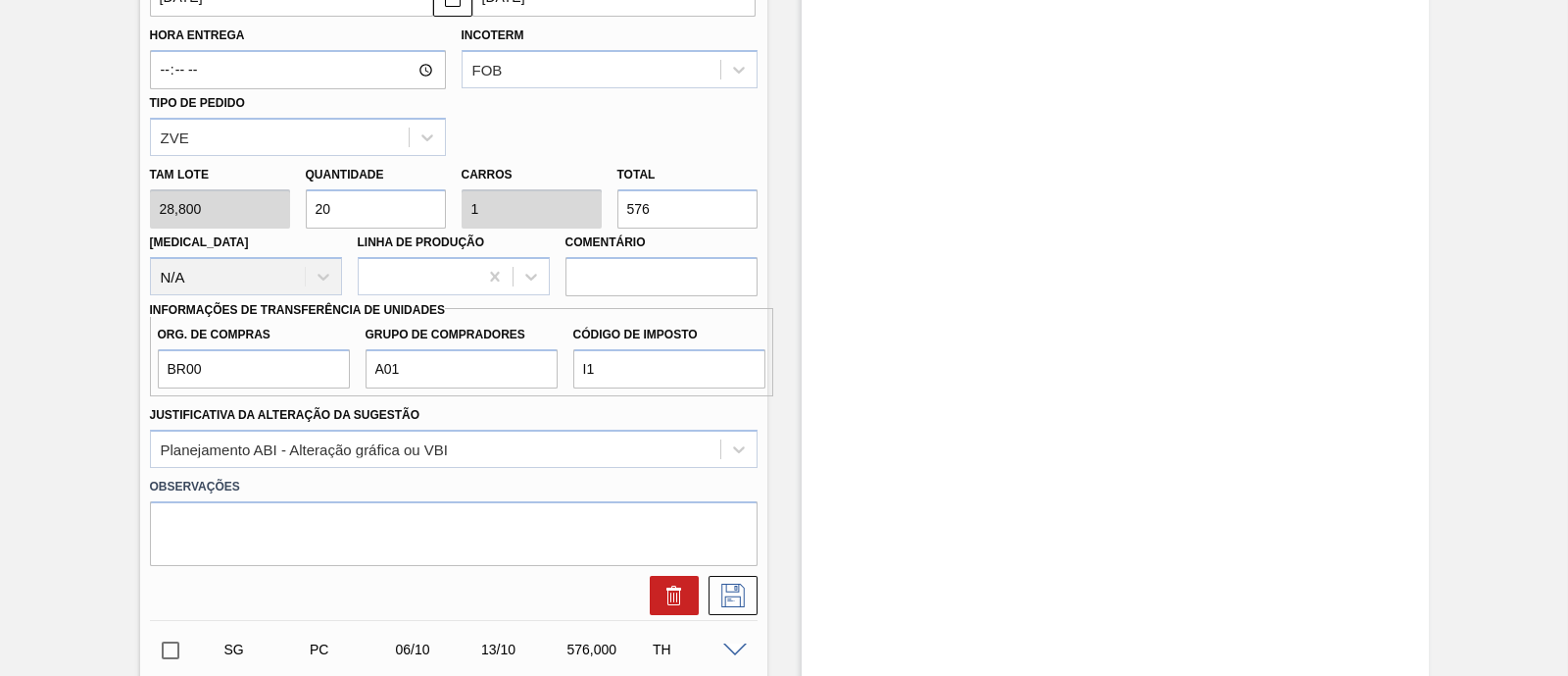
scroll to position [910, 0]
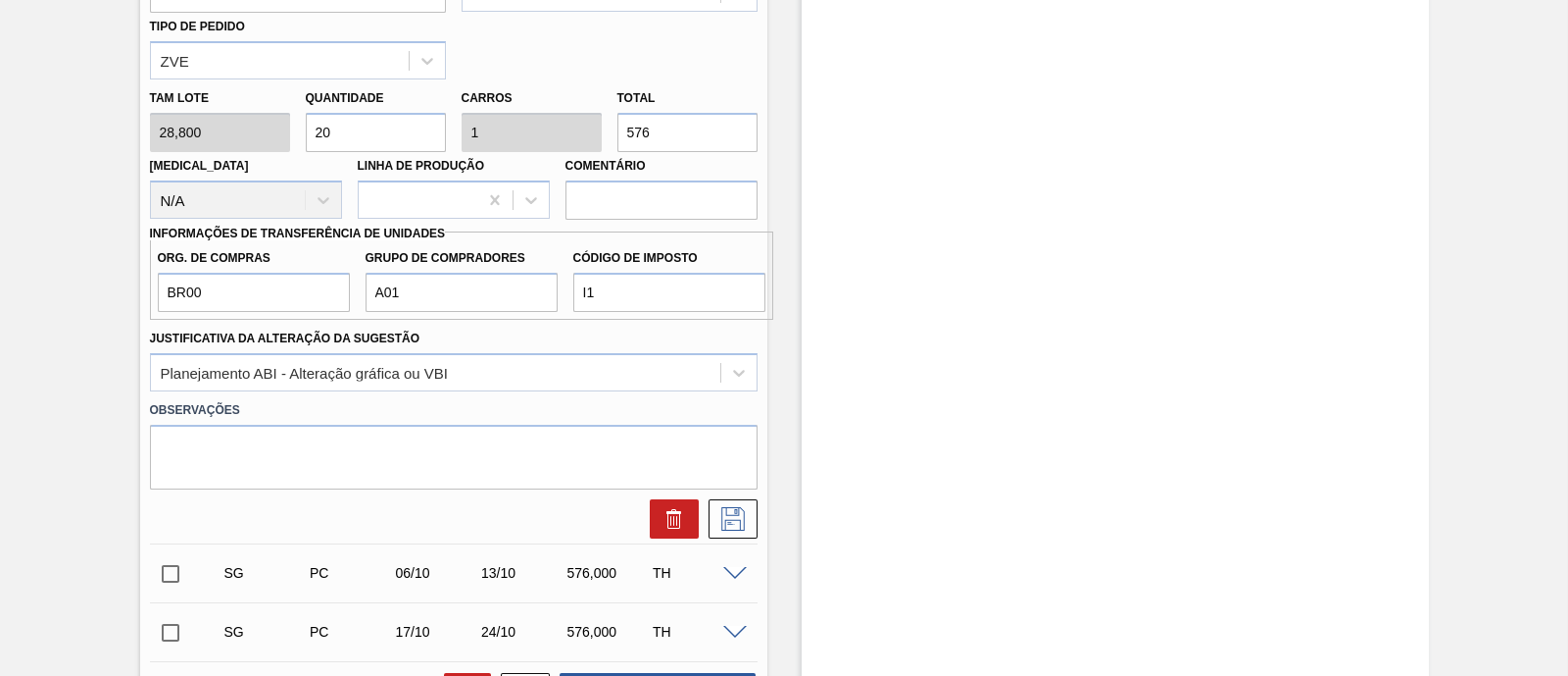
drag, startPoint x: 368, startPoint y: 131, endPoint x: 298, endPoint y: 129, distance: 70.0
click at [298, 129] on div "Quantidade 20" at bounding box center [376, 118] width 156 height 68
type input "1"
type input "0,05"
type input "28,8"
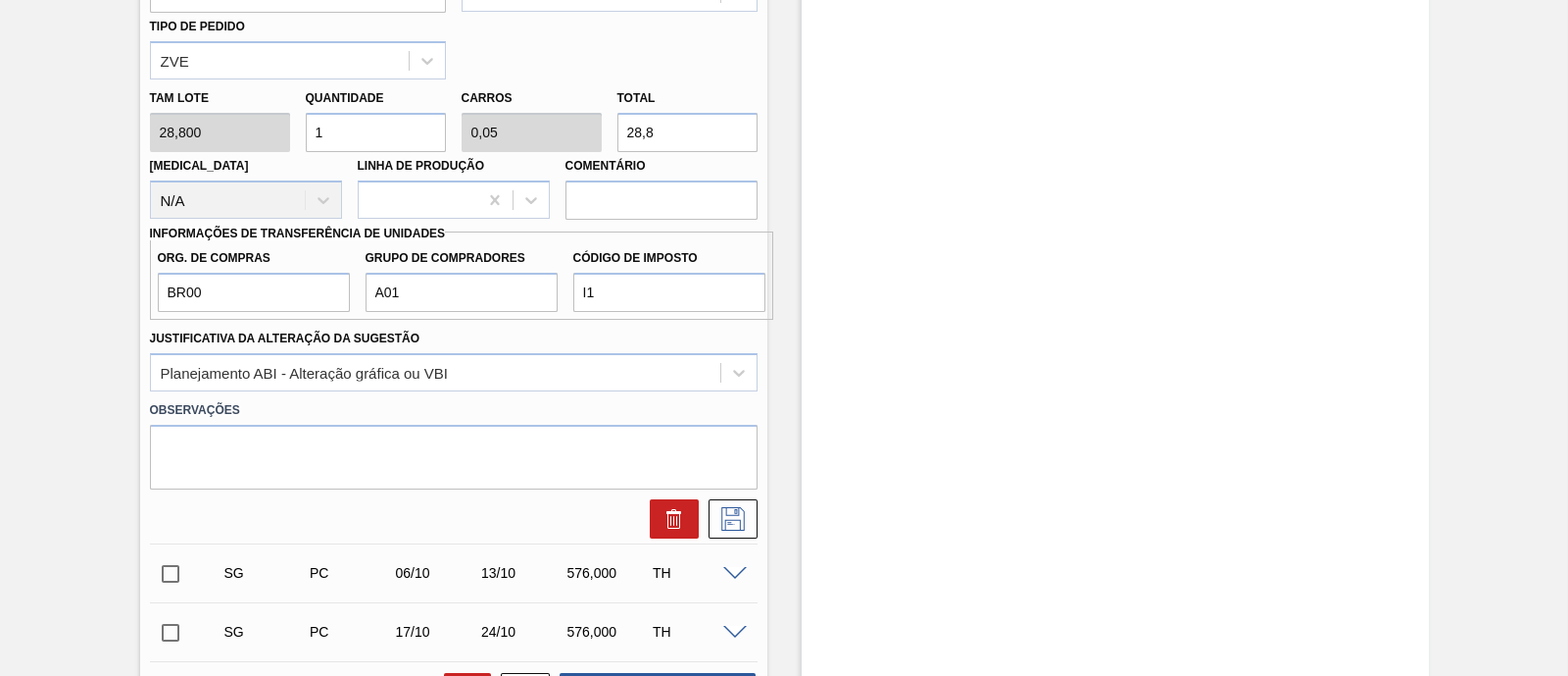
type input "15"
type input "0,75"
type input "432"
type input "1"
type input "0,05"
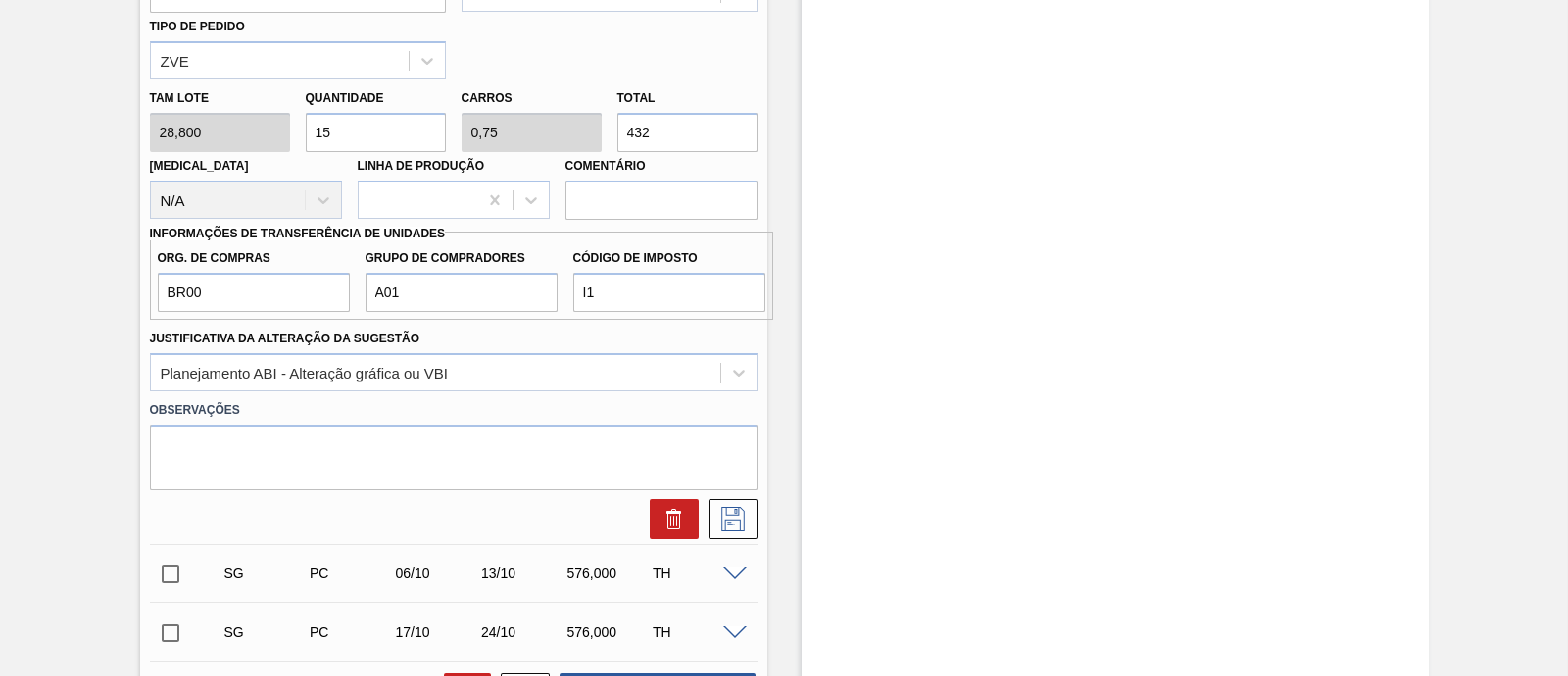
type input "28,8"
type input "10"
type input "0,5"
type input "288"
type input "1"
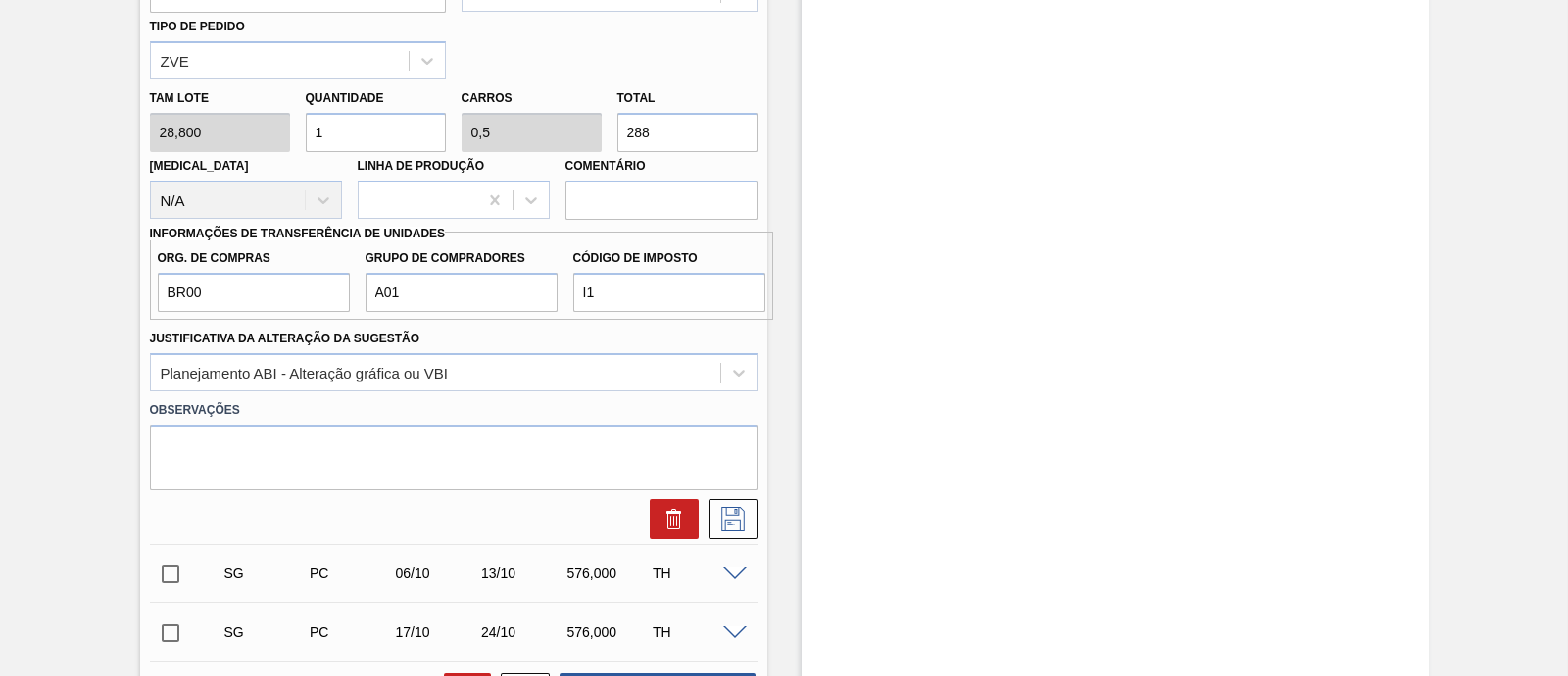
type input "0,05"
type input "28,8"
type input "15"
type input "0,75"
type input "432"
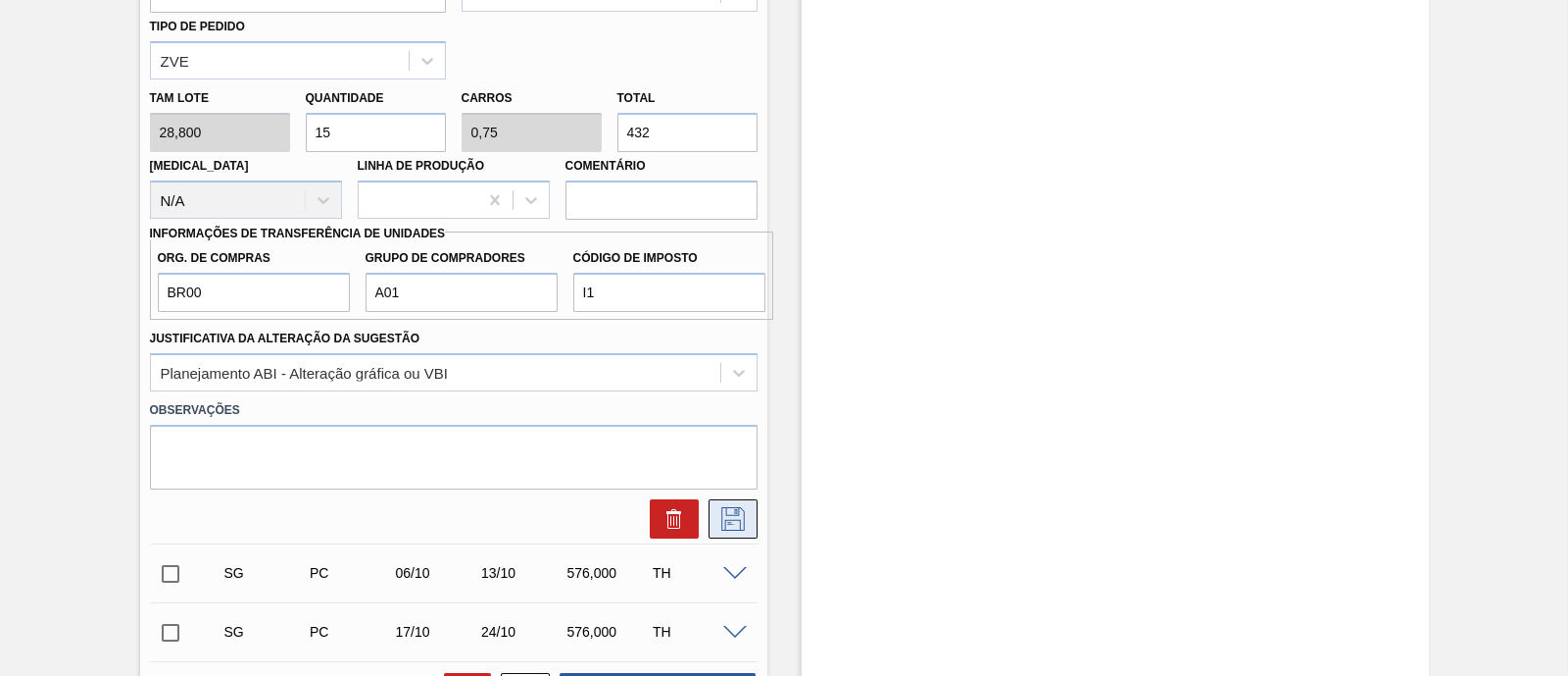
type input "15"
click at [721, 520] on icon at bounding box center [733, 519] width 31 height 24
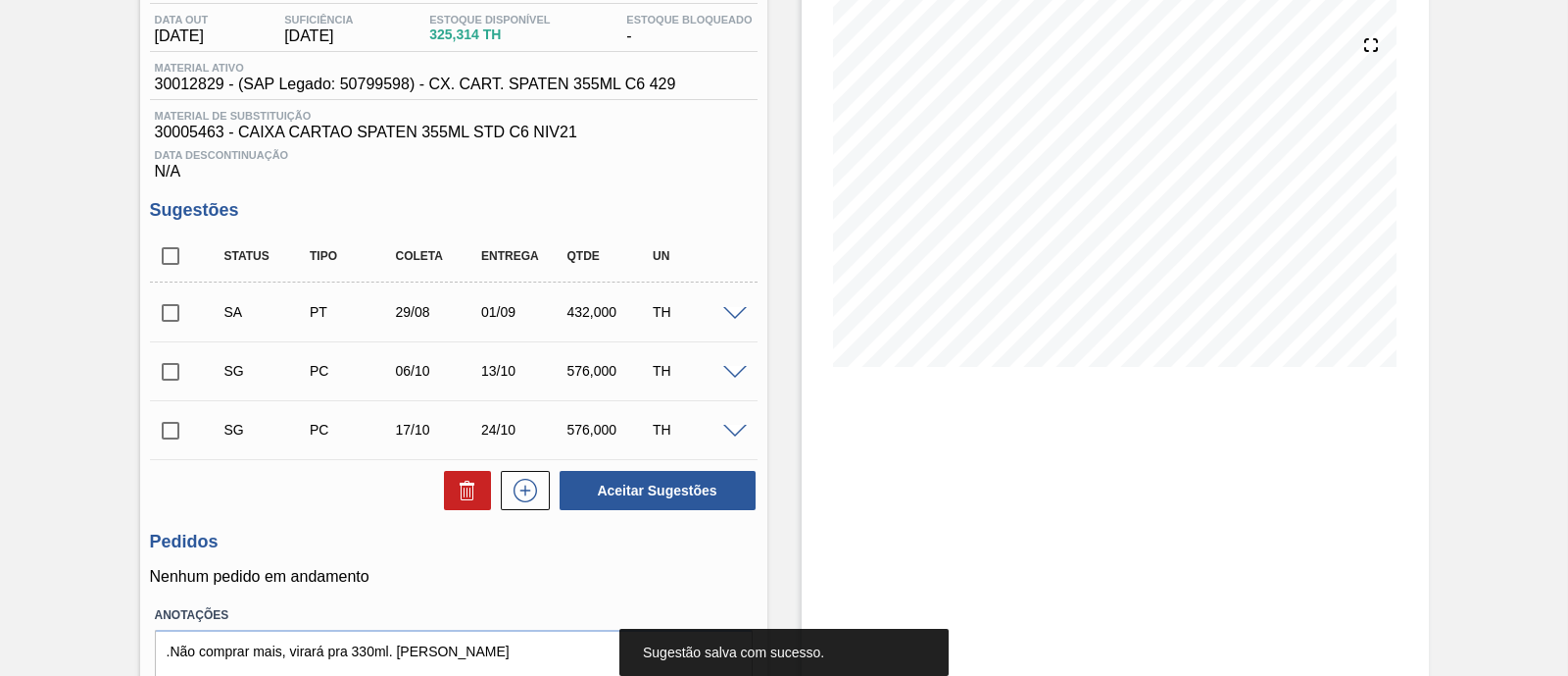
scroll to position [175, 0]
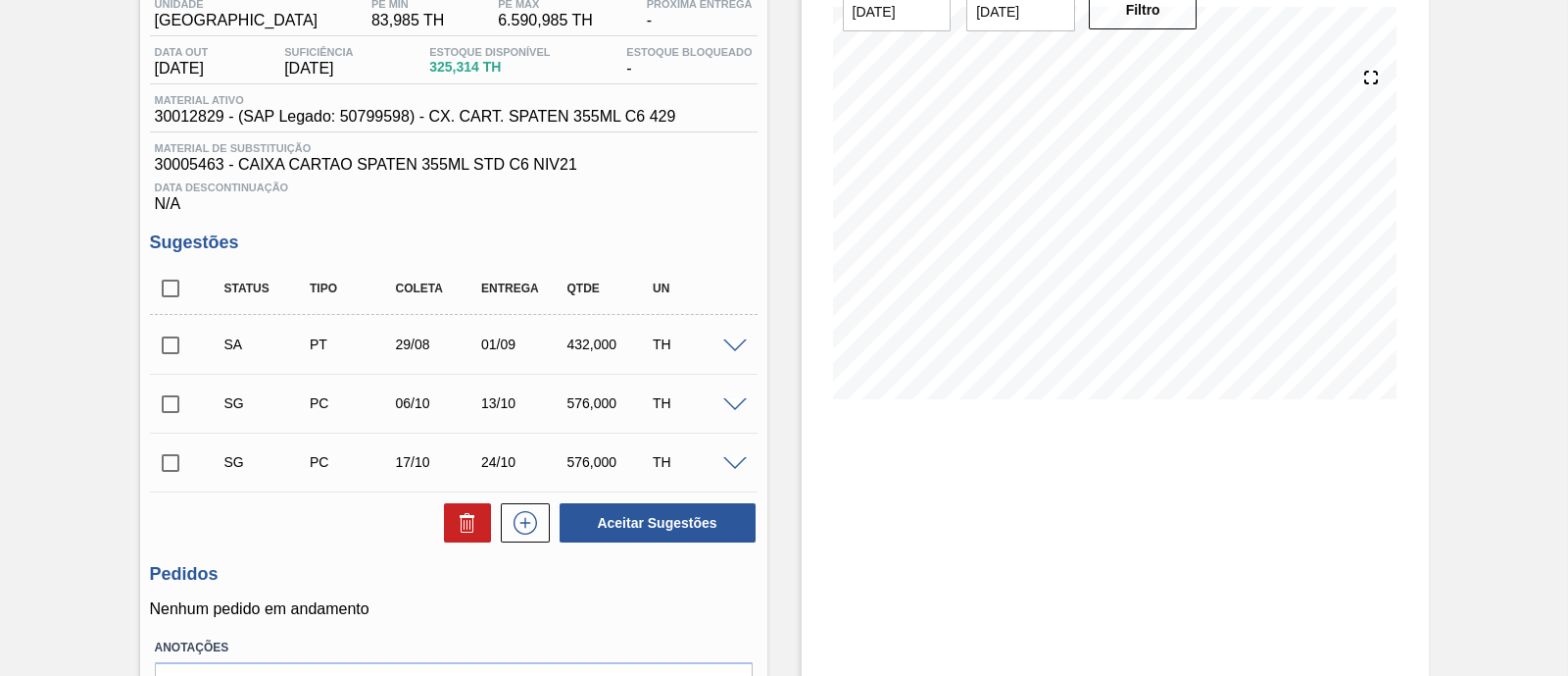
click at [160, 343] on input "checkbox" at bounding box center [170, 345] width 41 height 41
click at [641, 525] on button "Aceitar Sugestões" at bounding box center [658, 522] width 196 height 39
checkbox input "false"
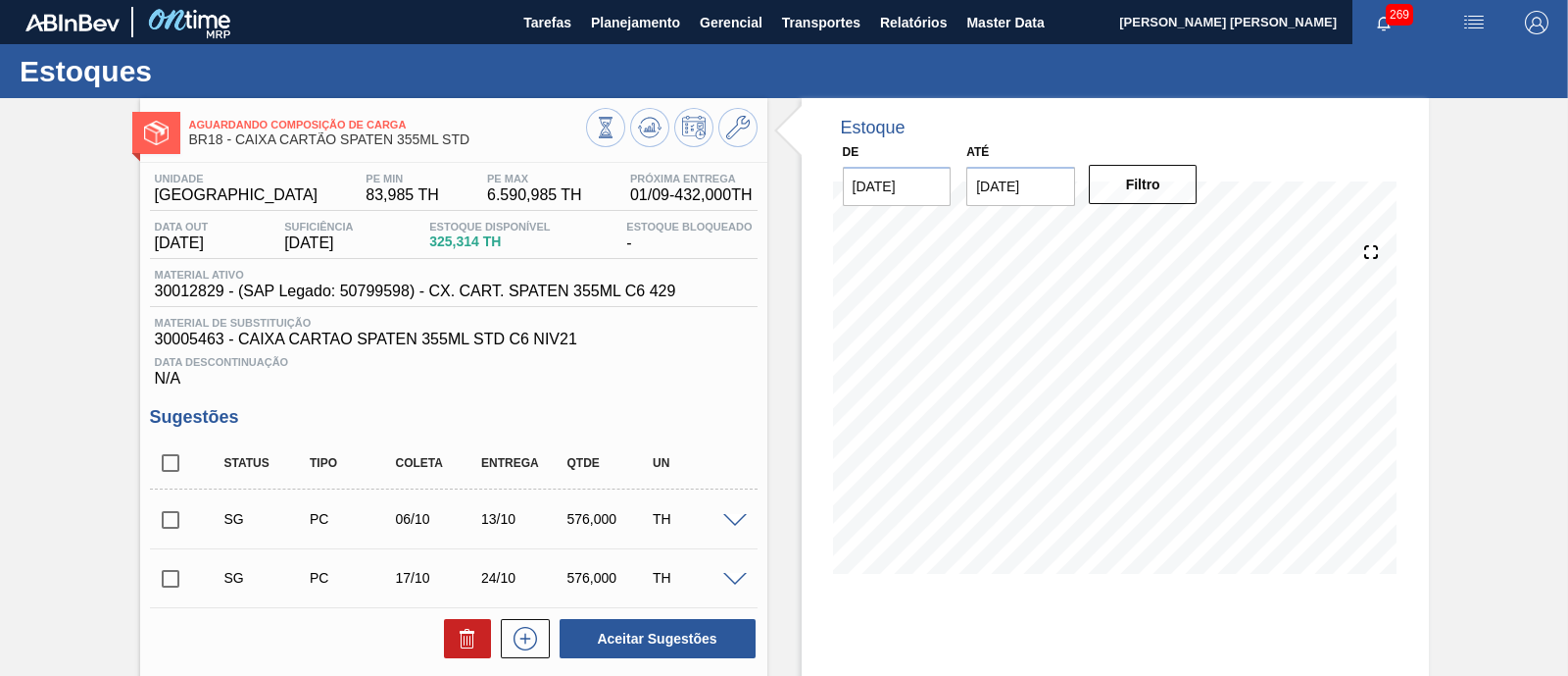
scroll to position [272, 0]
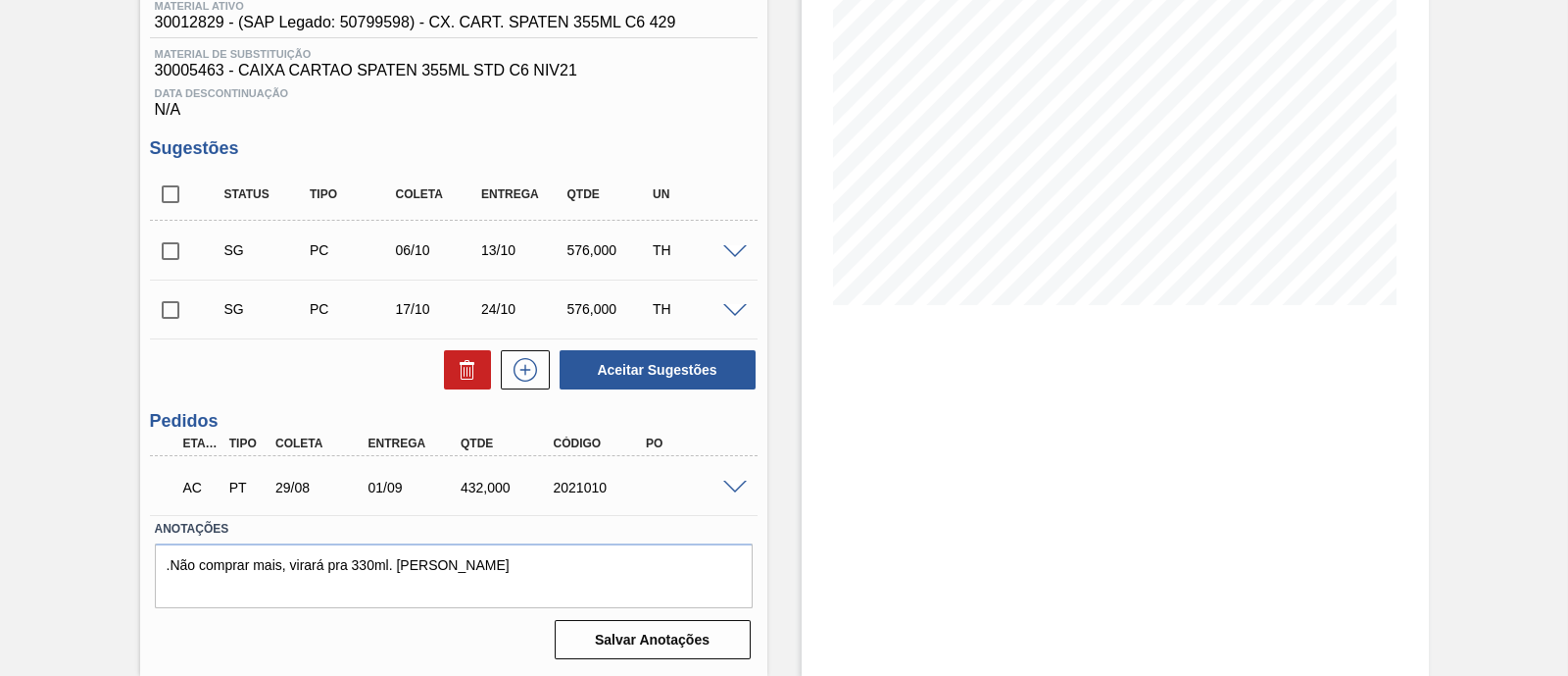
click at [735, 488] on span at bounding box center [736, 488] width 24 height 15
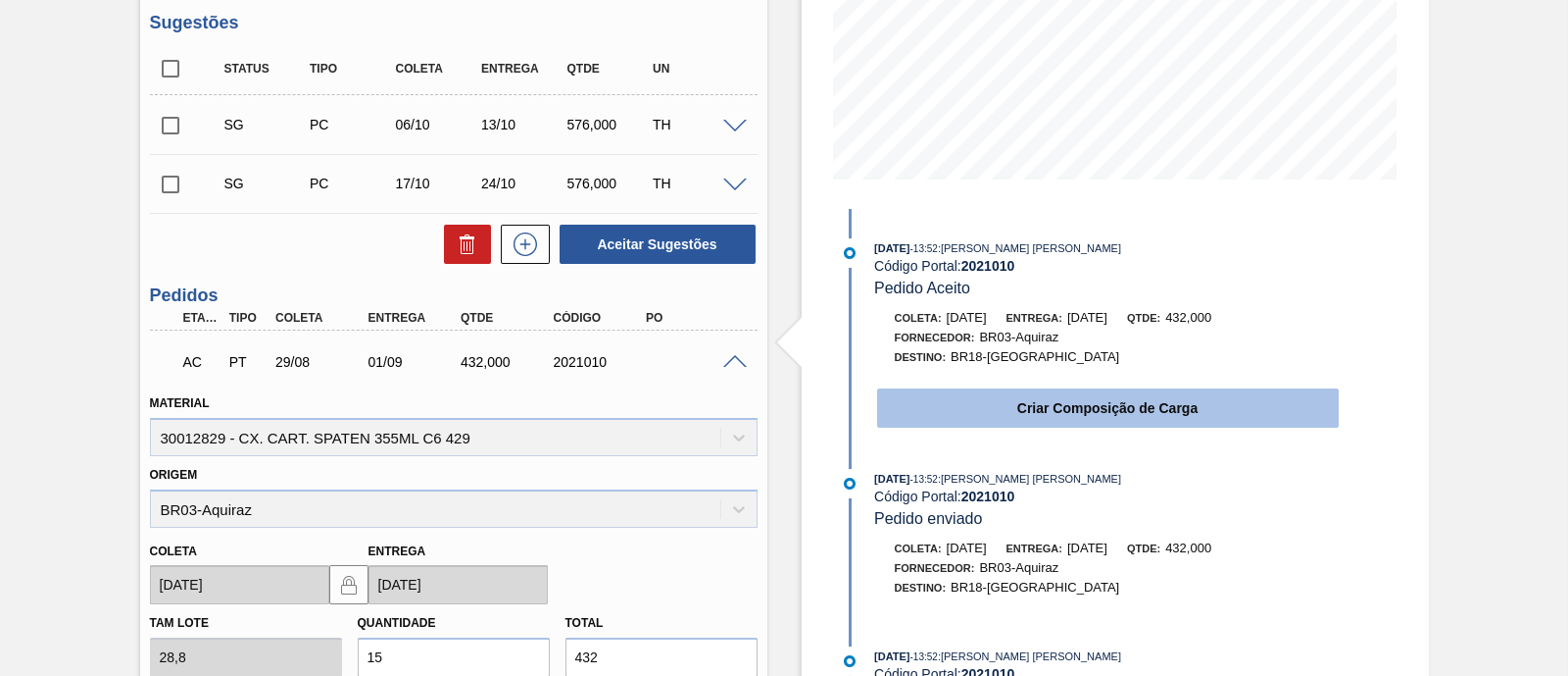
click at [1014, 414] on button "Criar Composição de Carga" at bounding box center [1108, 407] width 462 height 39
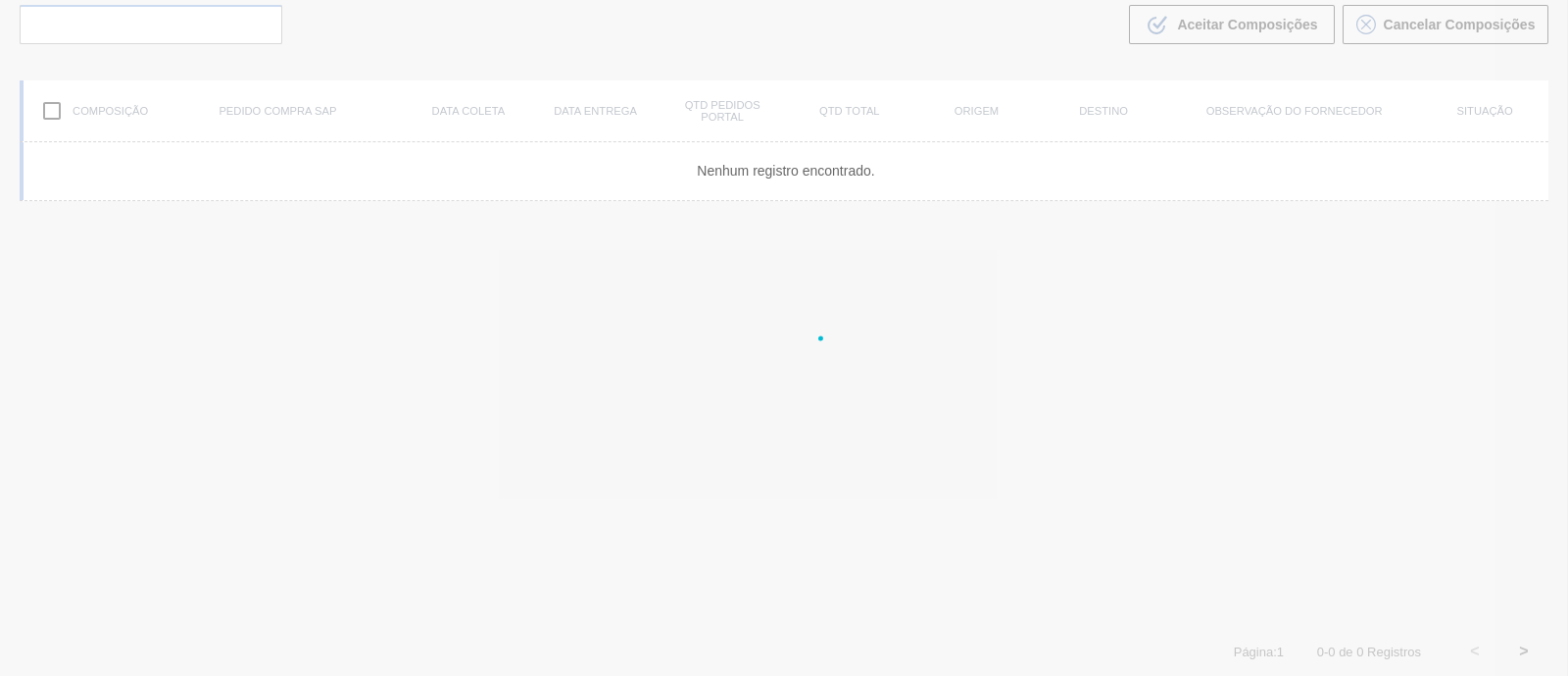
scroll to position [140, 0]
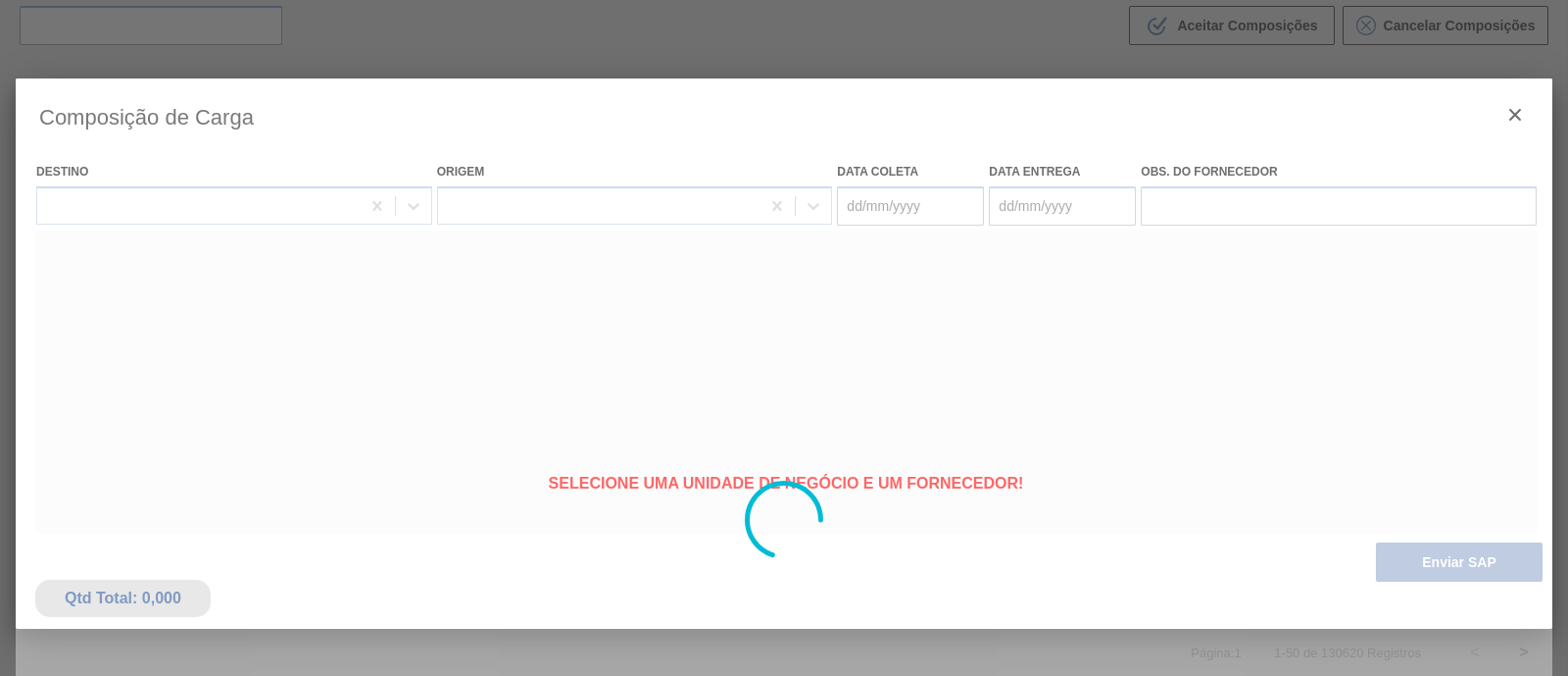
type coleta "[DATE]"
type entrega "[DATE]"
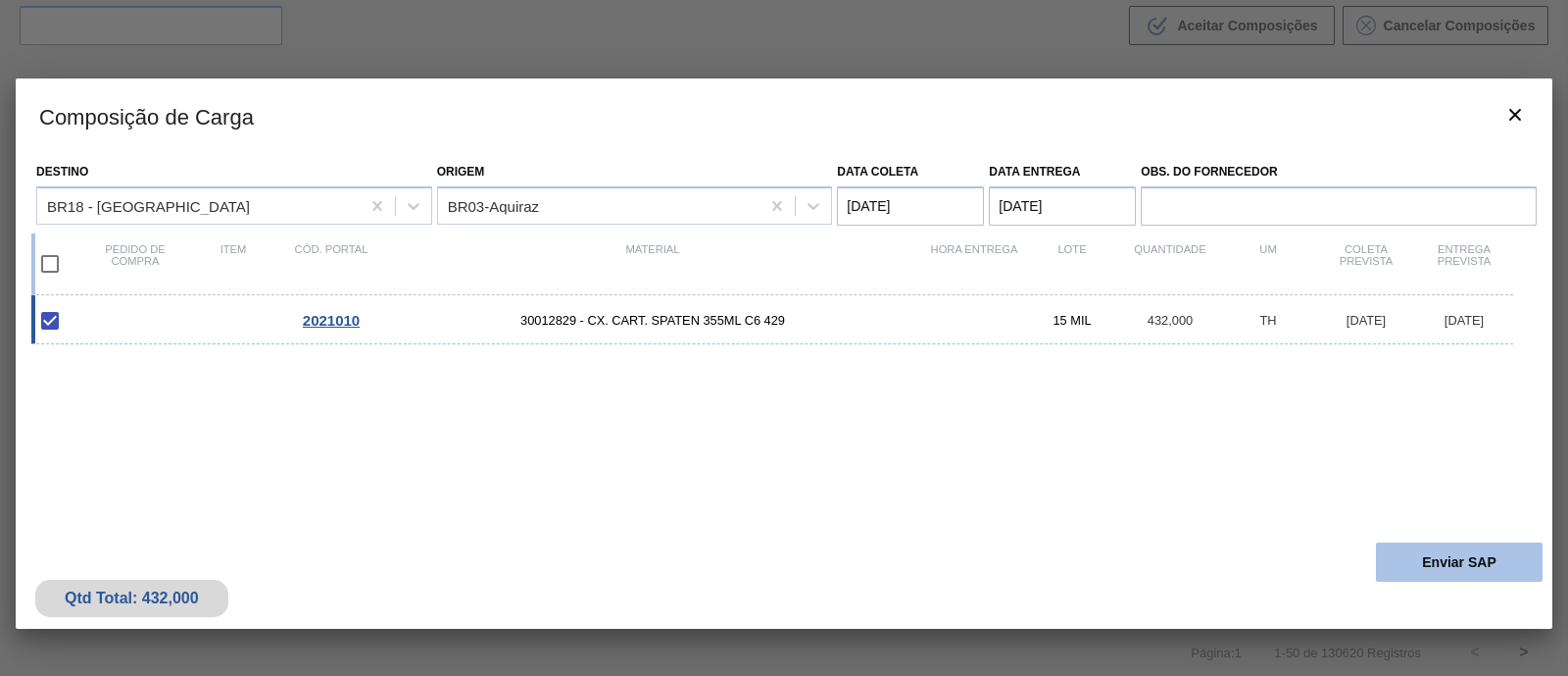
click at [1522, 565] on button "Enviar SAP" at bounding box center [1459, 561] width 167 height 39
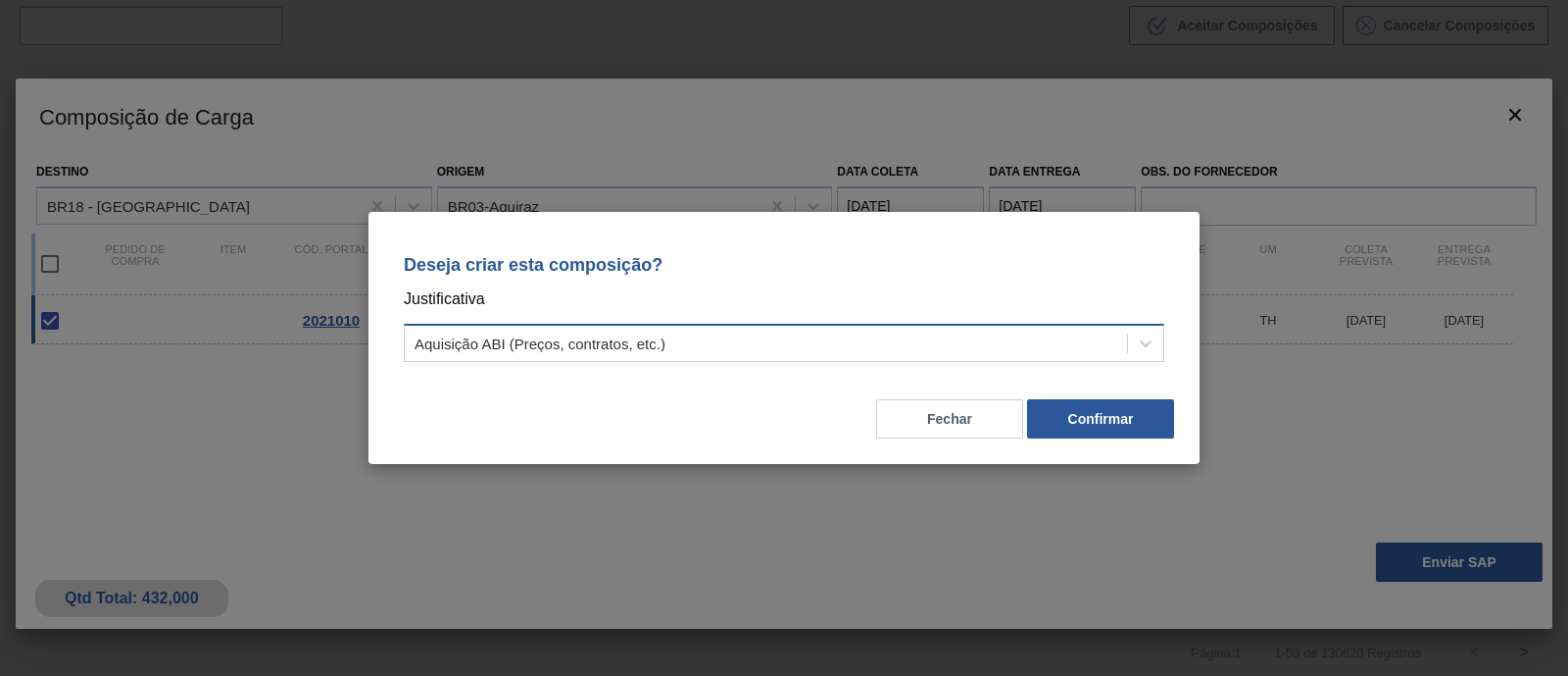
click at [743, 350] on div "Aquisição ABI (Preços, contratos, etc.)" at bounding box center [766, 343] width 723 height 28
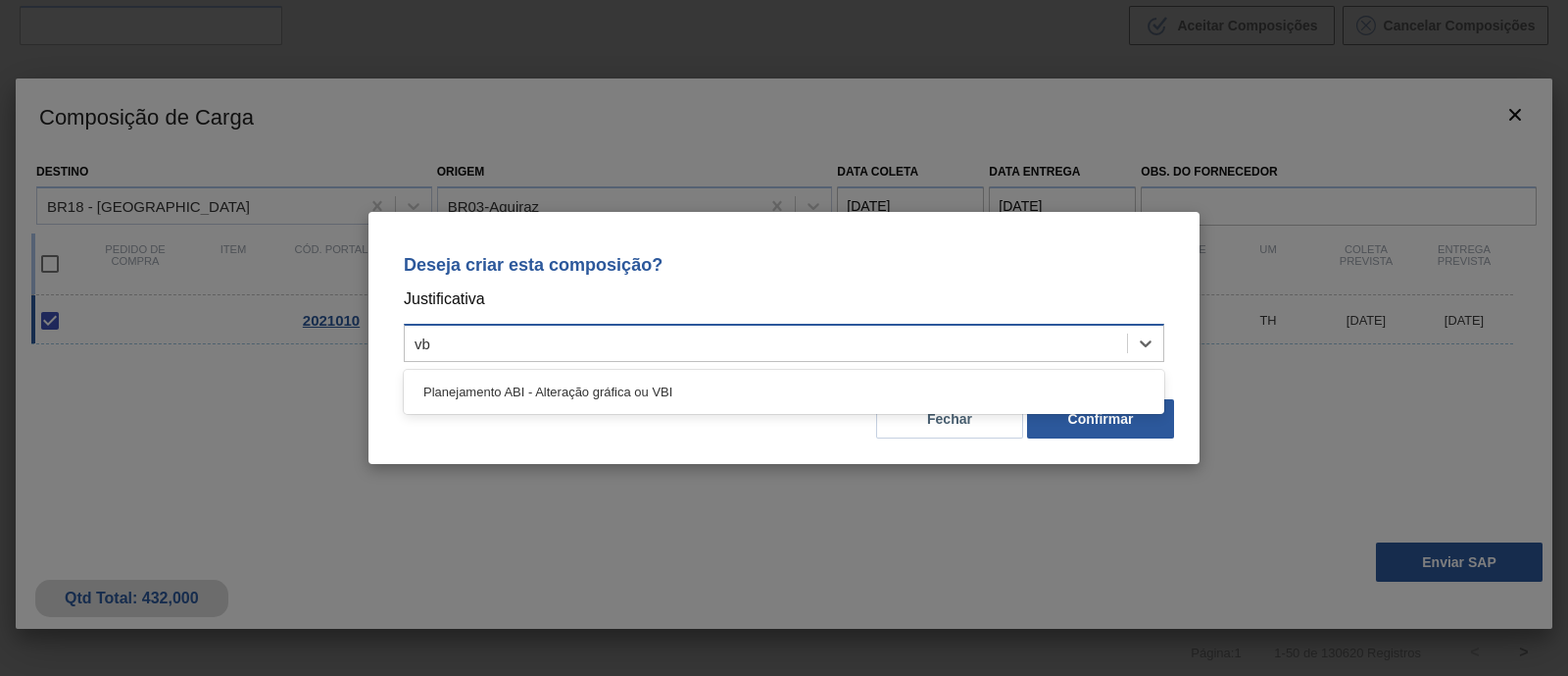
type input "vbi"
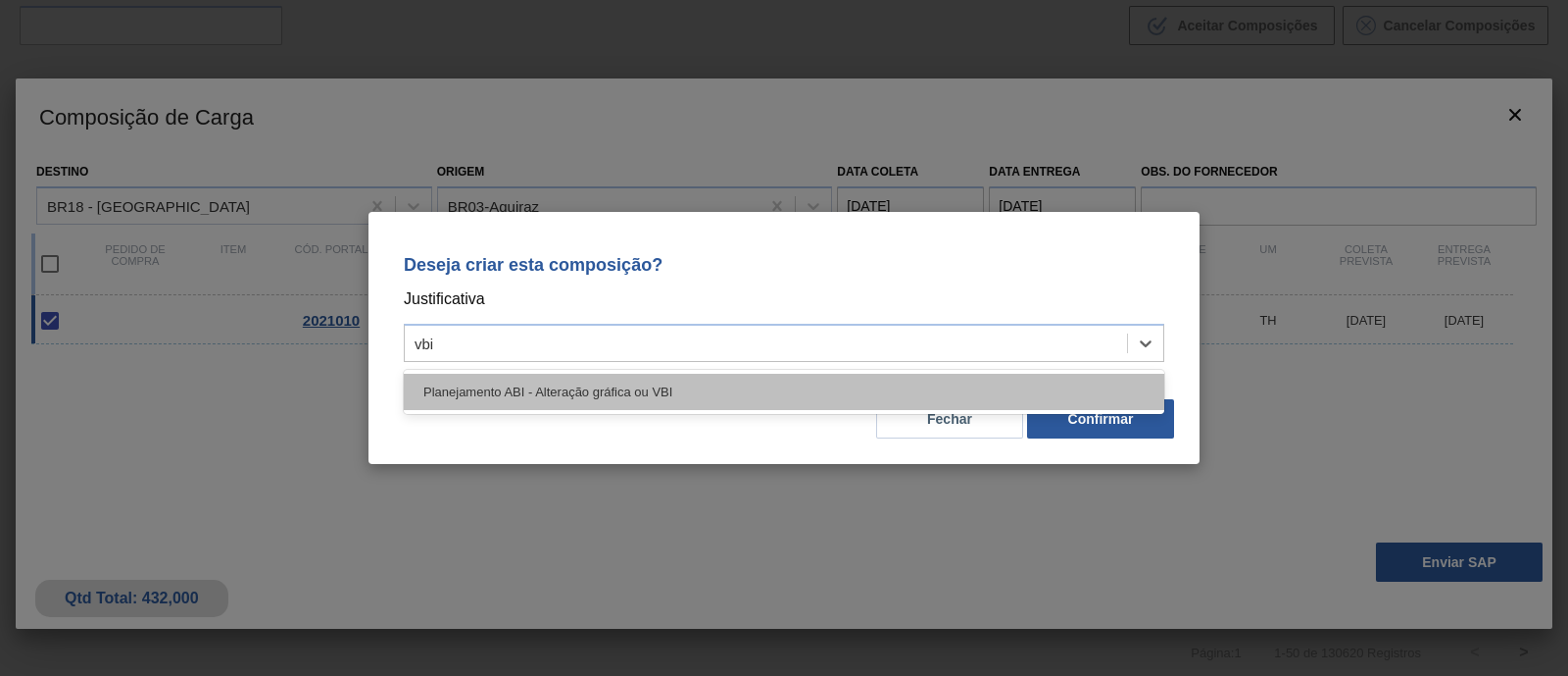
click at [698, 380] on div "Planejamento ABI - Alteração gráfica ou VBI" at bounding box center [784, 392] width 761 height 36
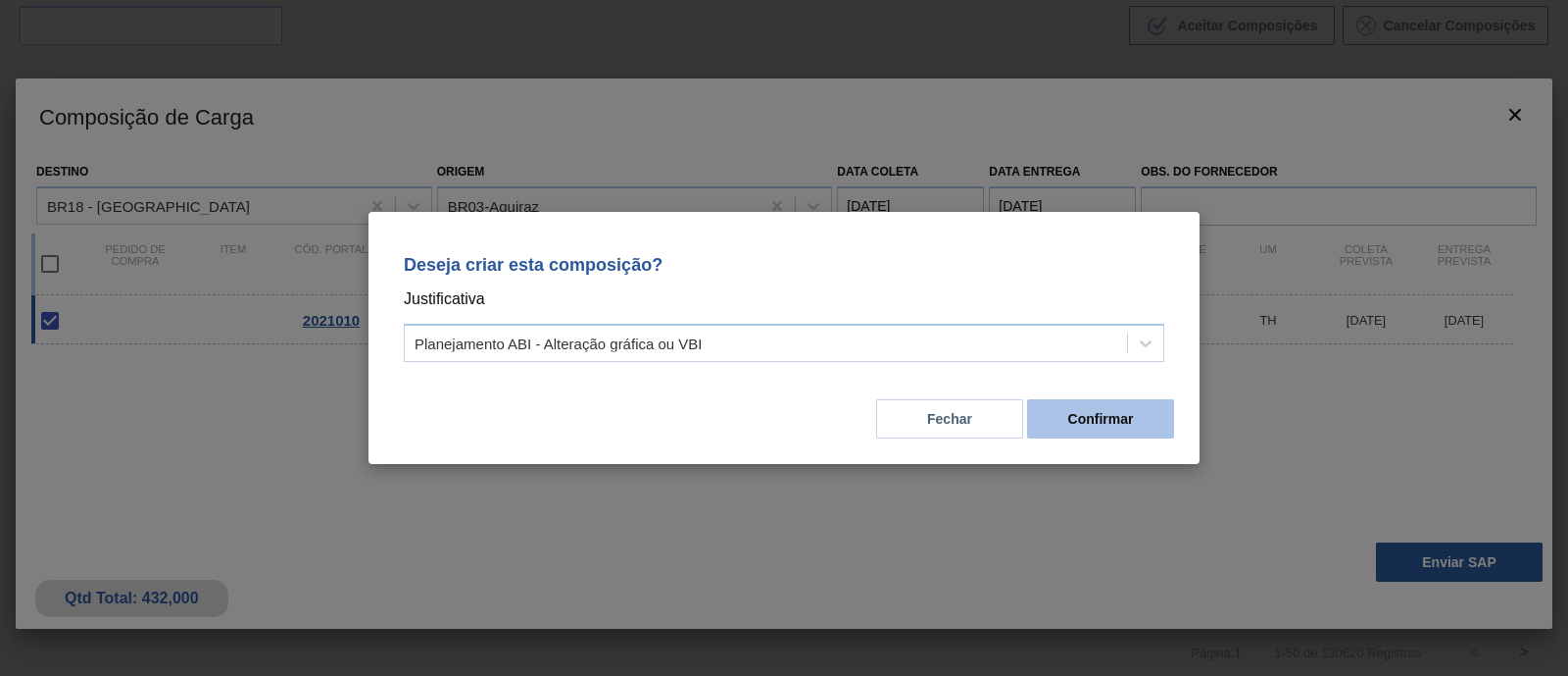
click at [1123, 421] on button "Confirmar" at bounding box center [1100, 418] width 147 height 39
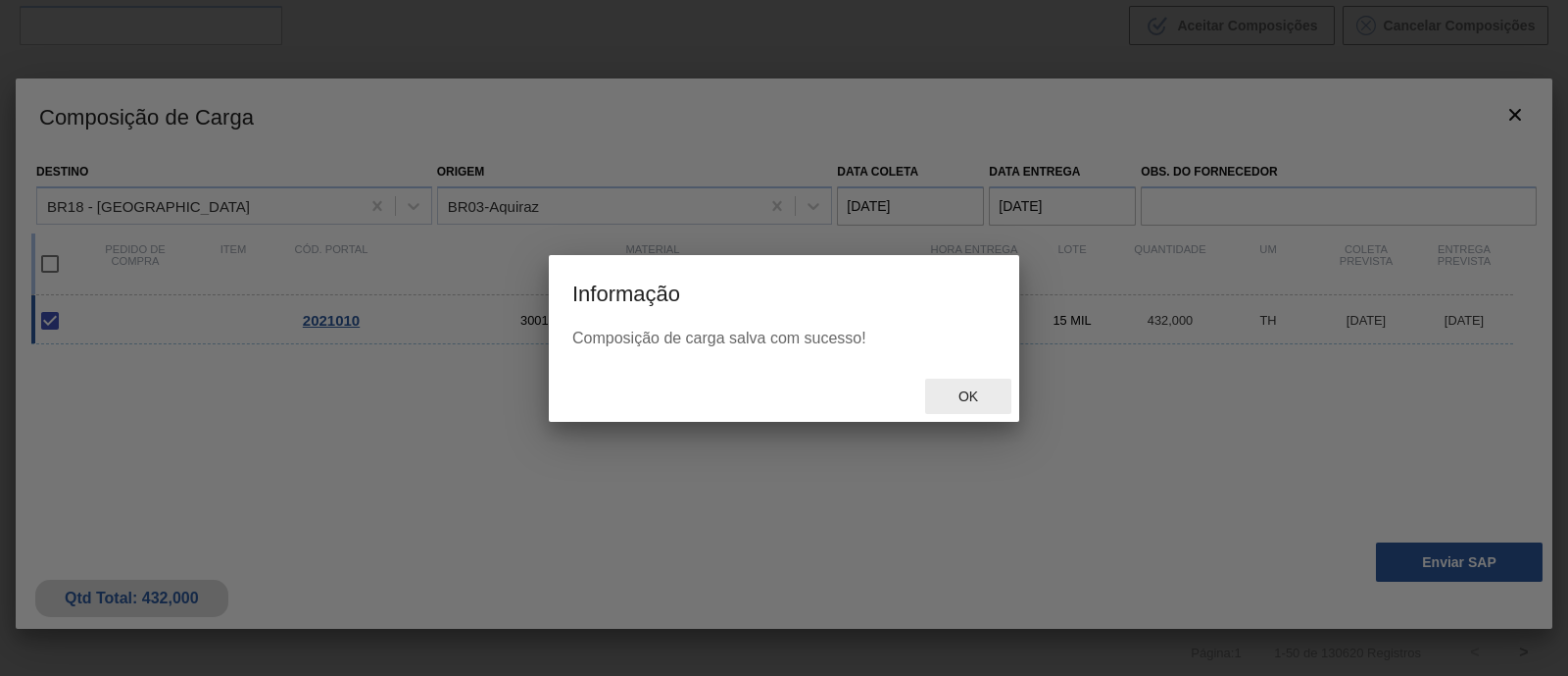
click at [946, 401] on span "Ok" at bounding box center [967, 396] width 51 height 16
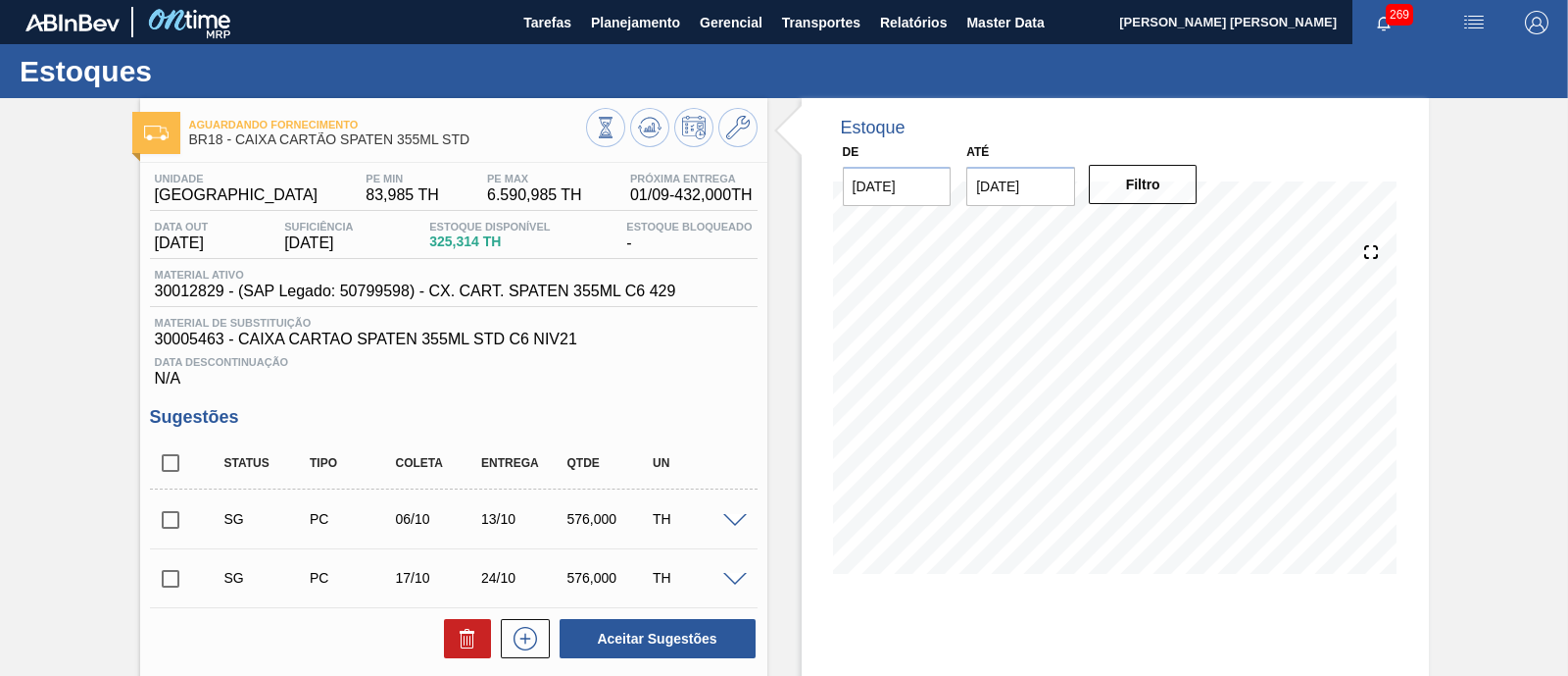
click at [512, 192] on span "6.590,985 TH" at bounding box center [534, 195] width 95 height 18
click at [487, 188] on span "6.590,985 TH" at bounding box center [534, 195] width 95 height 18
click at [752, 133] on button at bounding box center [738, 127] width 39 height 39
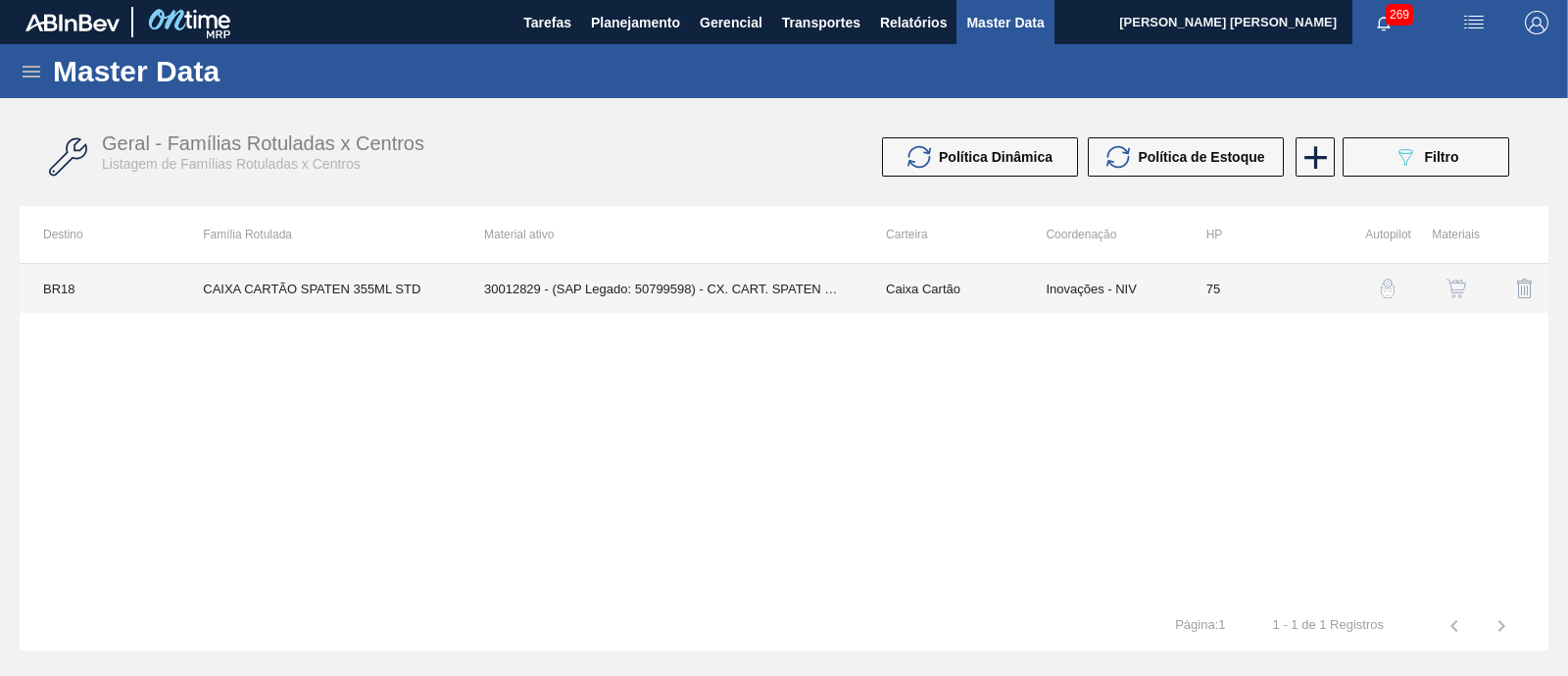
click at [720, 296] on td "30012829 - (SAP Legado: 50799598) - CX. CART. SPATEN 355ML C6 429" at bounding box center [662, 288] width 402 height 49
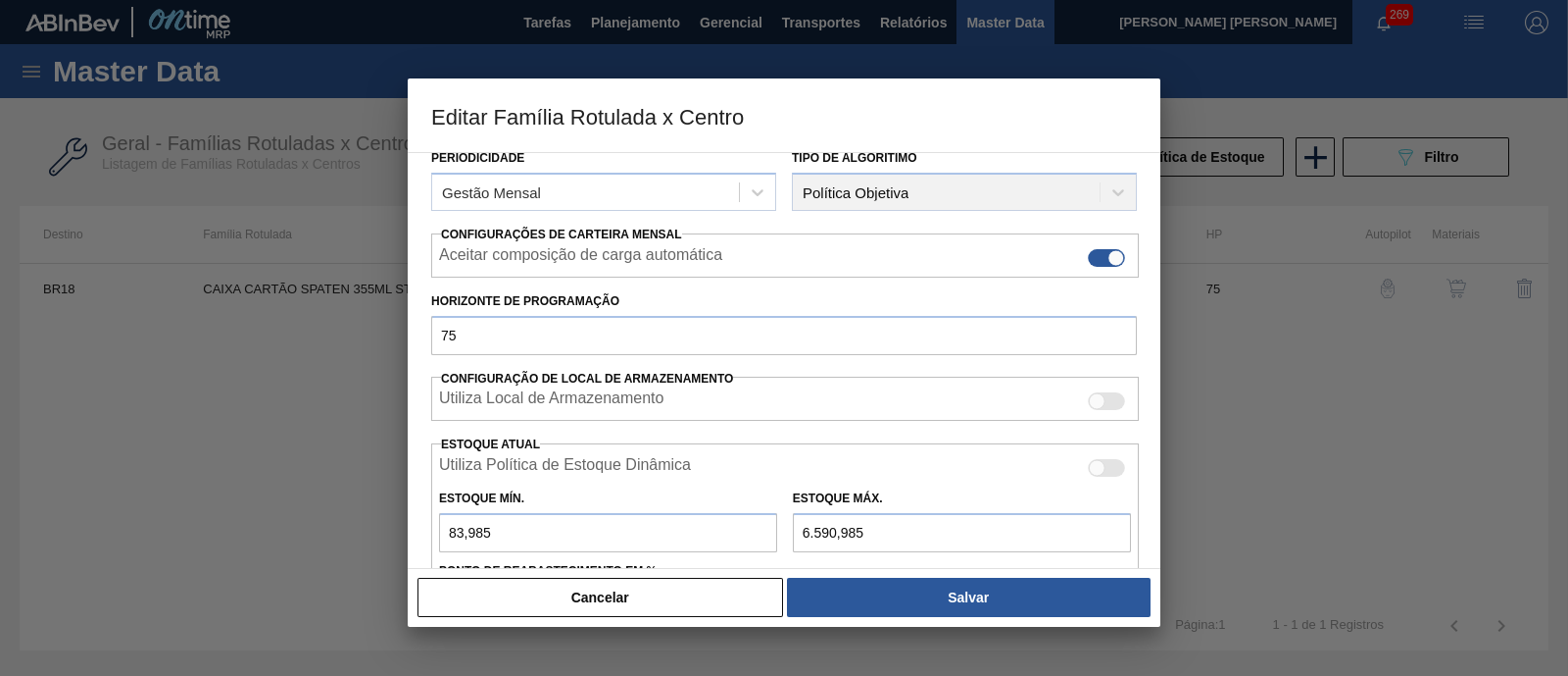
scroll to position [368, 0]
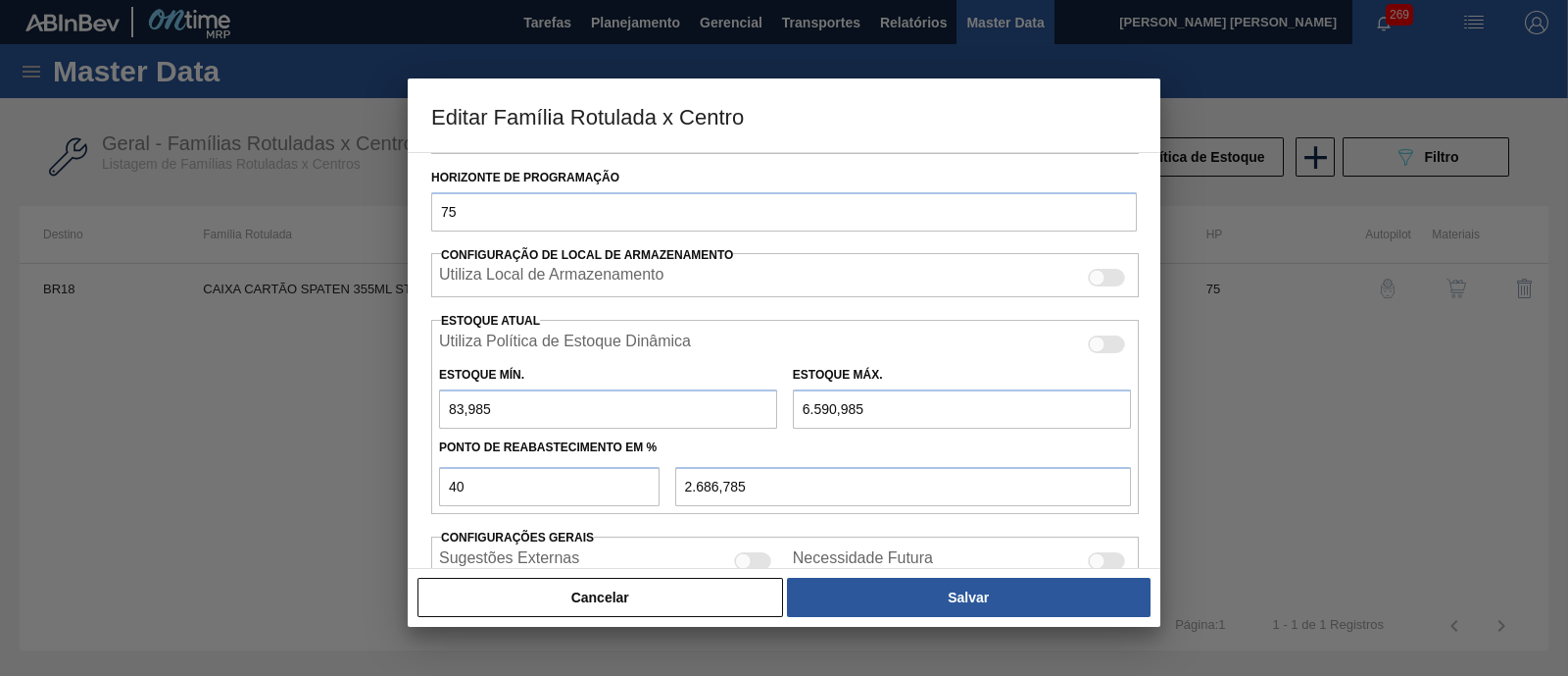
click at [833, 413] on input "6.590,985" at bounding box center [961, 408] width 338 height 39
type input "659,985"
type input "314,385"
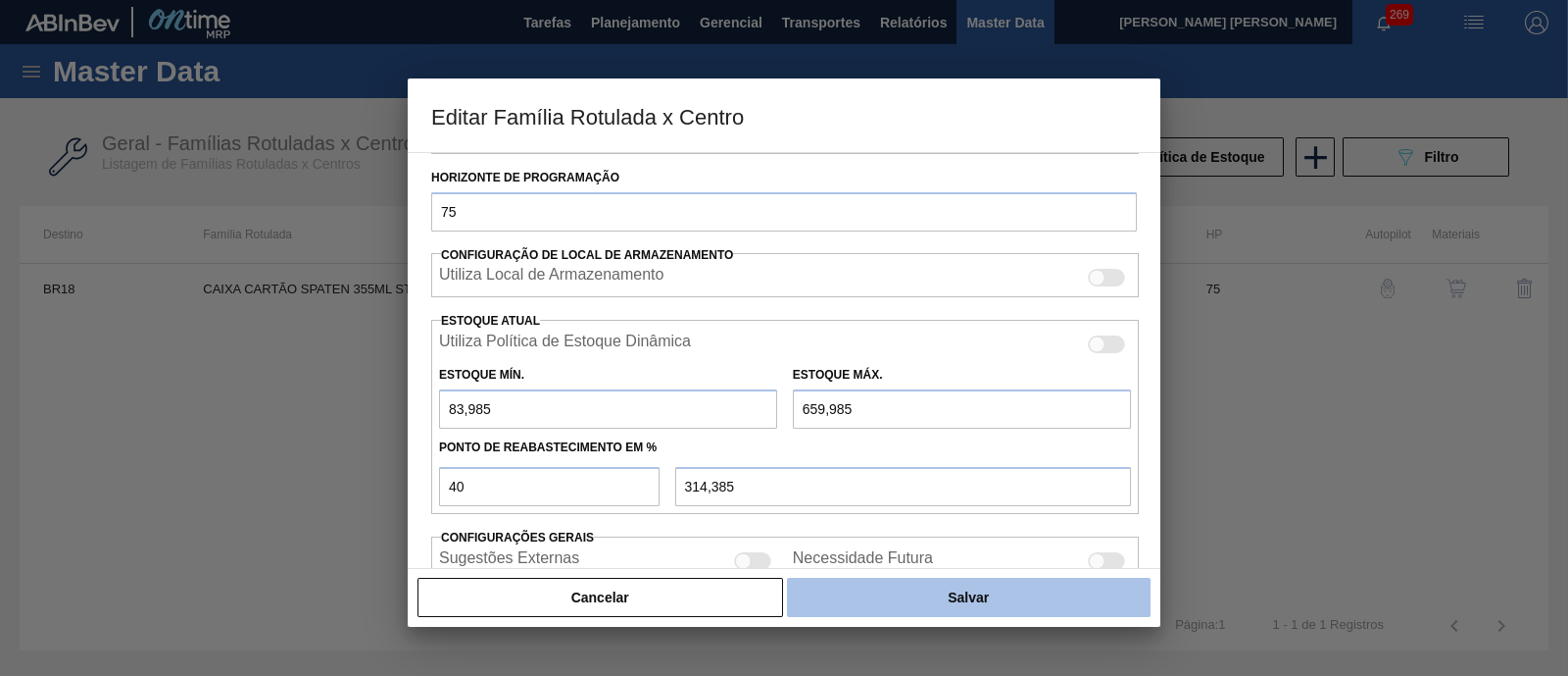
type input "659,985"
click at [901, 611] on button "Salvar" at bounding box center [968, 597] width 364 height 39
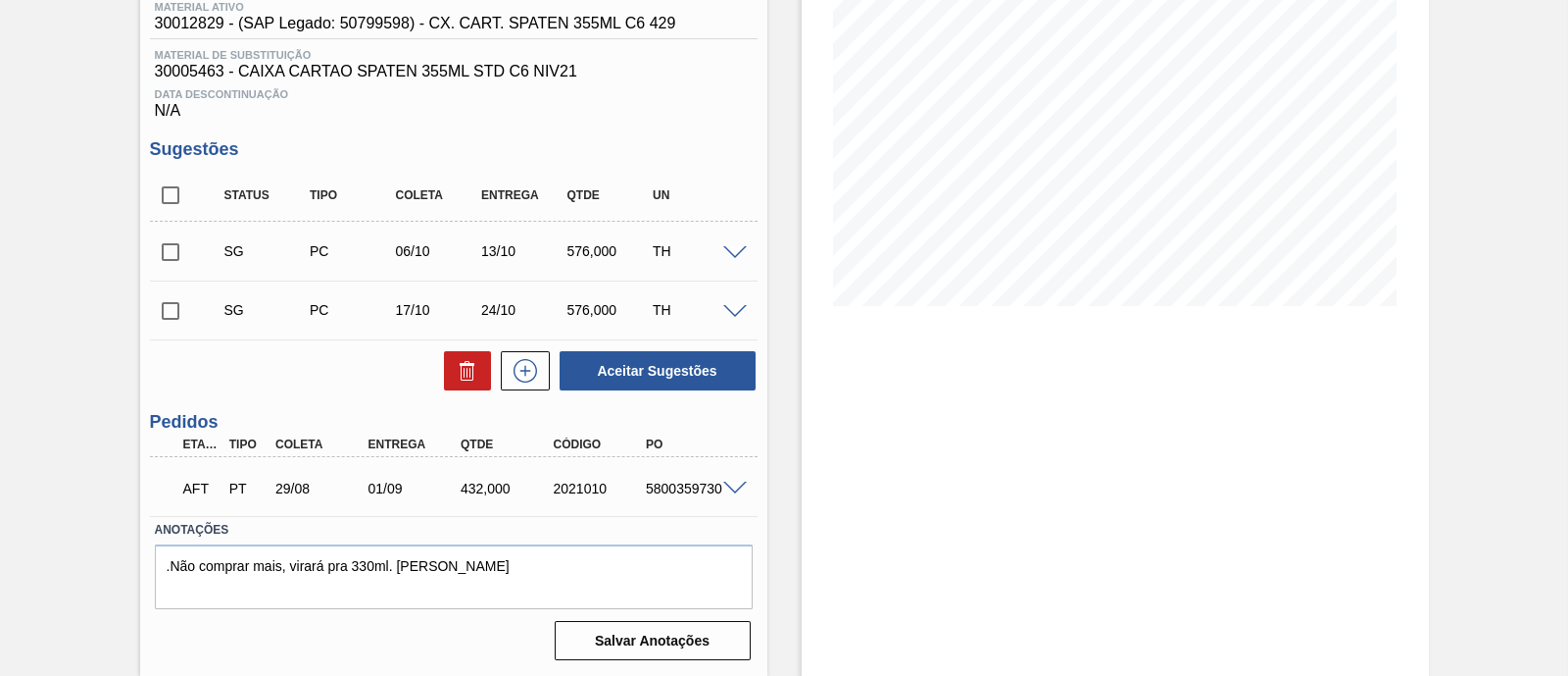
scroll to position [272, 0]
drag, startPoint x: 461, startPoint y: 485, endPoint x: 486, endPoint y: 485, distance: 25.0
click at [486, 485] on div "432,000" at bounding box center [507, 488] width 102 height 16
click at [727, 486] on span at bounding box center [736, 488] width 24 height 15
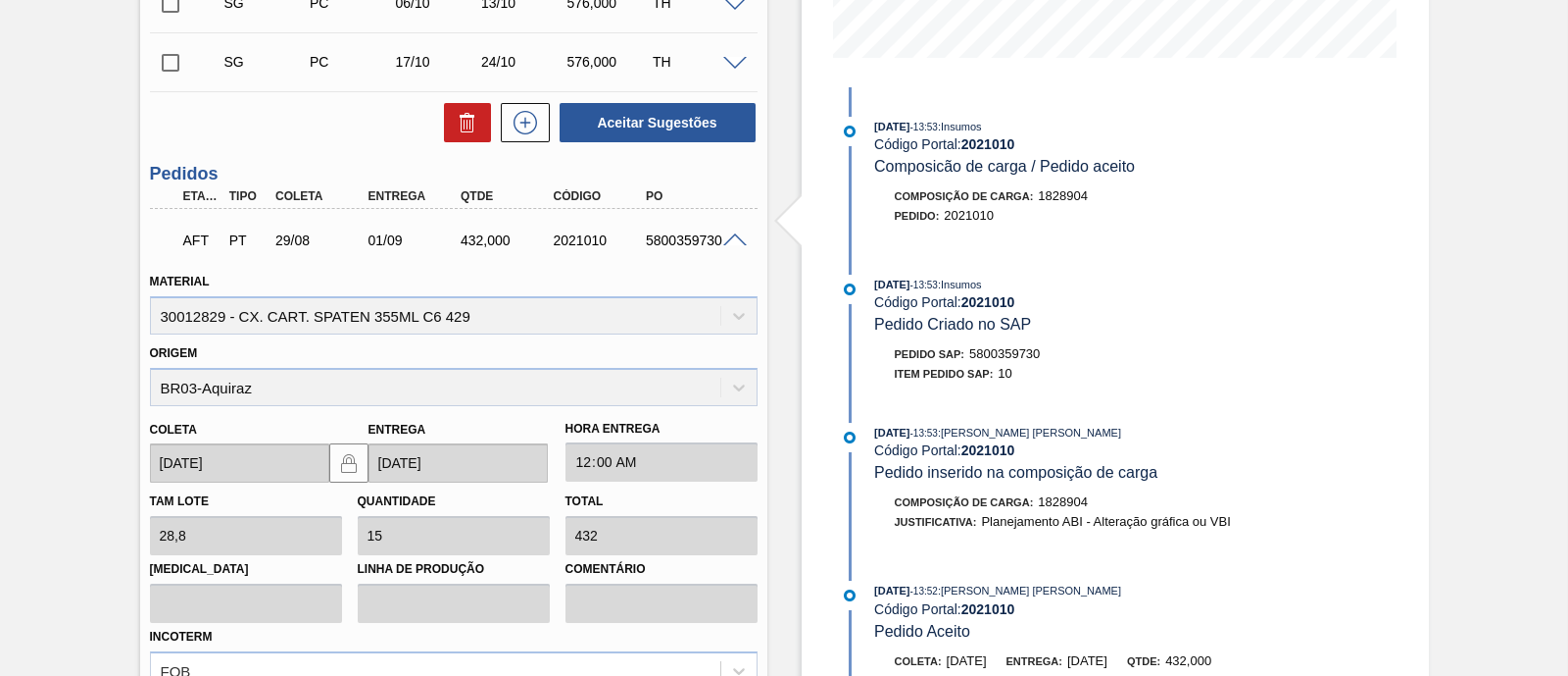
scroll to position [517, 0]
